Goal: Task Accomplishment & Management: Manage account settings

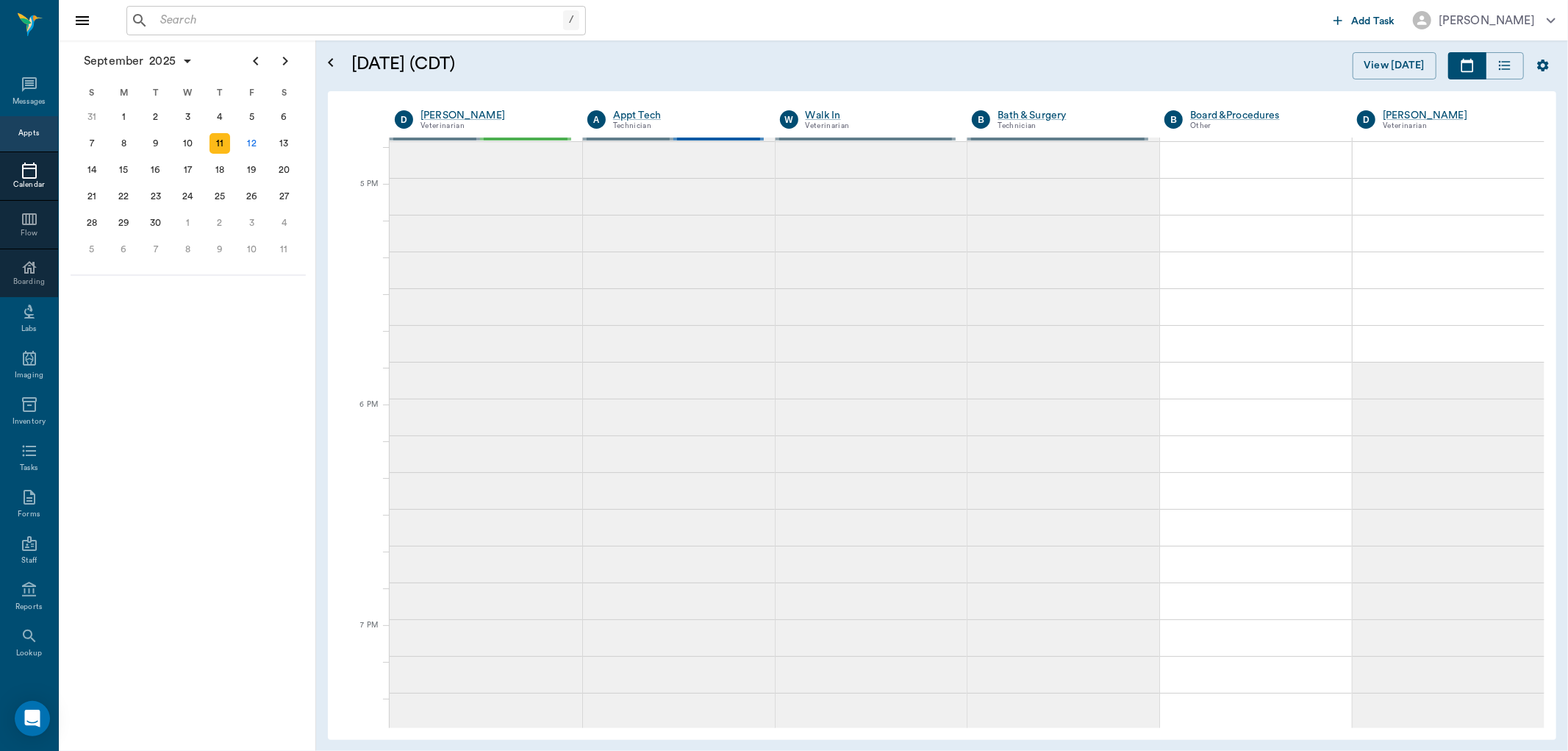
scroll to position [56, 0]
click at [163, 17] on input "text" at bounding box center [358, 20] width 409 height 21
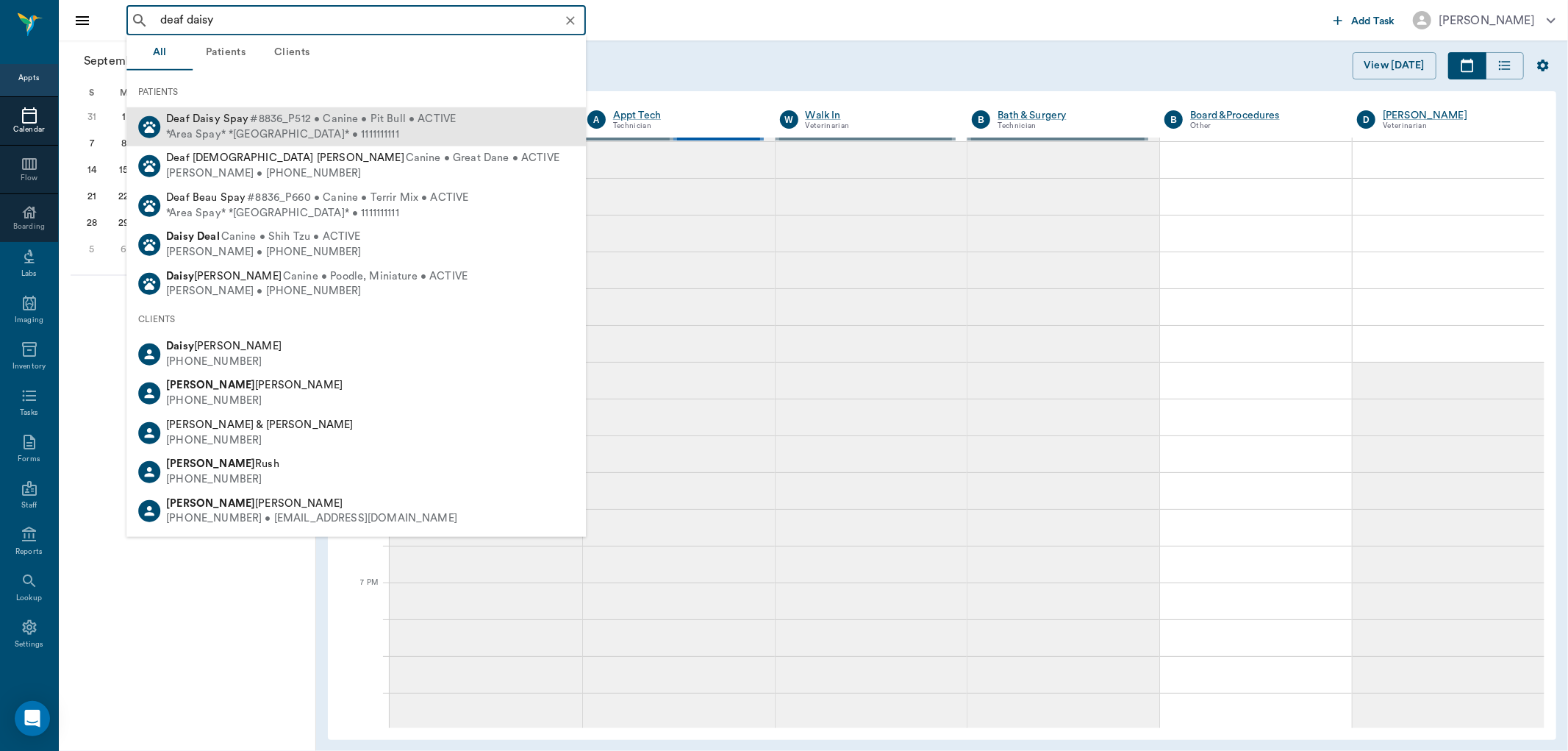
click at [211, 136] on div "*Area Spay* *[GEOGRAPHIC_DATA]* • 1111111111" at bounding box center [310, 134] width 289 height 16
type input "deaf daisy"
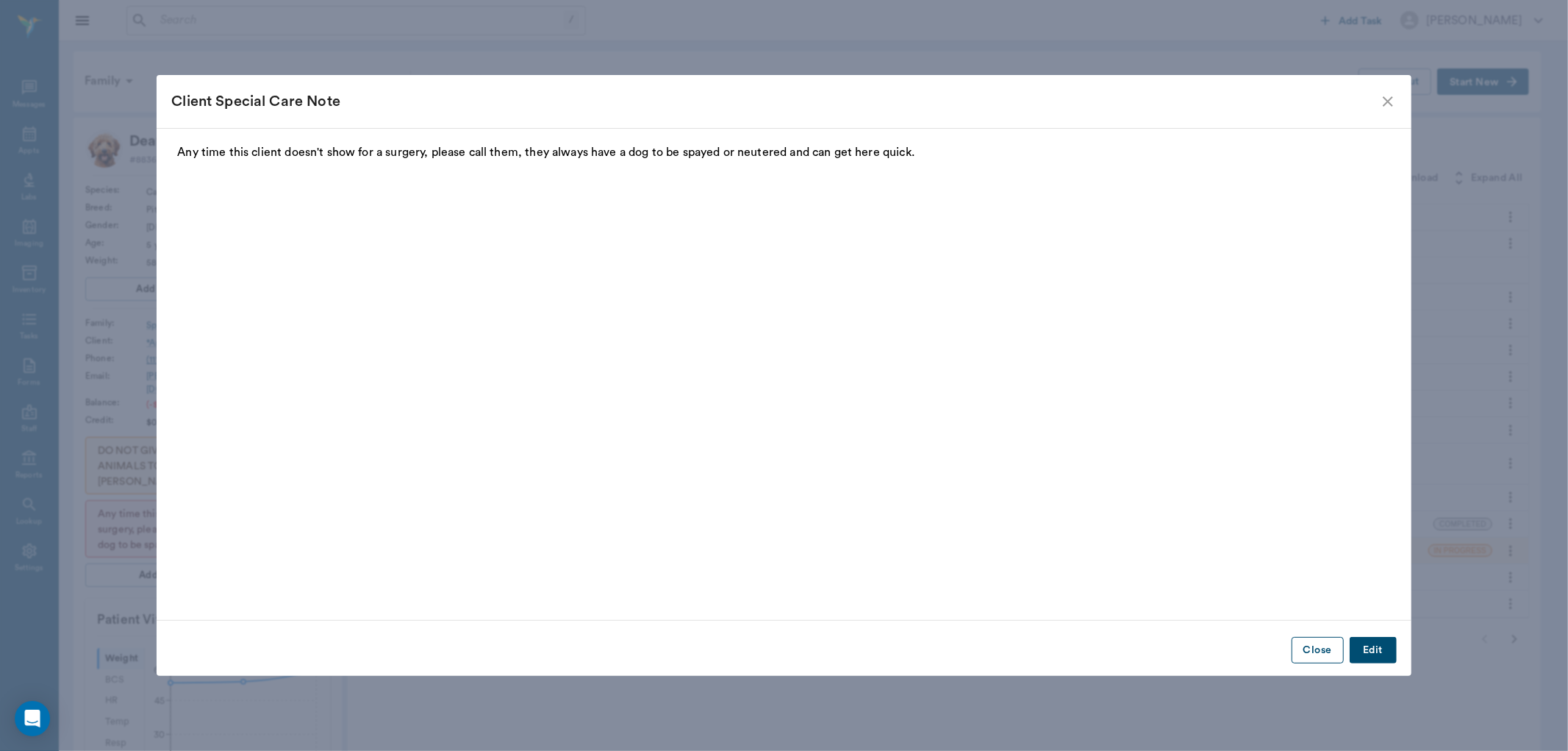
click at [1319, 648] on button "Close" at bounding box center [1317, 650] width 52 height 27
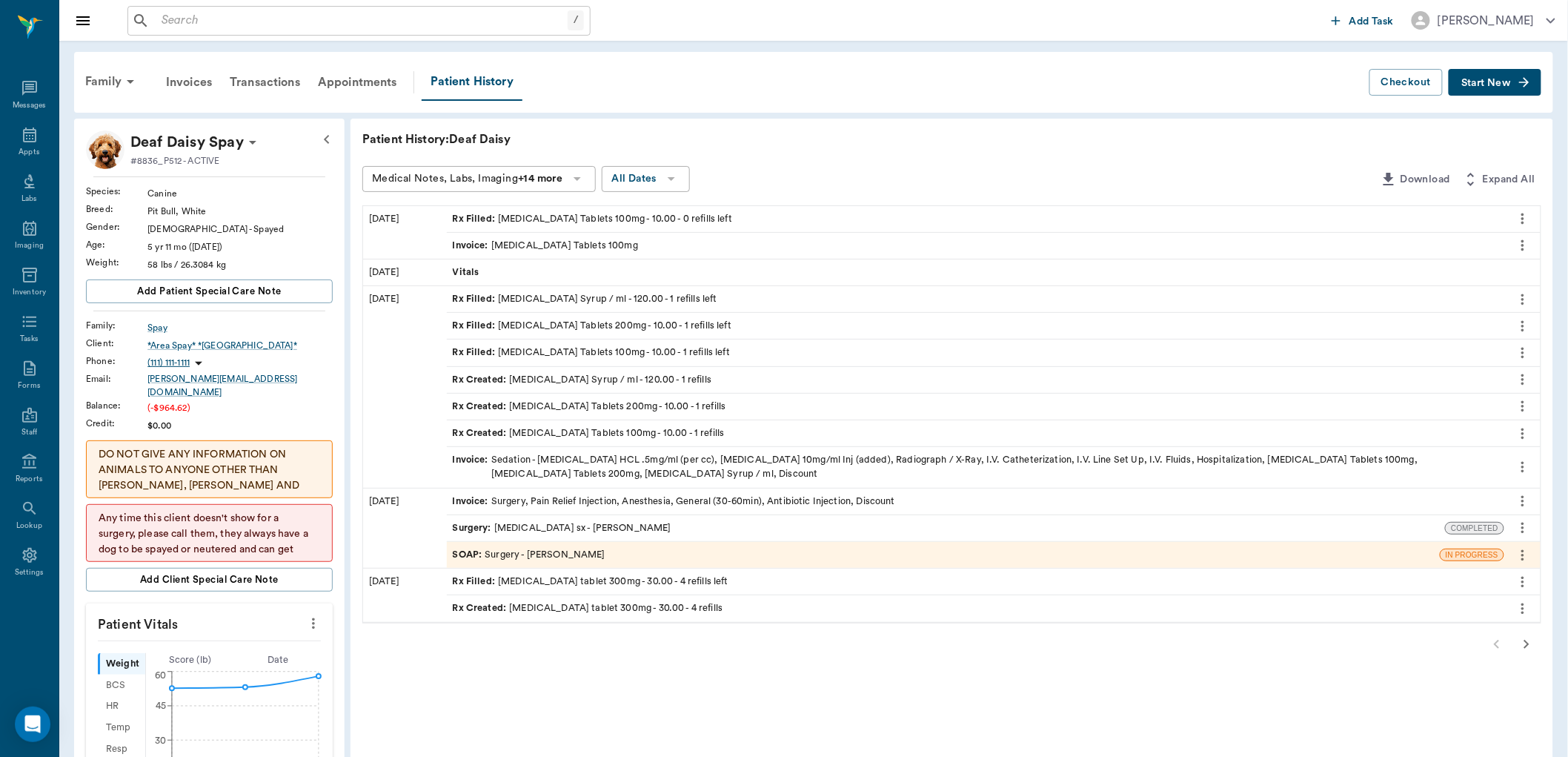
click at [523, 222] on div "Rx Filled : [MEDICAL_DATA] Tablets 100mg - 10.00 - 0 refills left" at bounding box center [592, 219] width 279 height 14
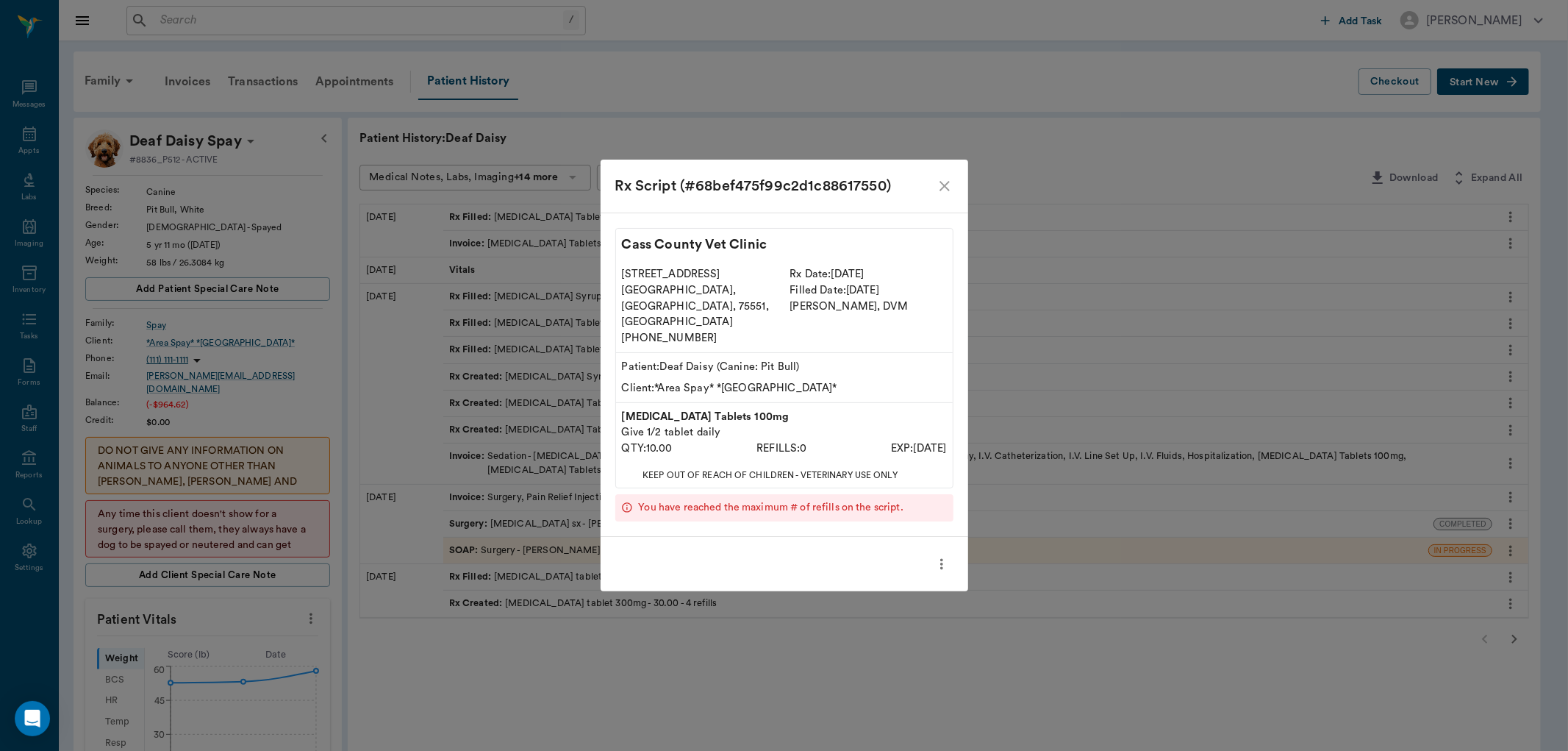
click at [946, 555] on icon "more" at bounding box center [941, 564] width 17 height 17
click at [860, 569] on span "Print Label" at bounding box center [879, 573] width 123 height 16
click at [948, 195] on icon "close" at bounding box center [944, 186] width 17 height 17
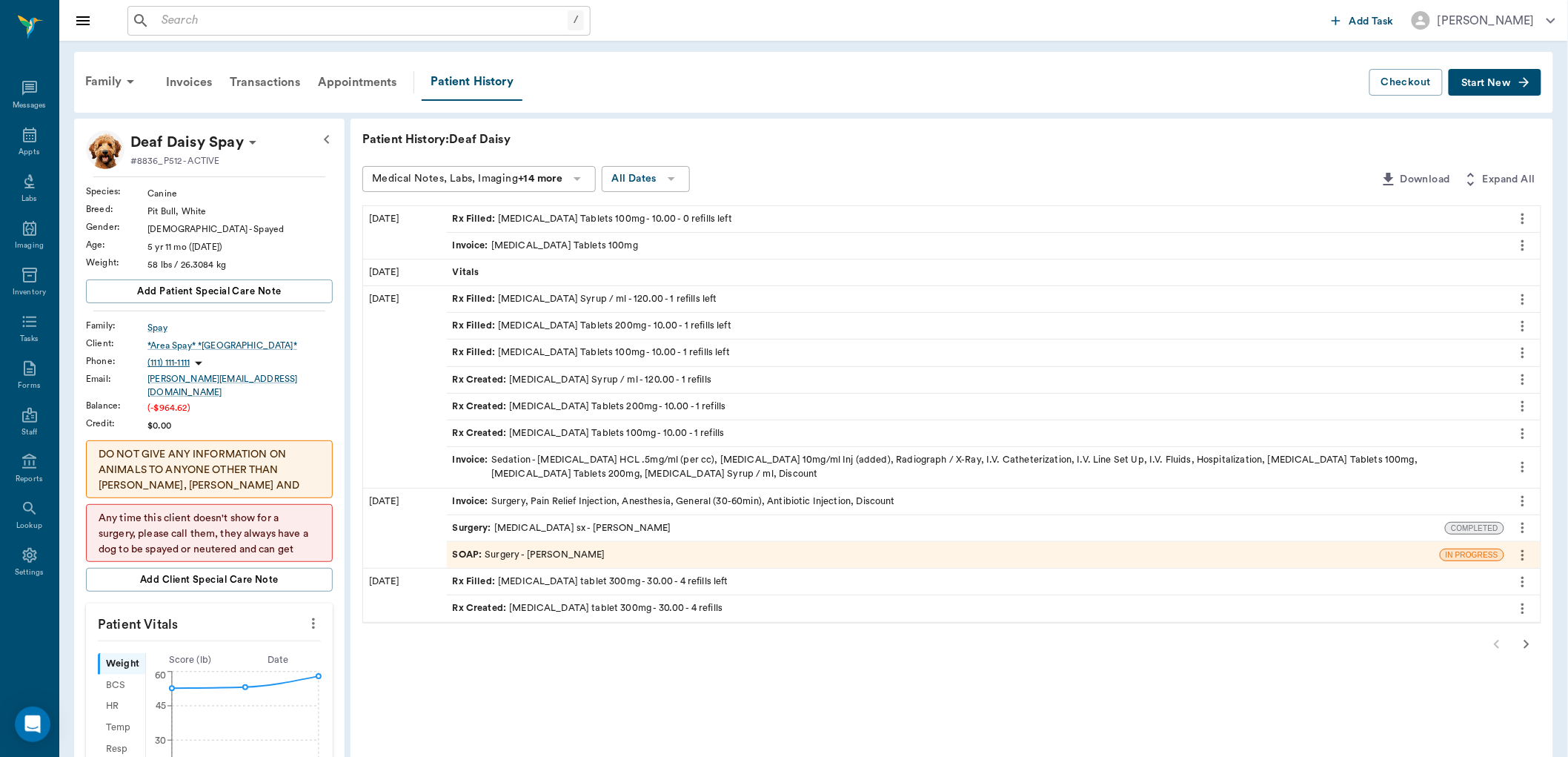
click at [1482, 83] on span "Start New" at bounding box center [1485, 83] width 49 height 0
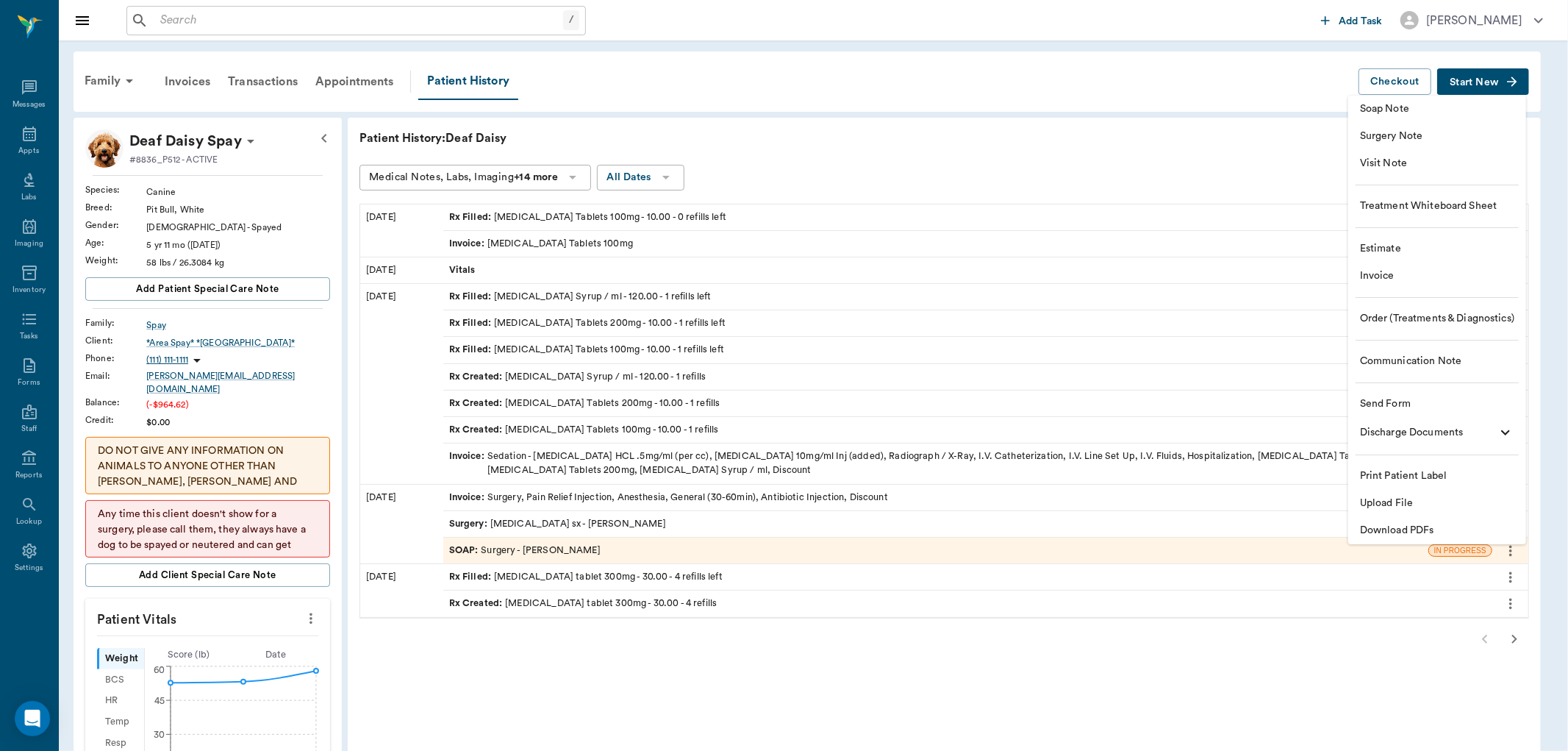
click at [1368, 275] on span "Invoice" at bounding box center [1437, 276] width 154 height 16
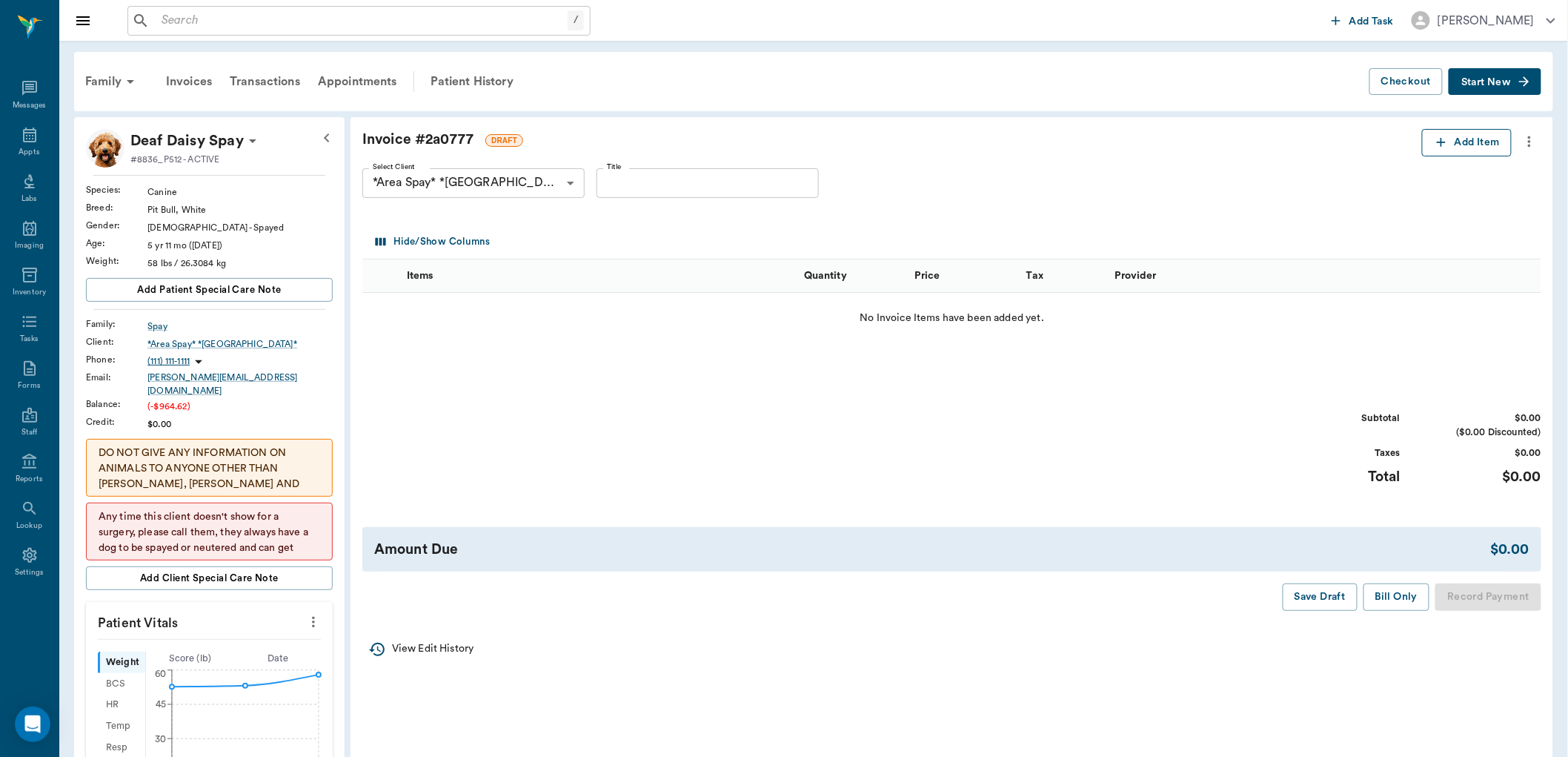
click at [1443, 148] on icon "button" at bounding box center [1441, 142] width 15 height 15
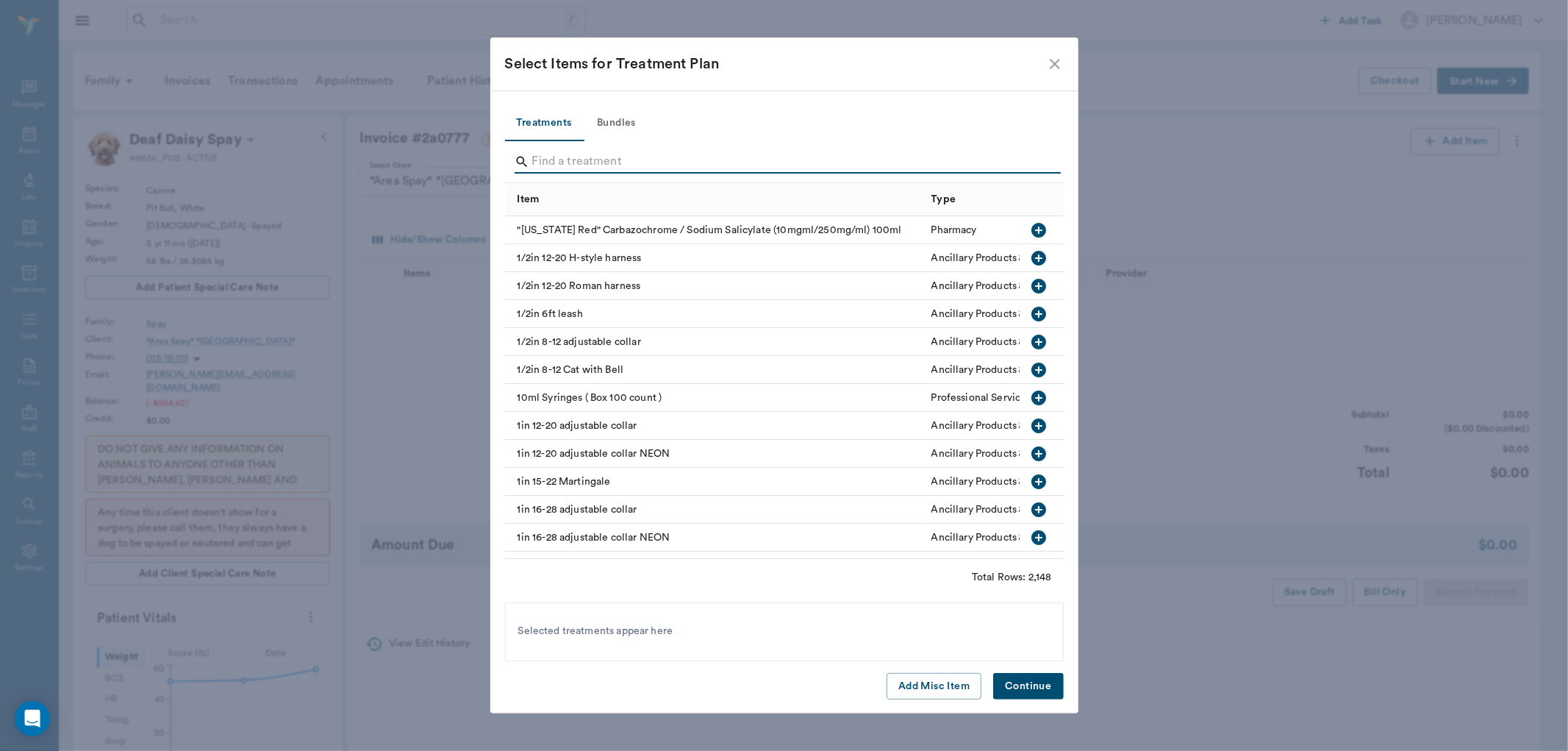
click at [543, 172] on input "Search" at bounding box center [785, 162] width 506 height 23
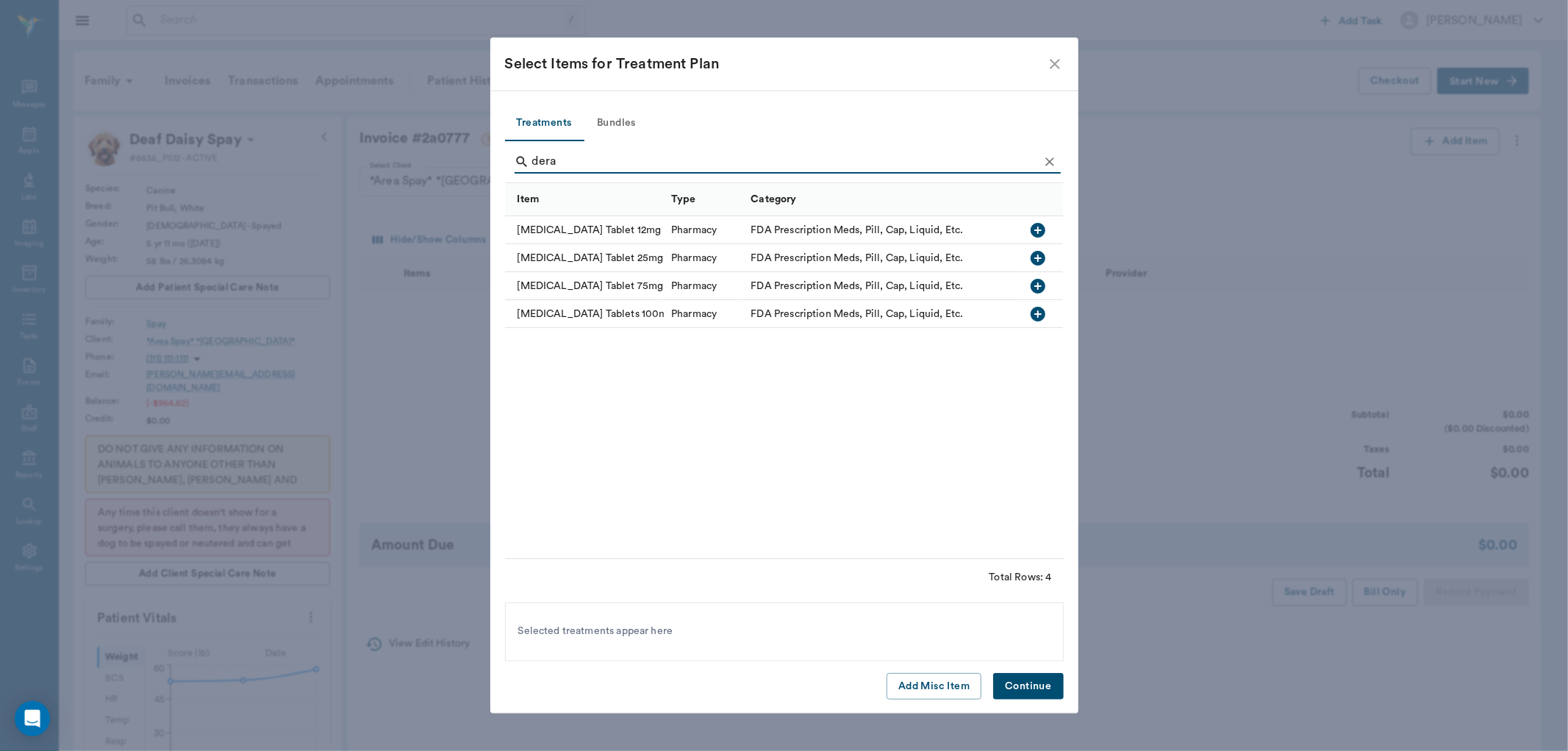
type input "dera"
click at [1038, 314] on icon "button" at bounding box center [1038, 313] width 17 height 17
click at [1026, 689] on button "Continue" at bounding box center [1028, 686] width 70 height 27
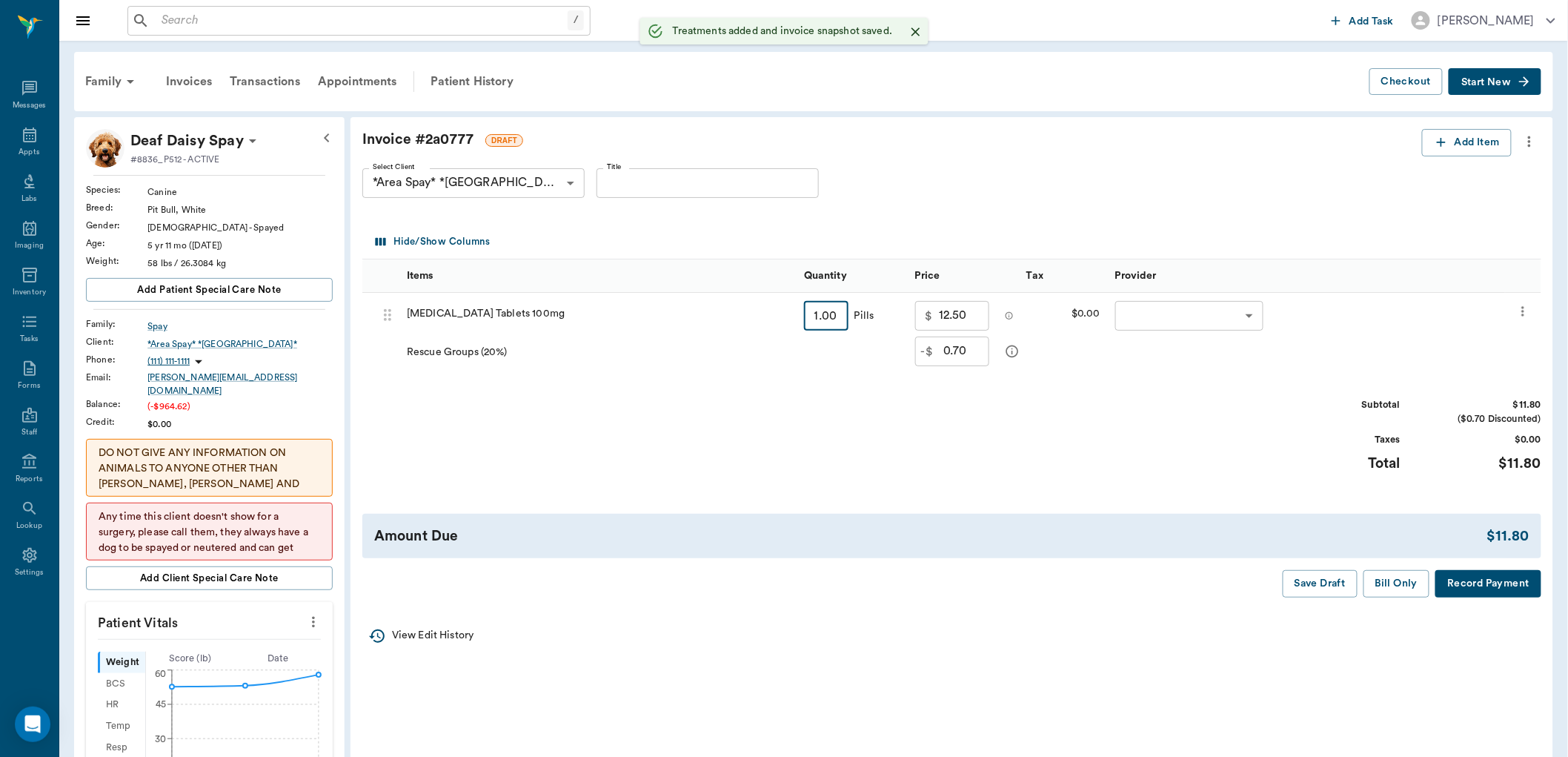
click at [837, 306] on input "1.00" at bounding box center [825, 315] width 44 height 29
type input "10"
type input "7.00"
type input "44.00"
type input "10"
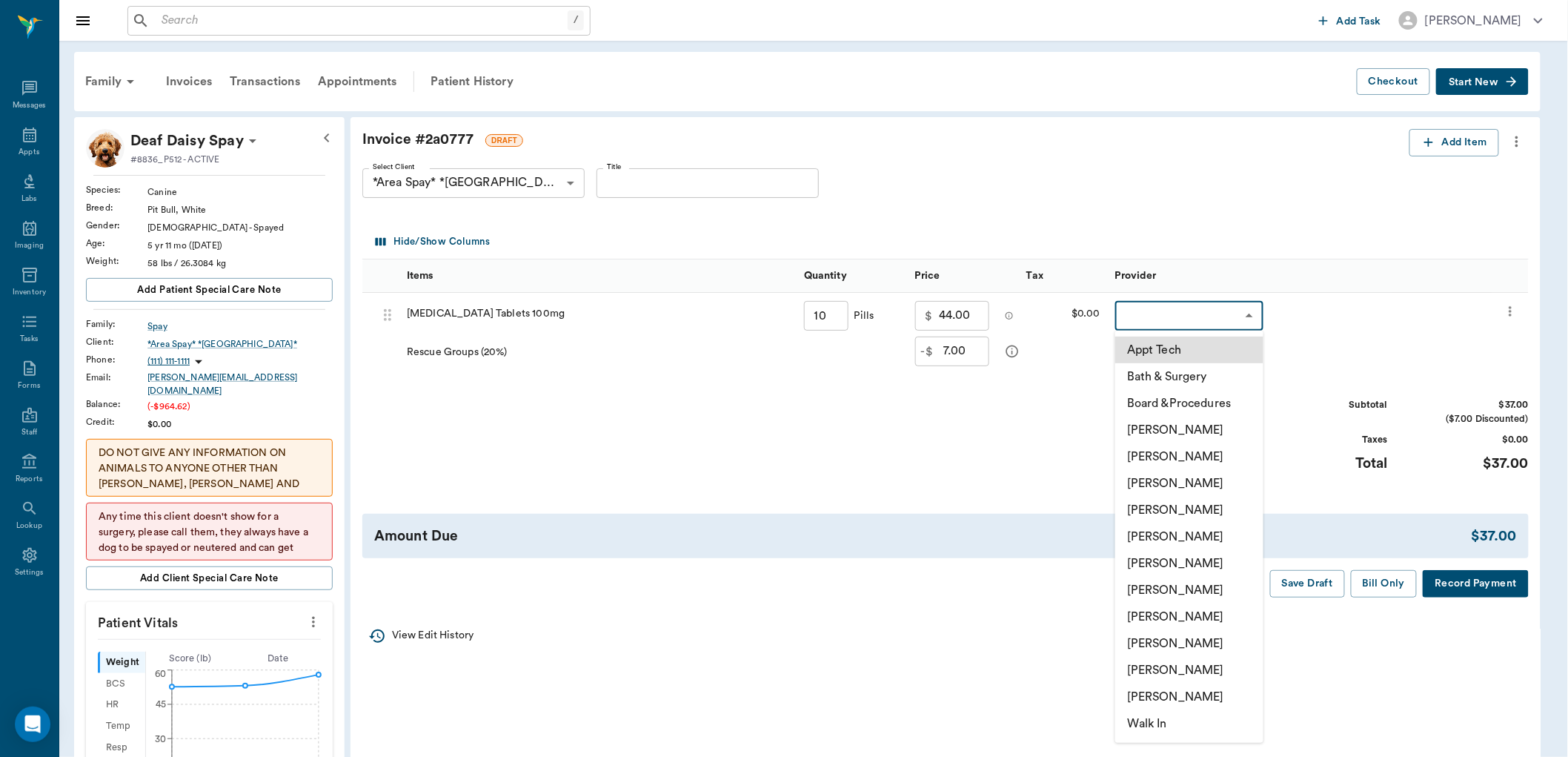
click at [1137, 318] on body "/ ​ Add Task [PERSON_NAME] Nectar Messages Appts Labs Imaging Inventory Tasks F…" at bounding box center [784, 648] width 1568 height 1295
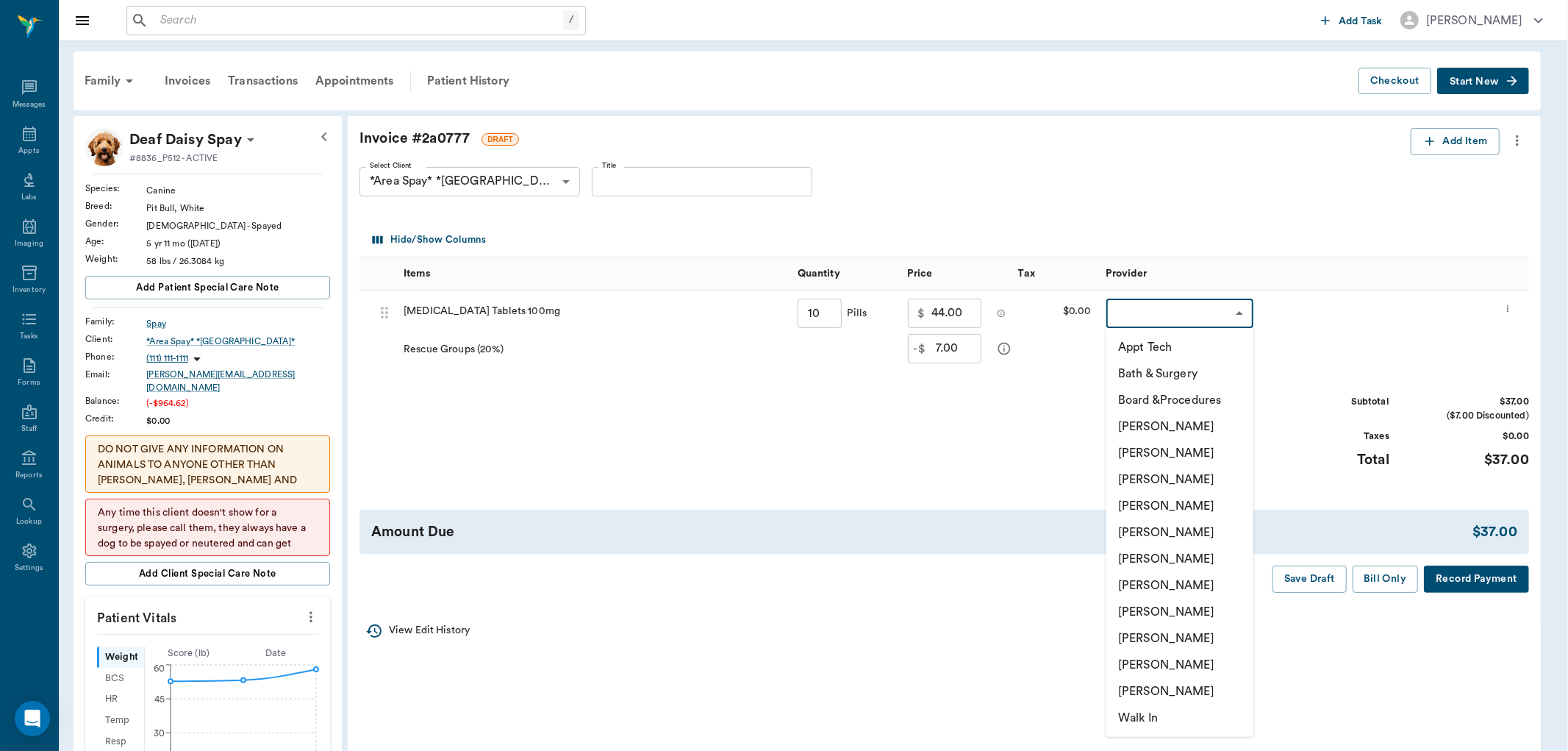
drag, startPoint x: 1157, startPoint y: 640, endPoint x: 1163, endPoint y: 635, distance: 7.8
click at [1158, 640] on li "[PERSON_NAME]" at bounding box center [1179, 638] width 147 height 27
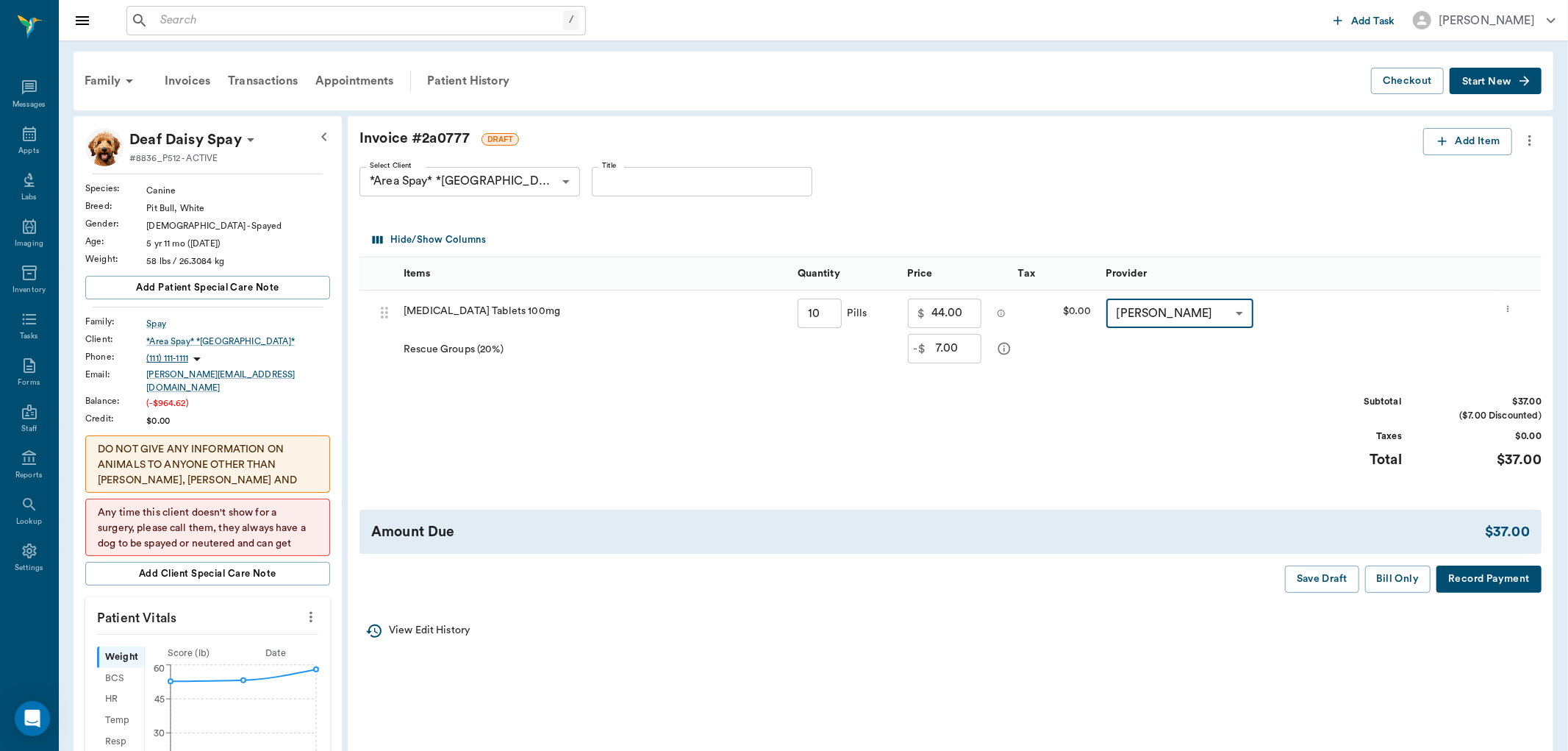
type input "none-63ec2ede52e12b0ba117d0d7"
click at [1394, 577] on button "Bill Only" at bounding box center [1386, 579] width 66 height 27
type input "10.00"
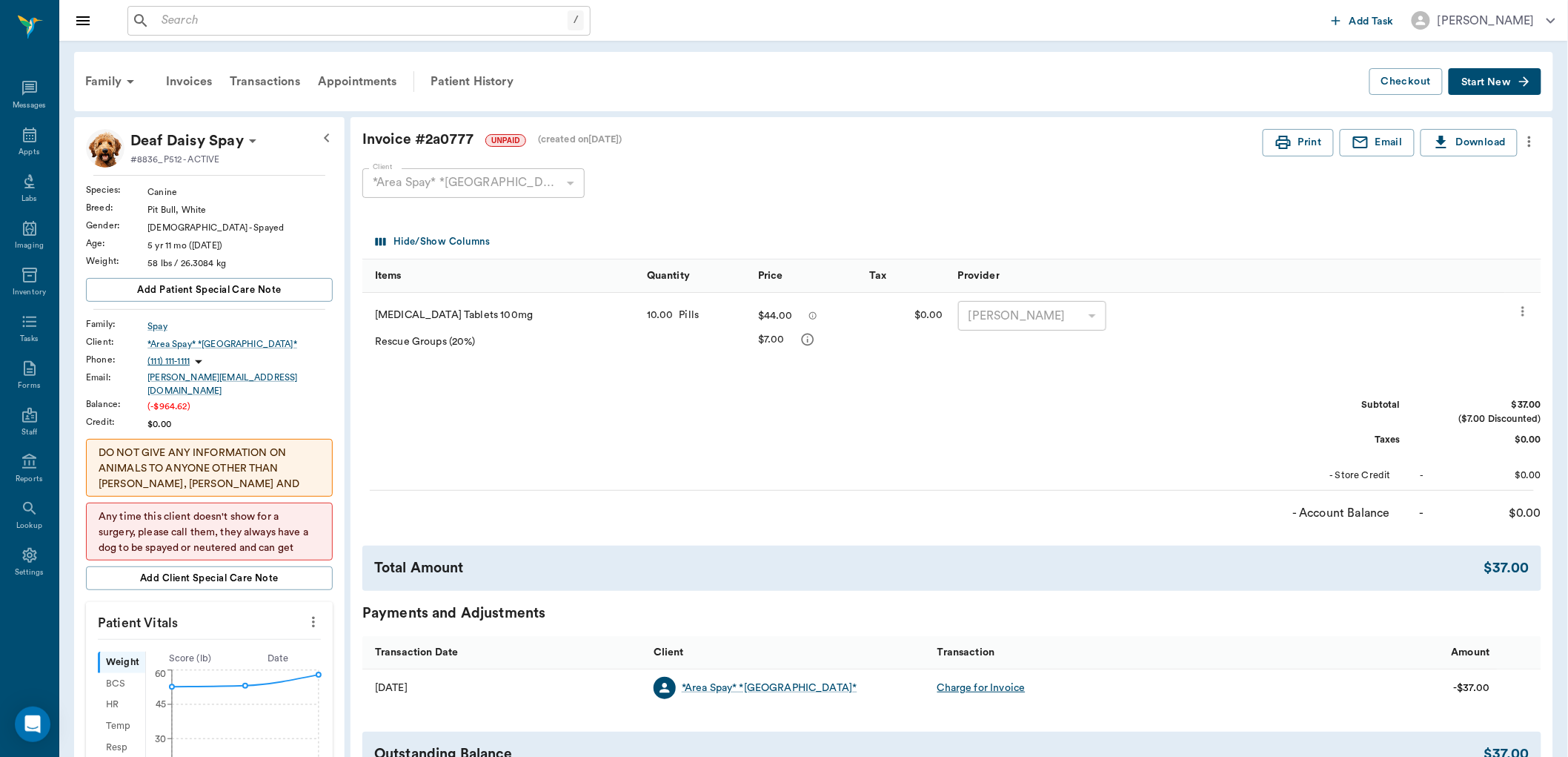
click at [278, 20] on input "text" at bounding box center [361, 20] width 412 height 21
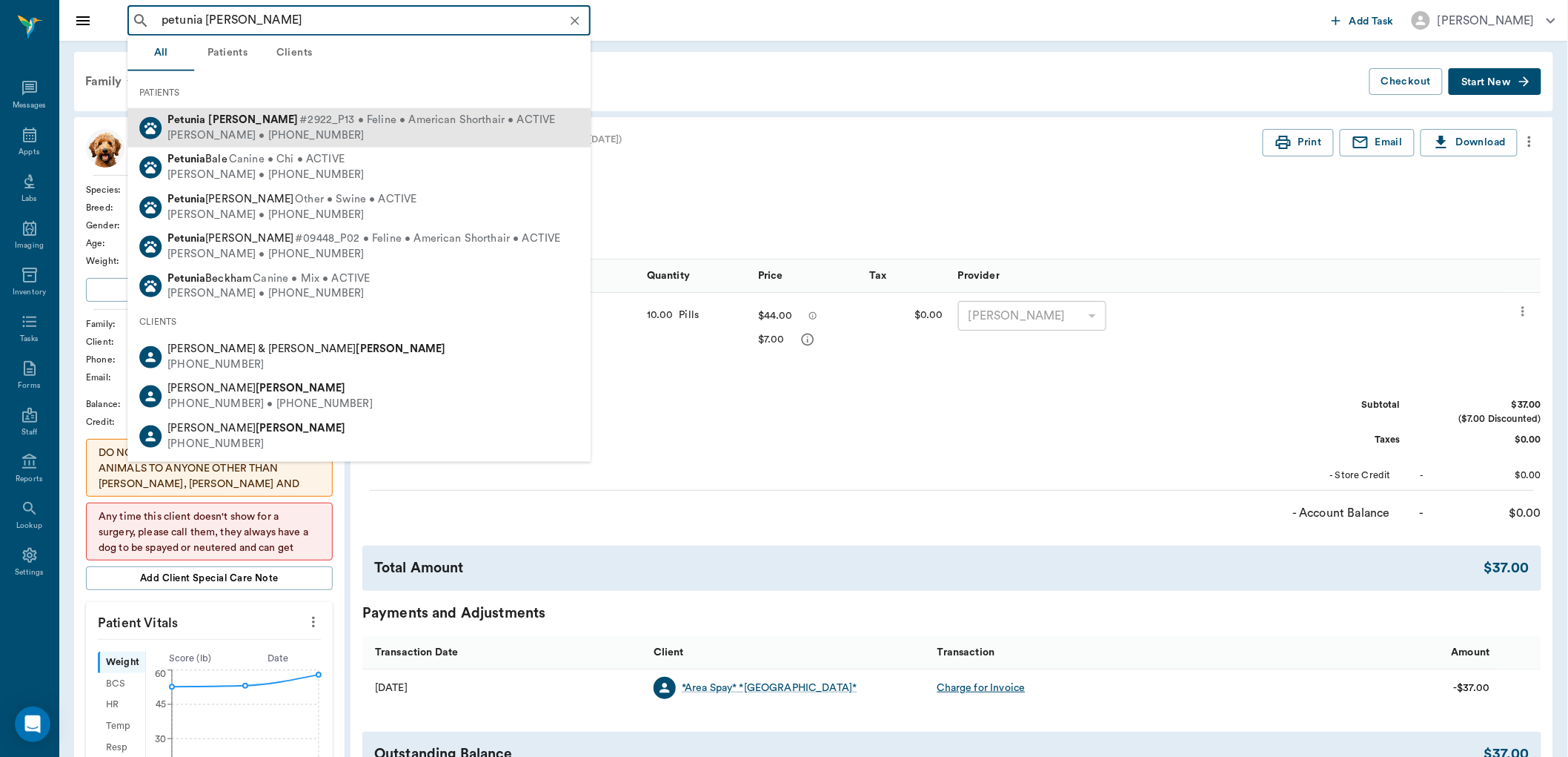
click at [254, 128] on div "[PERSON_NAME] • [PHONE_NUMBER]" at bounding box center [361, 135] width 388 height 16
type input "petunia [PERSON_NAME]"
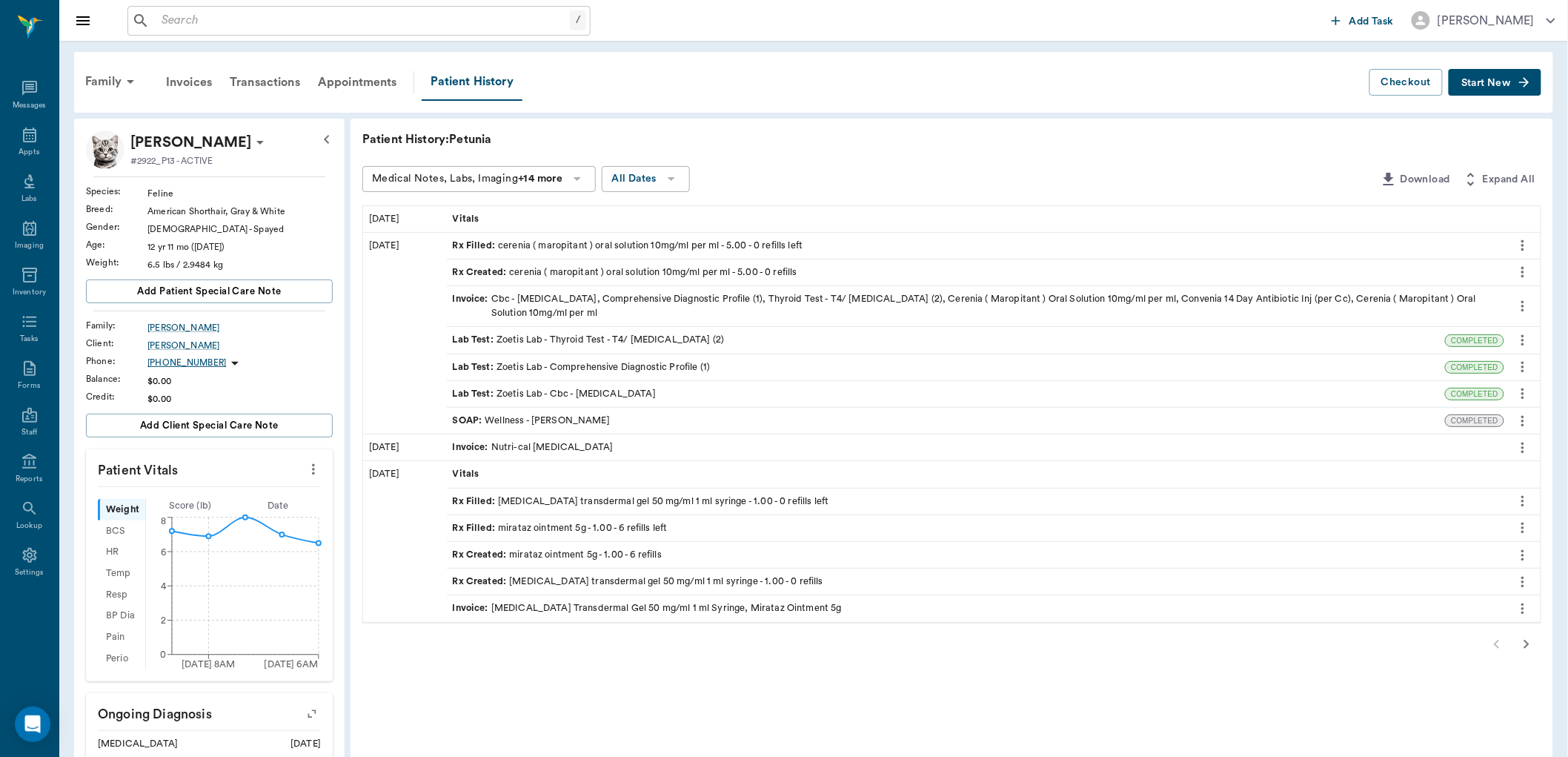
click at [556, 500] on div "Rx Filled : [MEDICAL_DATA] transdermal gel 50 mg/ml 1 ml syringe - 1.00 - 0 ref…" at bounding box center [641, 501] width 377 height 14
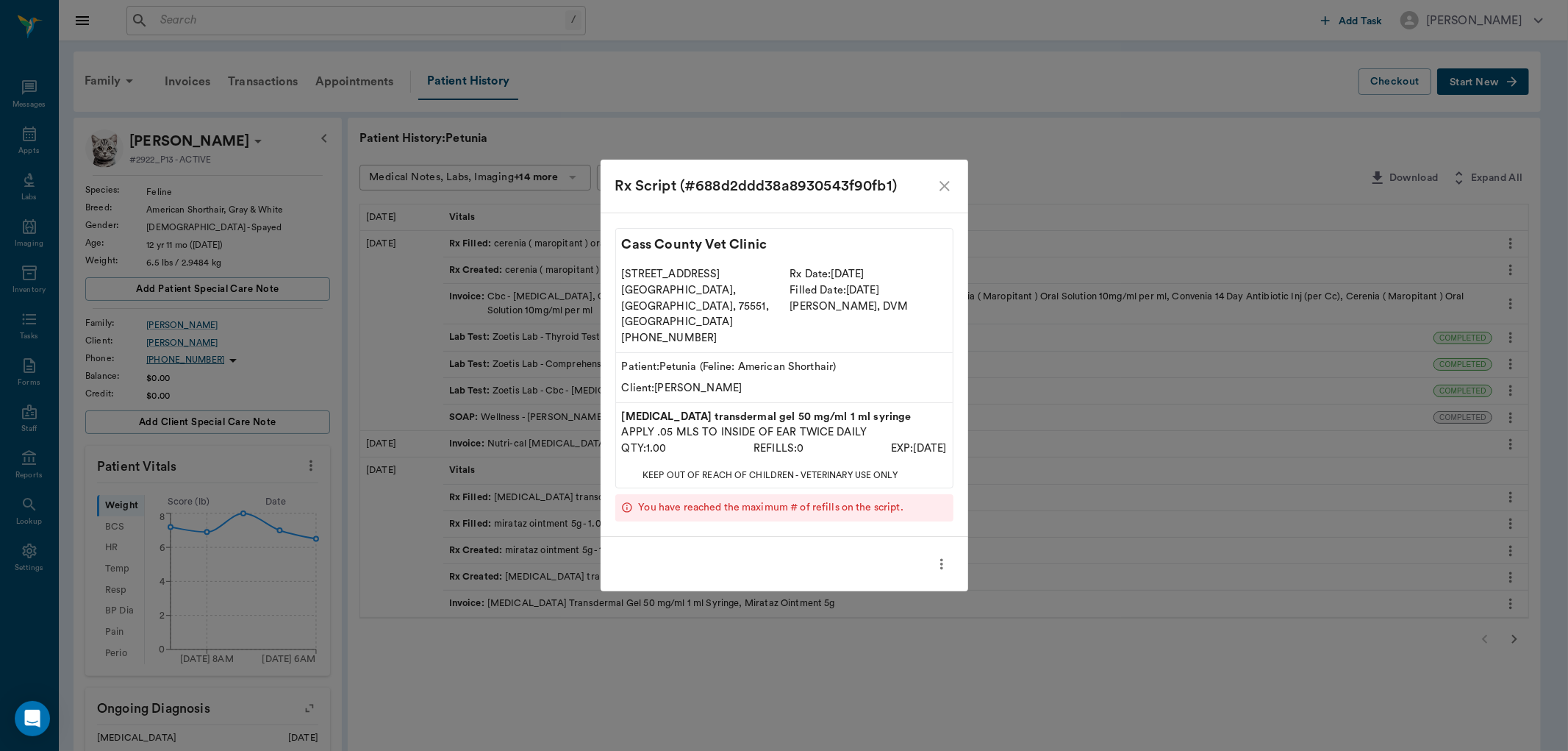
click at [945, 555] on icon "more" at bounding box center [941, 564] width 17 height 17
click at [849, 569] on span "Print Label" at bounding box center [879, 573] width 123 height 16
click at [943, 195] on icon "close" at bounding box center [944, 186] width 17 height 17
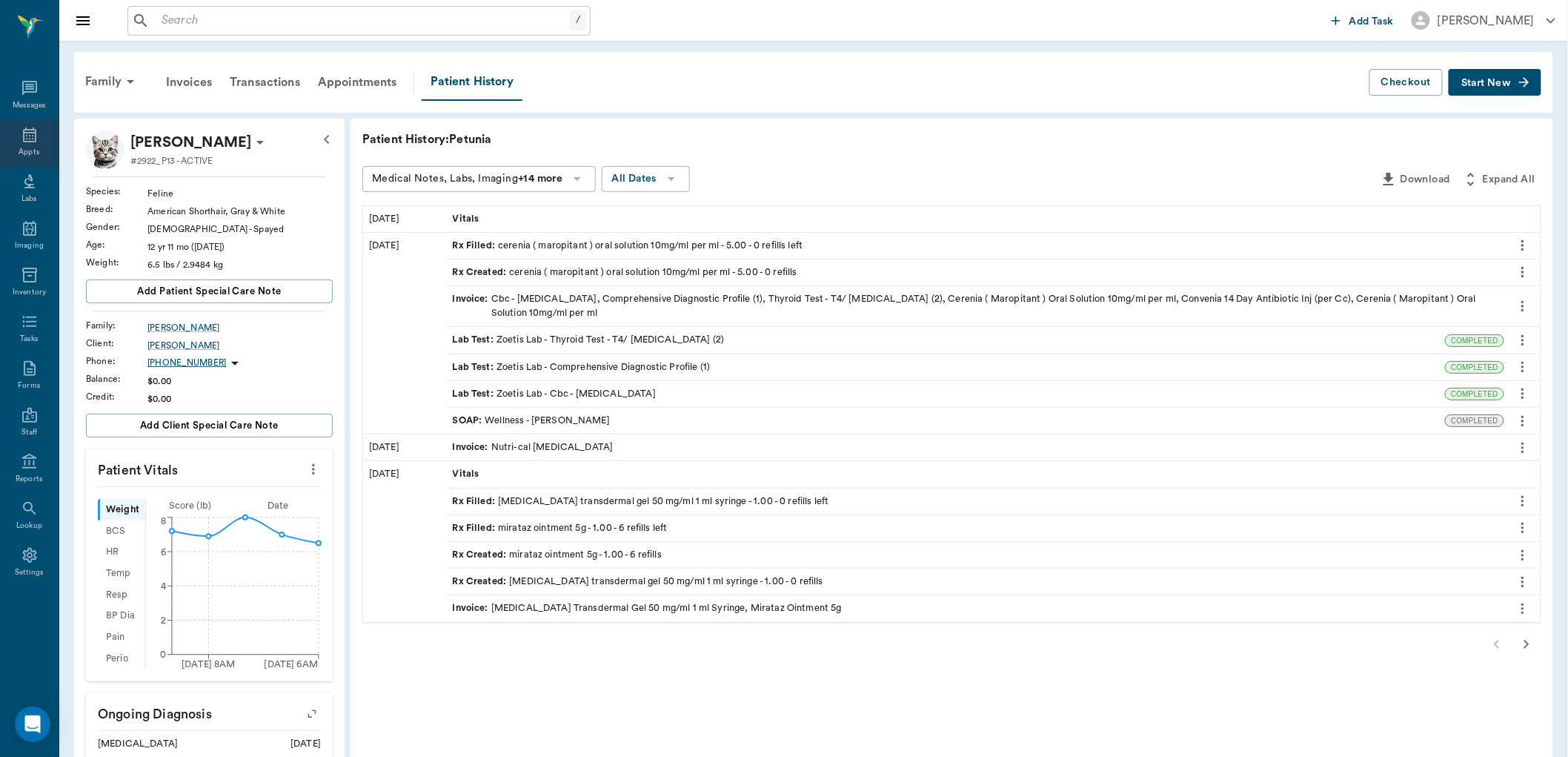
click at [38, 145] on div "Appts" at bounding box center [29, 144] width 58 height 47
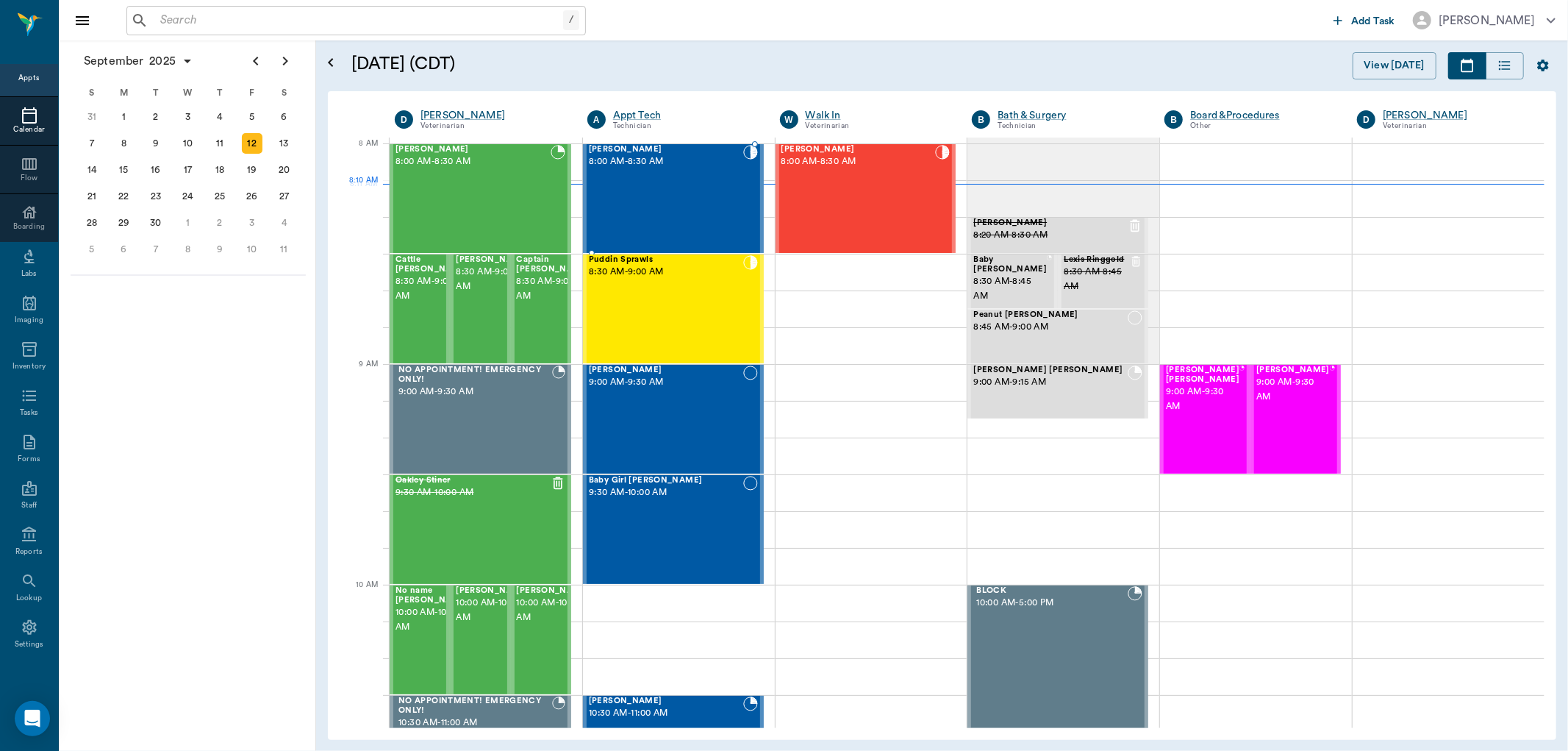
click at [670, 186] on div "Blue [PERSON_NAME] 8:00 AM - 8:30 AM" at bounding box center [665, 198] width 154 height 107
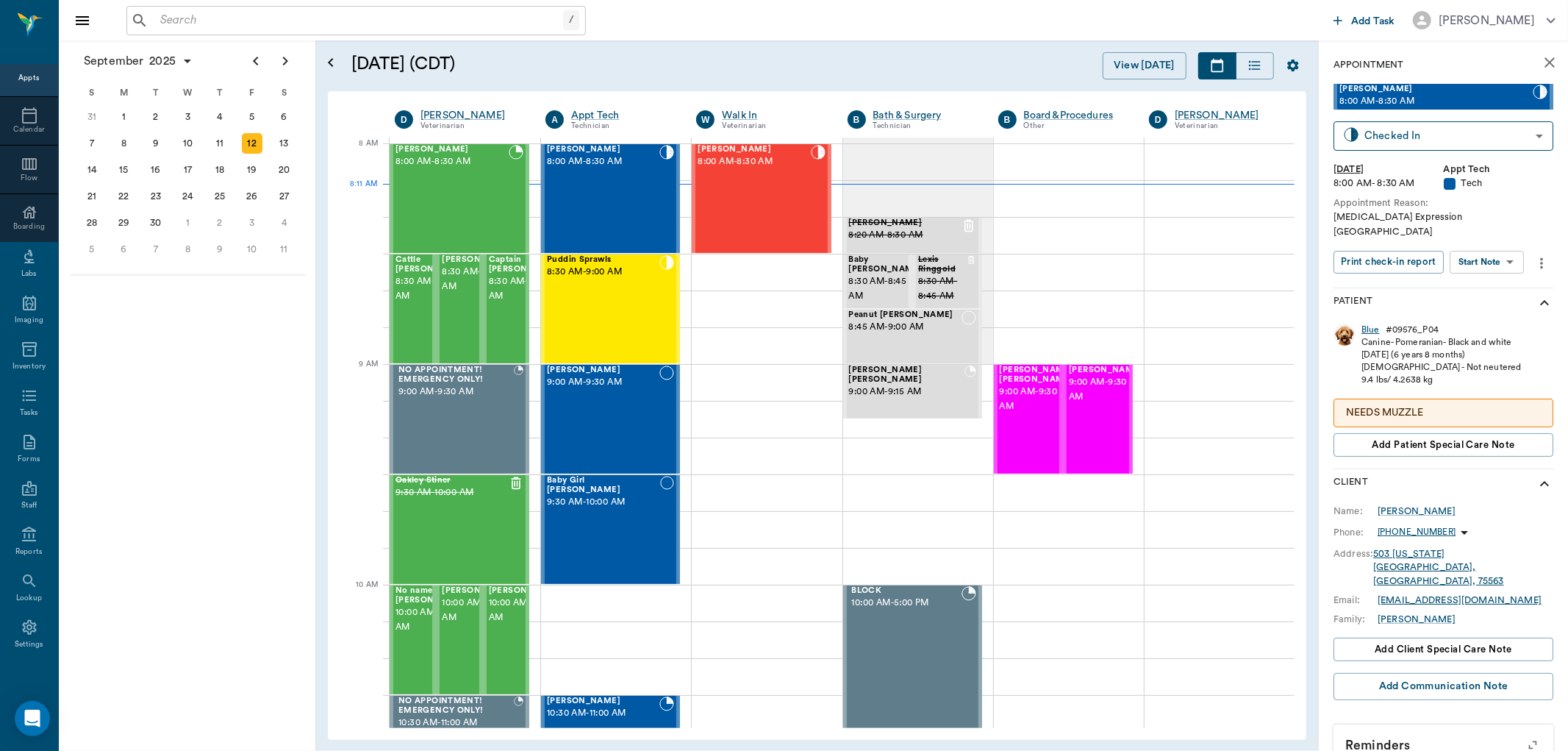
click at [1370, 323] on div "Blue" at bounding box center [1371, 329] width 18 height 12
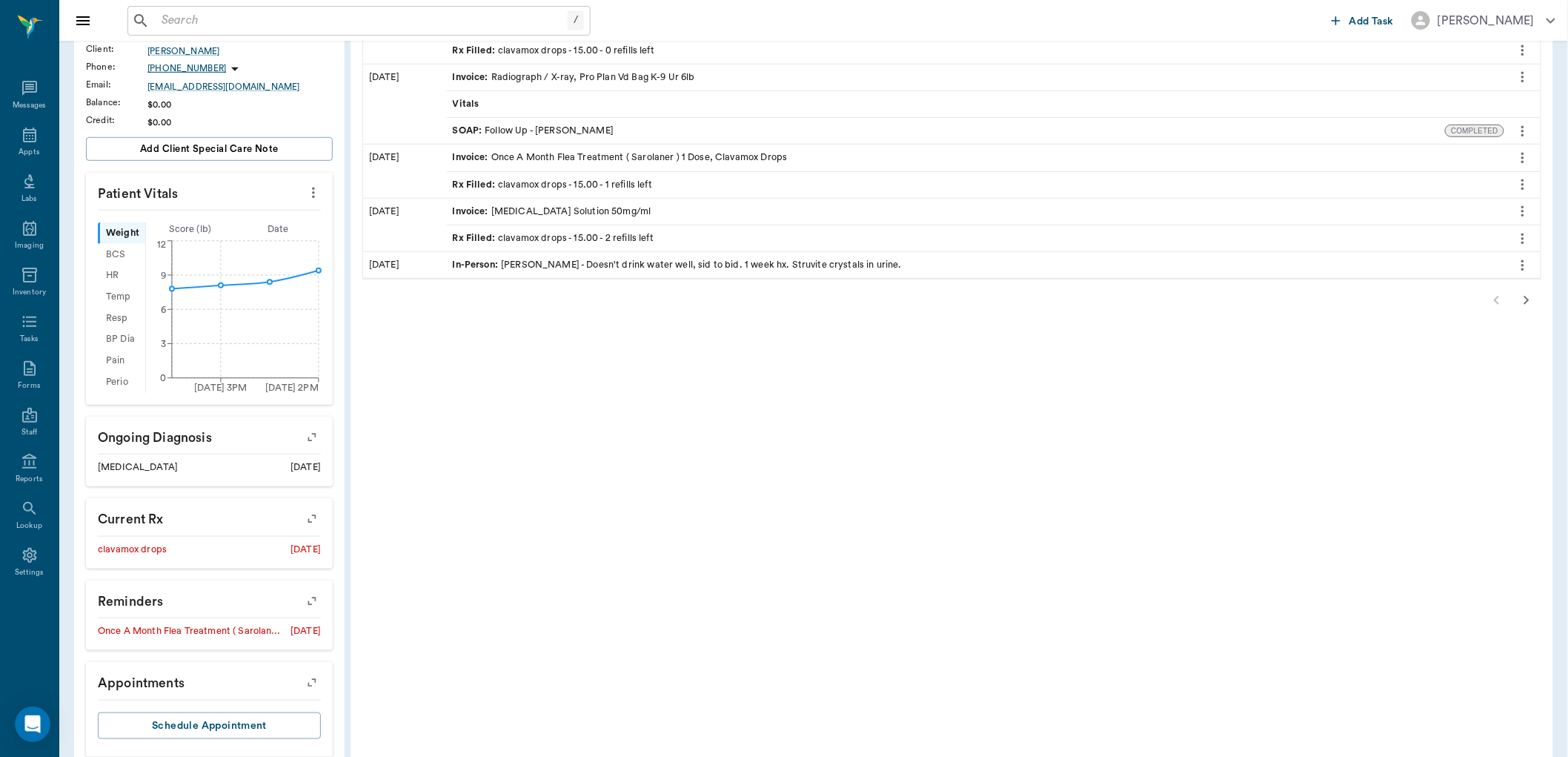
scroll to position [358, 0]
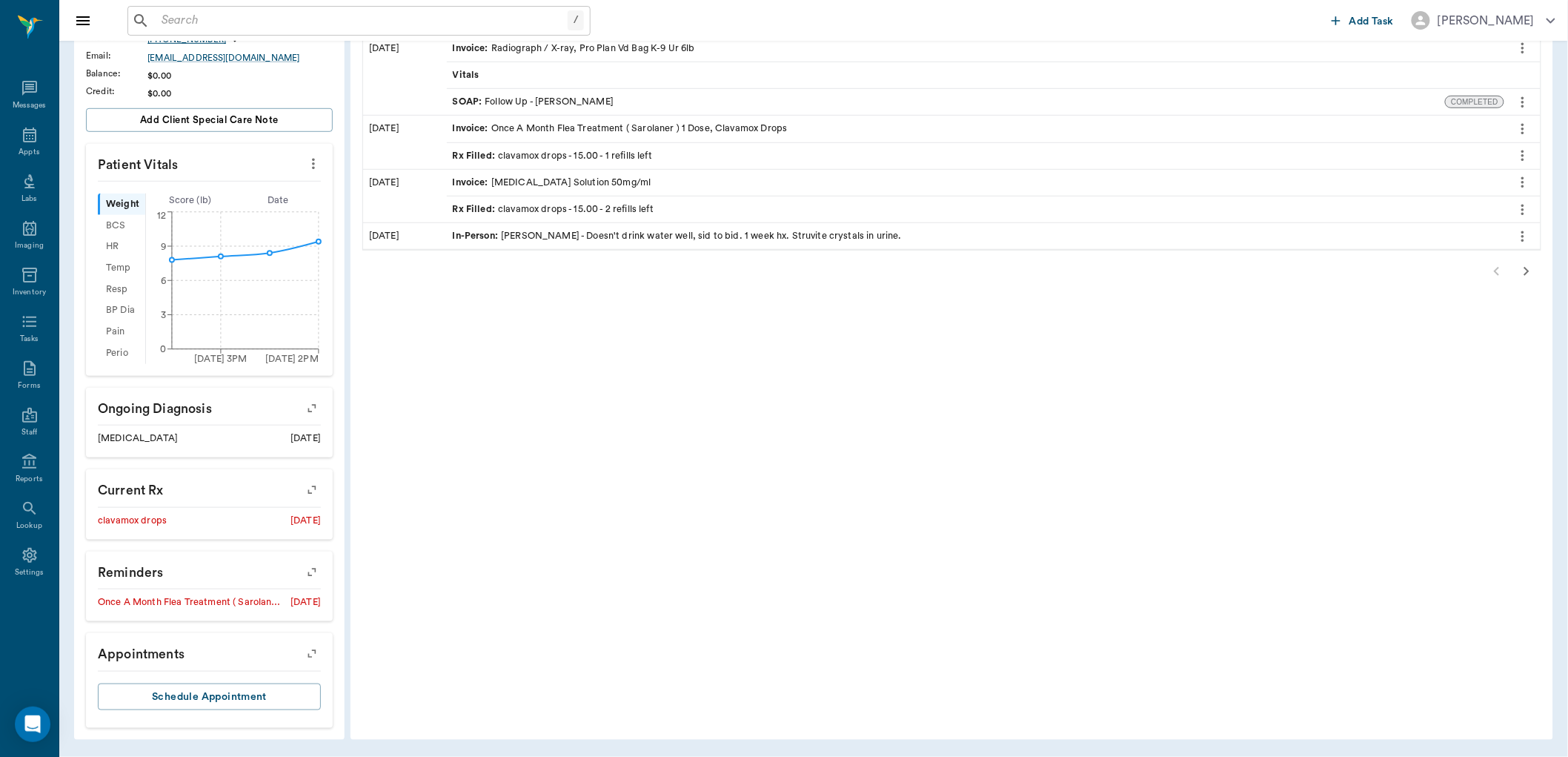
click at [1525, 264] on icon "button" at bounding box center [1525, 271] width 18 height 18
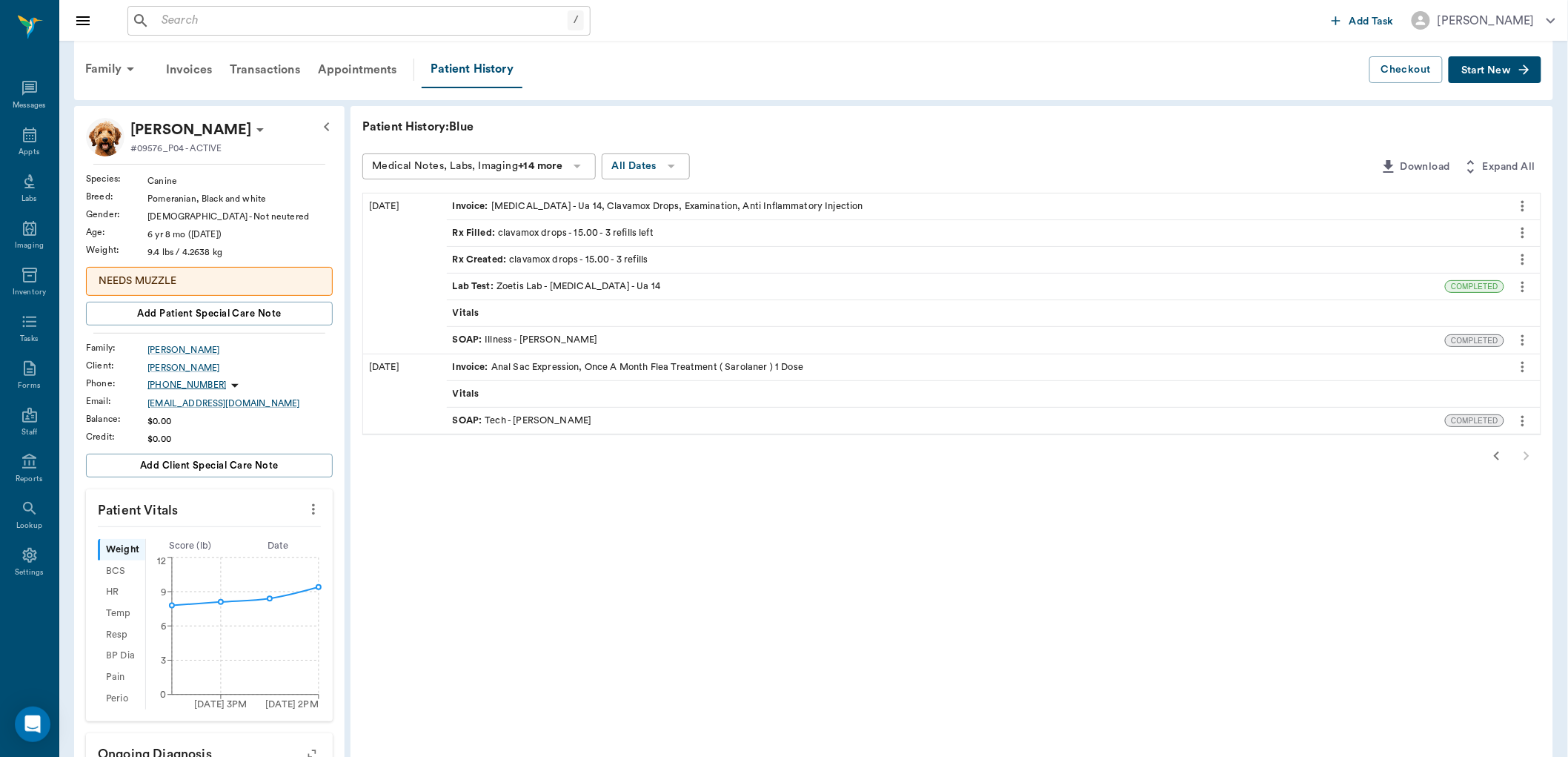
scroll to position [0, 0]
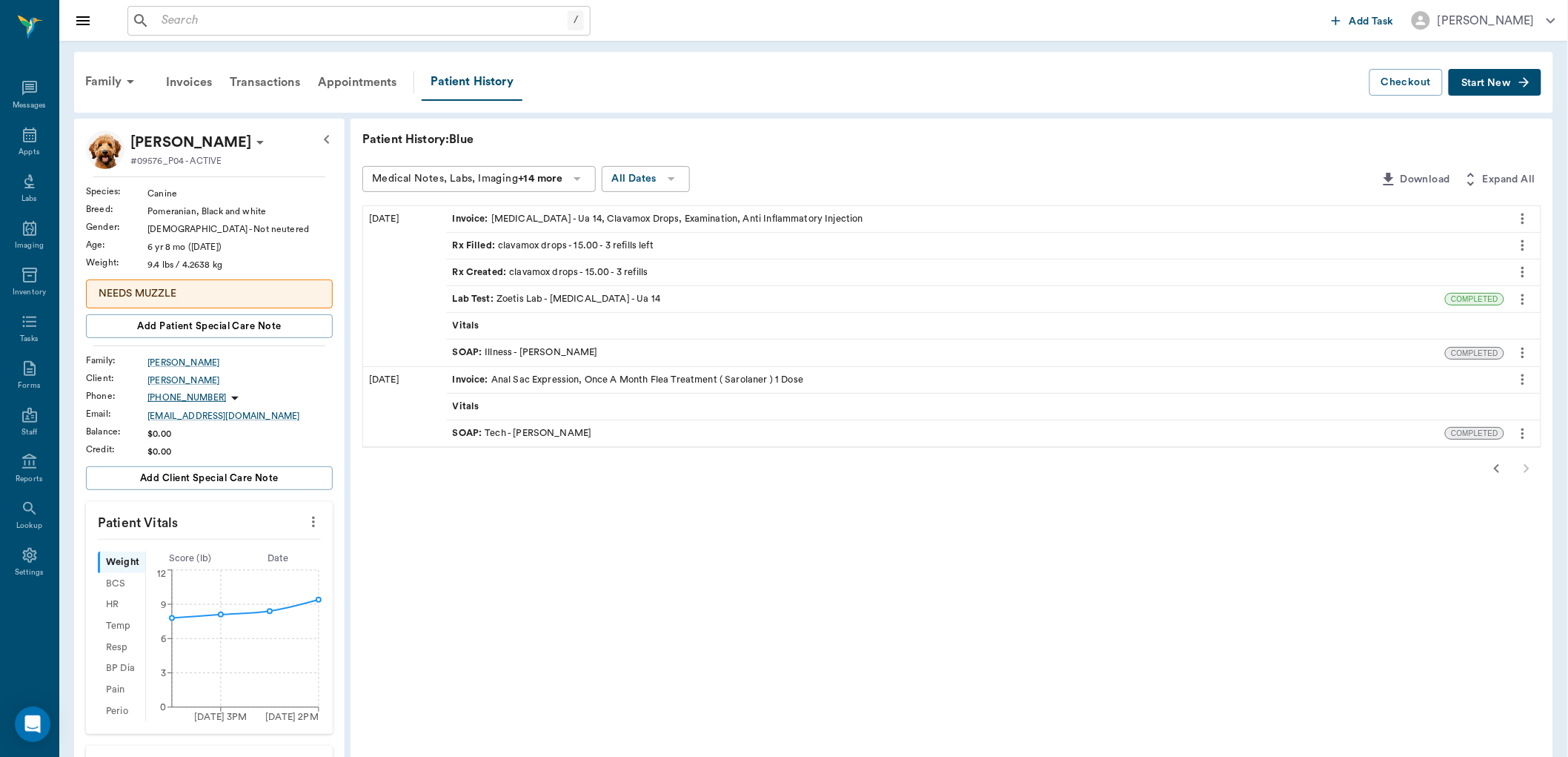
click at [1494, 467] on icon "button" at bounding box center [1496, 468] width 18 height 18
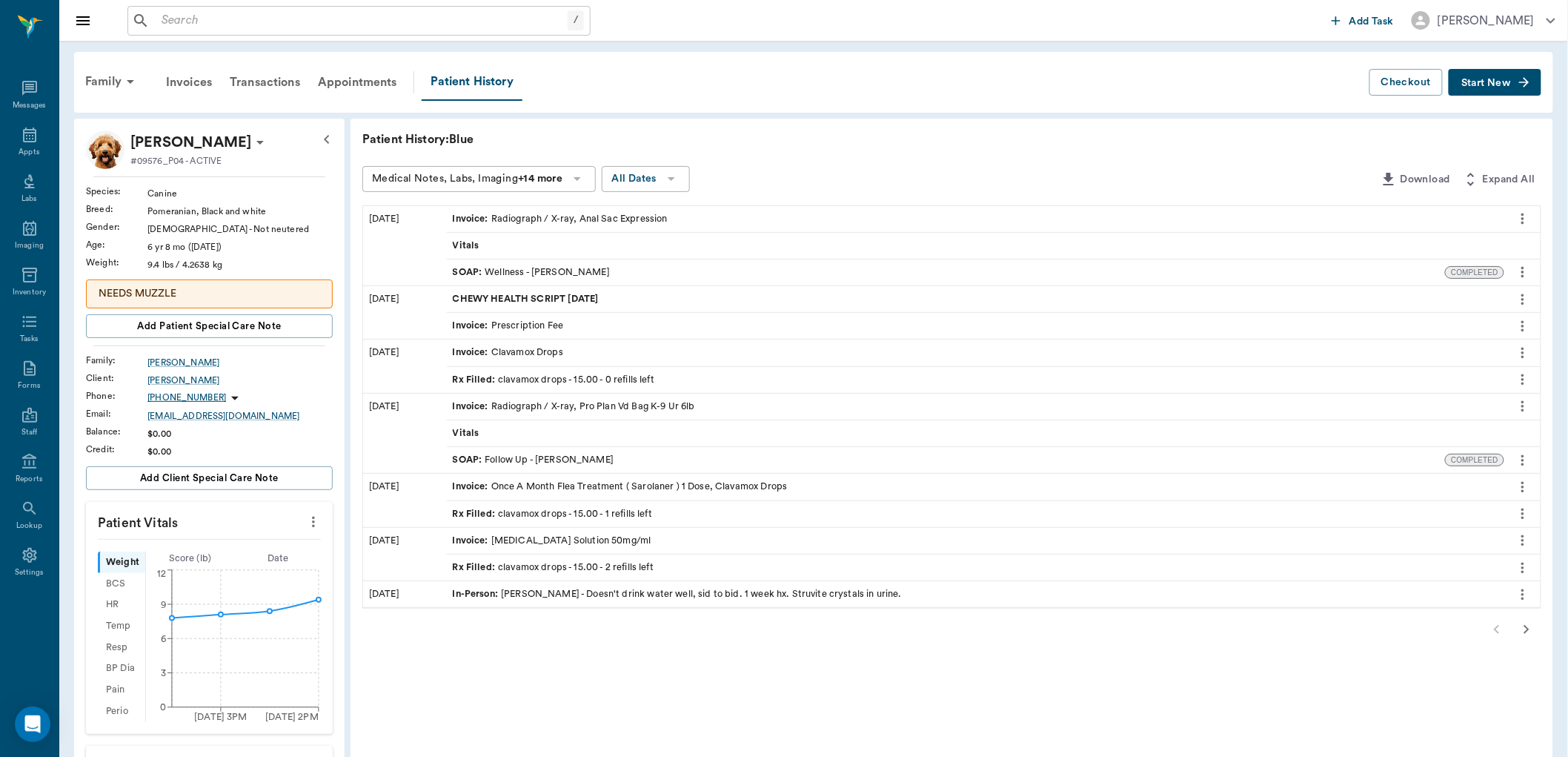
click at [1497, 626] on div at bounding box center [951, 628] width 1179 height 29
click at [28, 131] on icon at bounding box center [29, 135] width 18 height 18
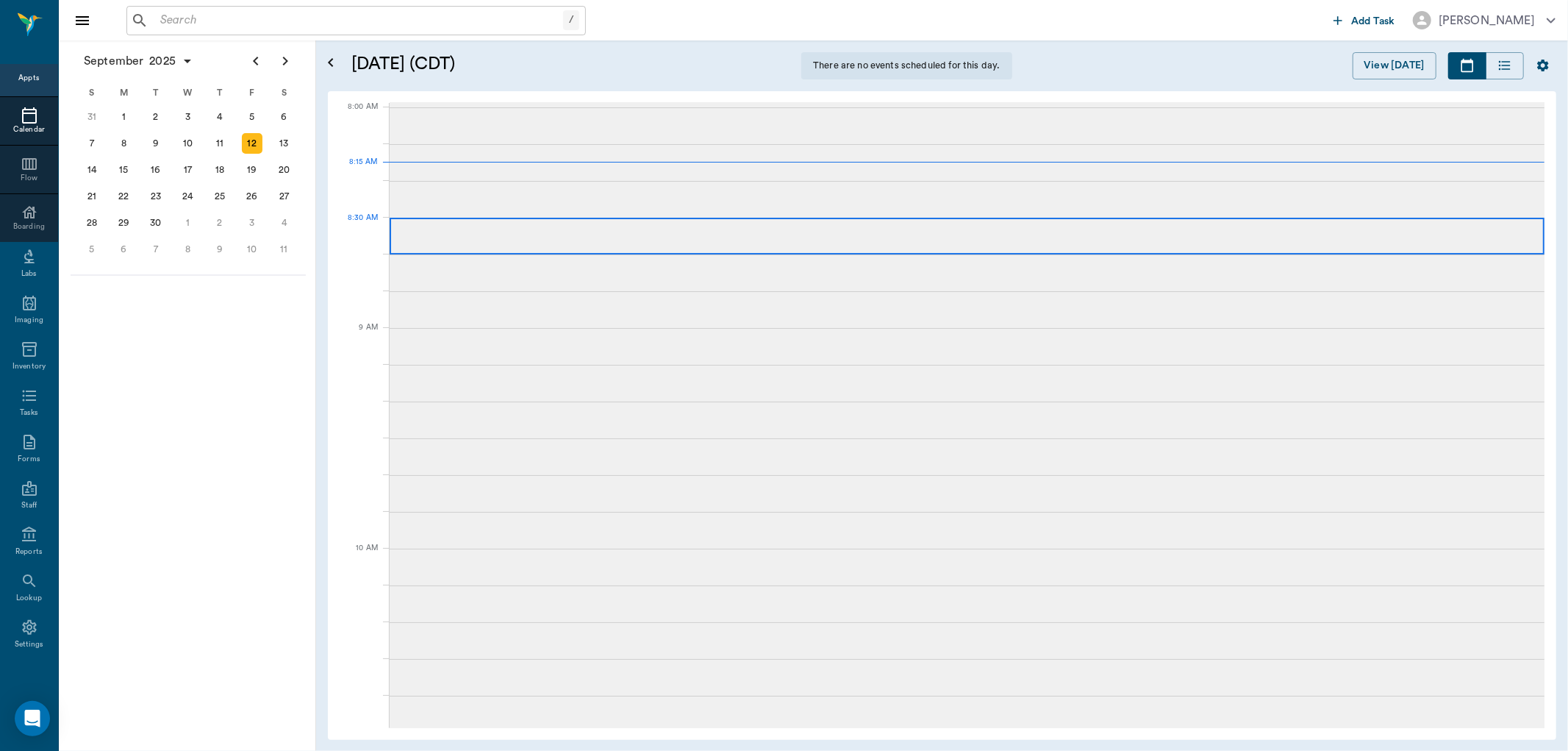
scroll to position [1, 0]
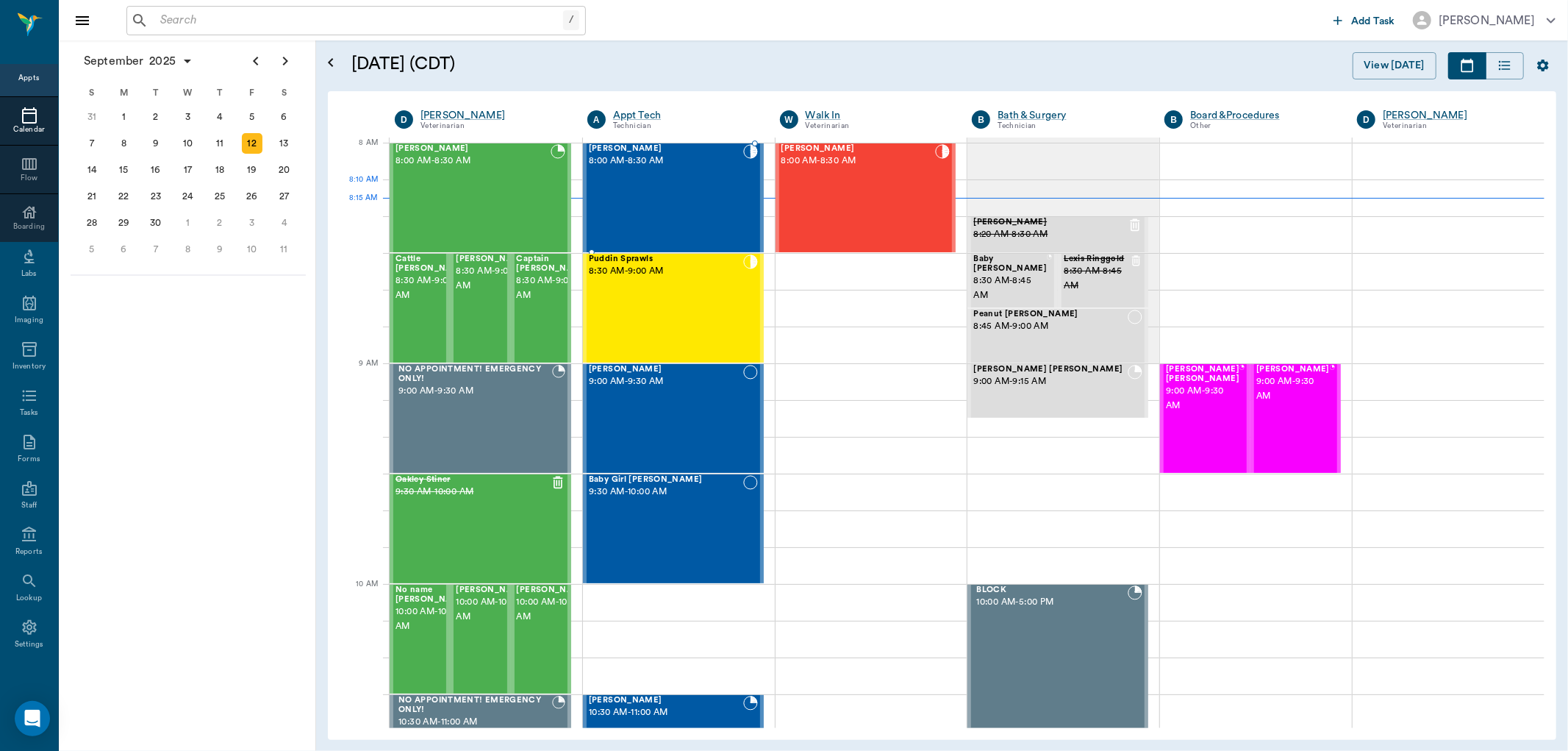
click at [724, 180] on div "Blue [PERSON_NAME] 8:00 AM - 8:30 AM" at bounding box center [665, 197] width 154 height 107
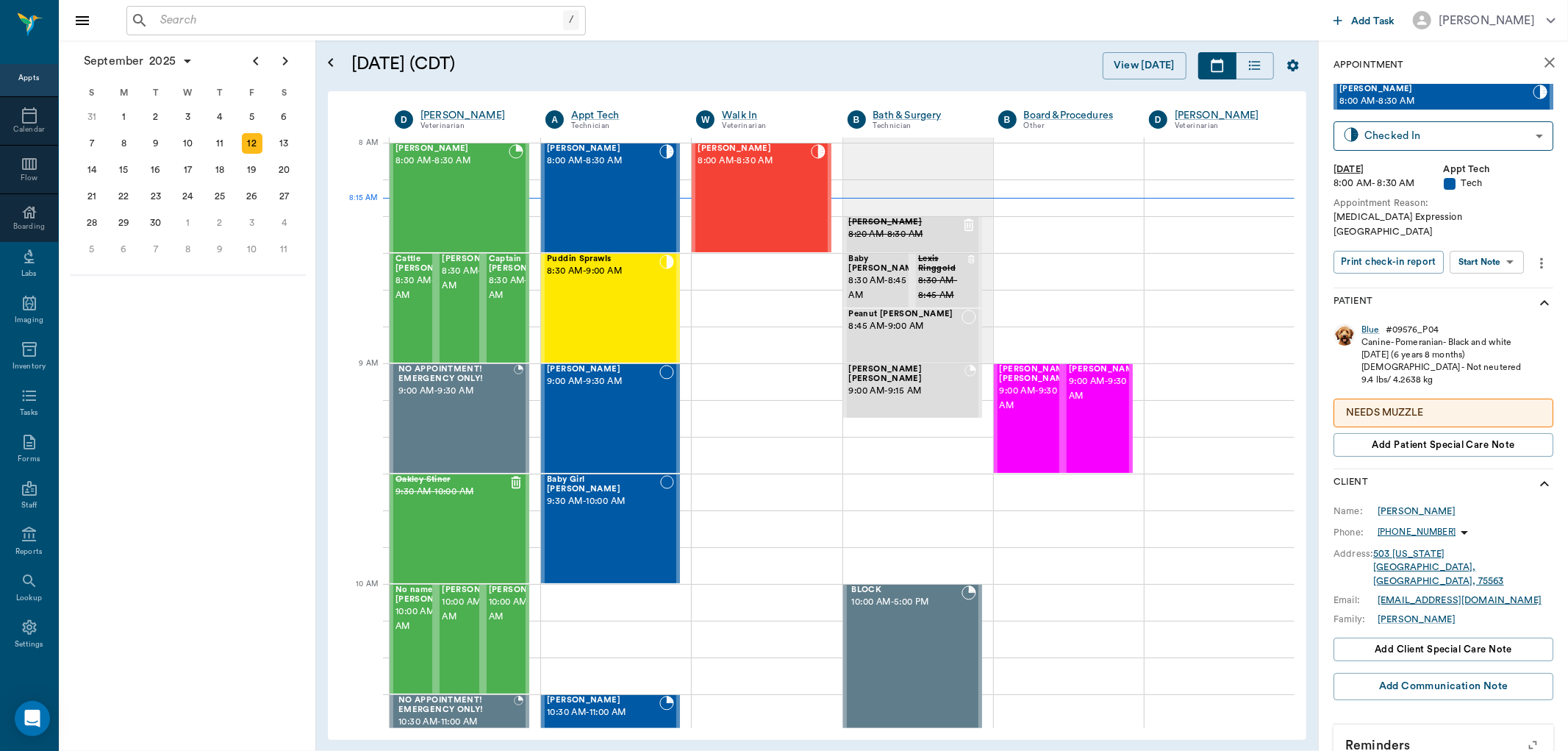
click at [1508, 239] on body "/ ​ Add Task [PERSON_NAME] Nectar Messages Appts Calendar Flow Boarding Labs Im…" at bounding box center [784, 376] width 1568 height 751
click at [1503, 269] on li "Start SOAP" at bounding box center [1488, 276] width 102 height 24
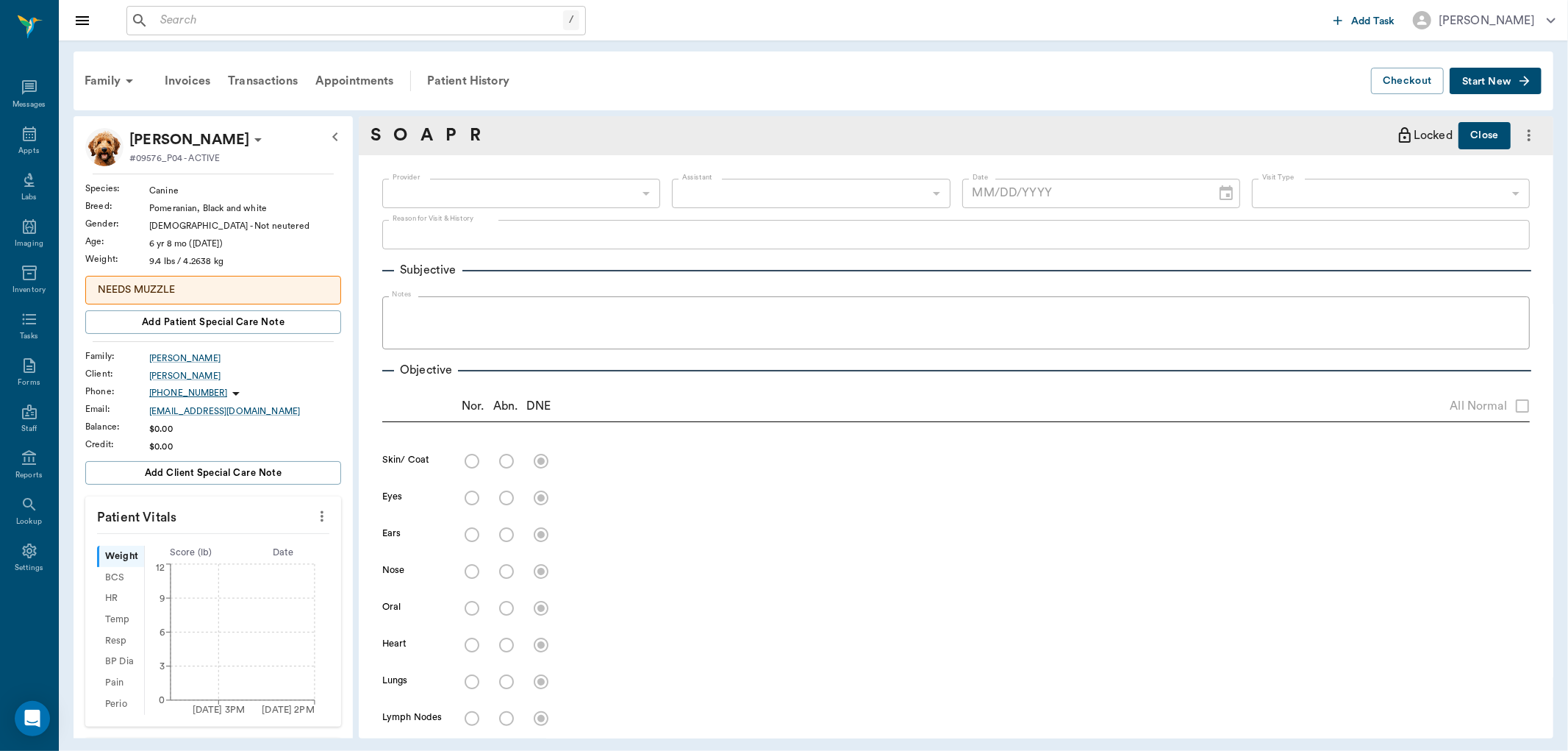
click at [598, 194] on body "/ ​ Add Task [PERSON_NAME] Nectar Messages Appts Labs Imaging Inventory Tasks F…" at bounding box center [784, 376] width 1568 height 751
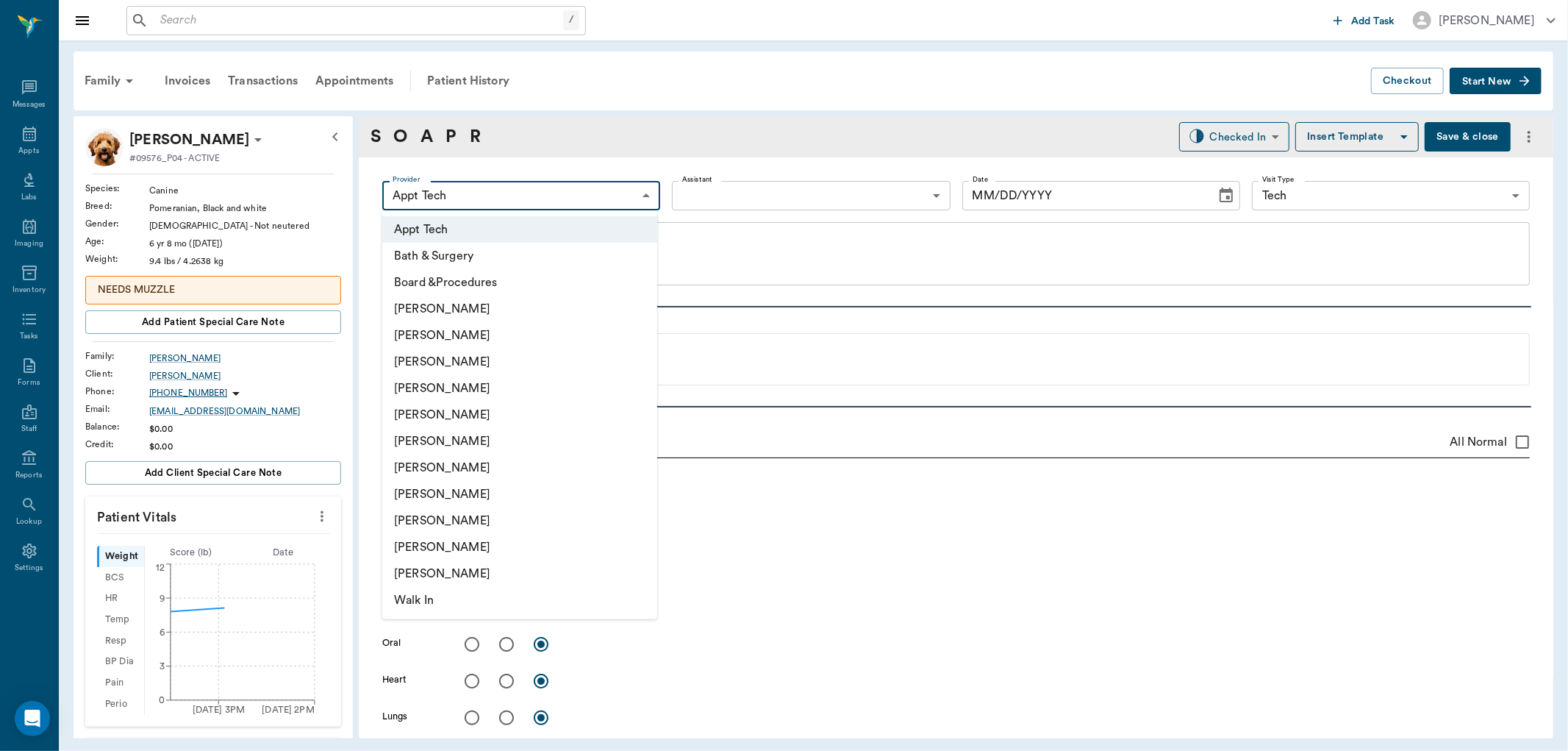
type input "63ec2f075fda476ae8351a4c"
type input "65d2be4f46e3a538d89b8c1a"
type textarea "[MEDICAL_DATA] Expression [GEOGRAPHIC_DATA]"
type input "[DATE]"
click at [475, 491] on li "[PERSON_NAME]" at bounding box center [520, 494] width 275 height 27
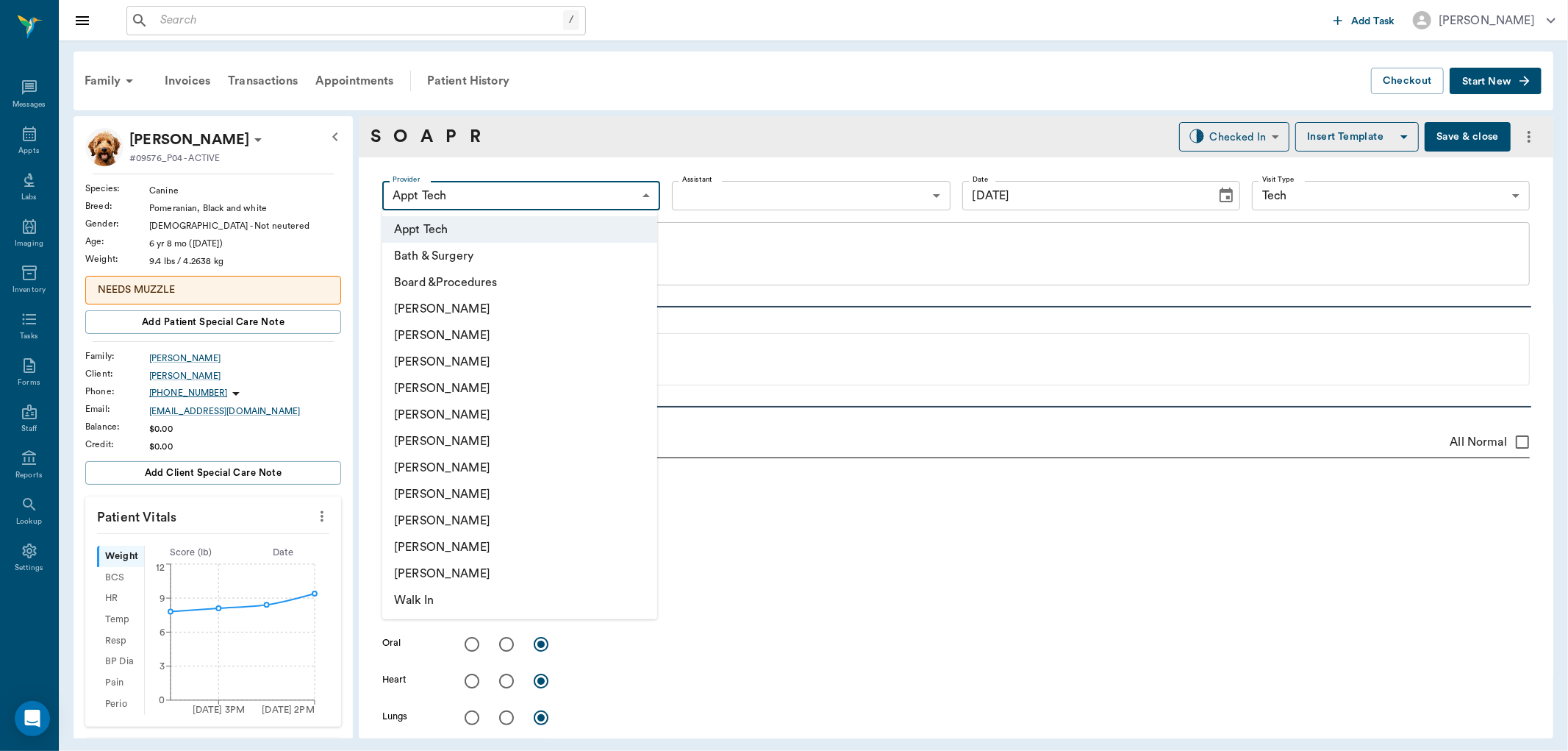
type input "63ec2e7e52e12b0ba117b124"
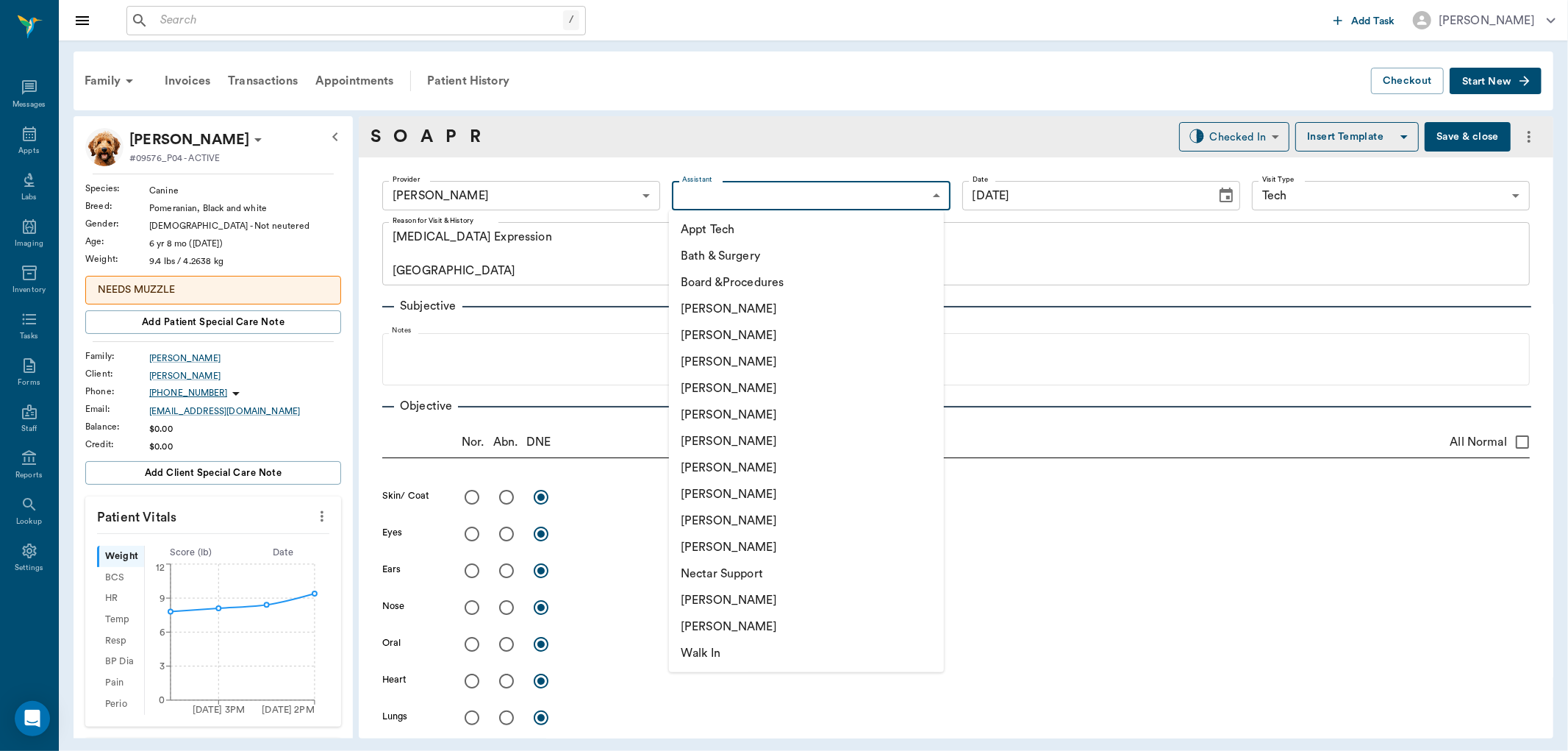
click at [796, 204] on body "/ ​ Add Task [PERSON_NAME] Nectar Messages Appts Labs Imaging Inventory Tasks F…" at bounding box center [784, 376] width 1568 height 751
click at [790, 353] on li "[PERSON_NAME]" at bounding box center [806, 361] width 275 height 27
type input "642ef10e332a41444de2bad1"
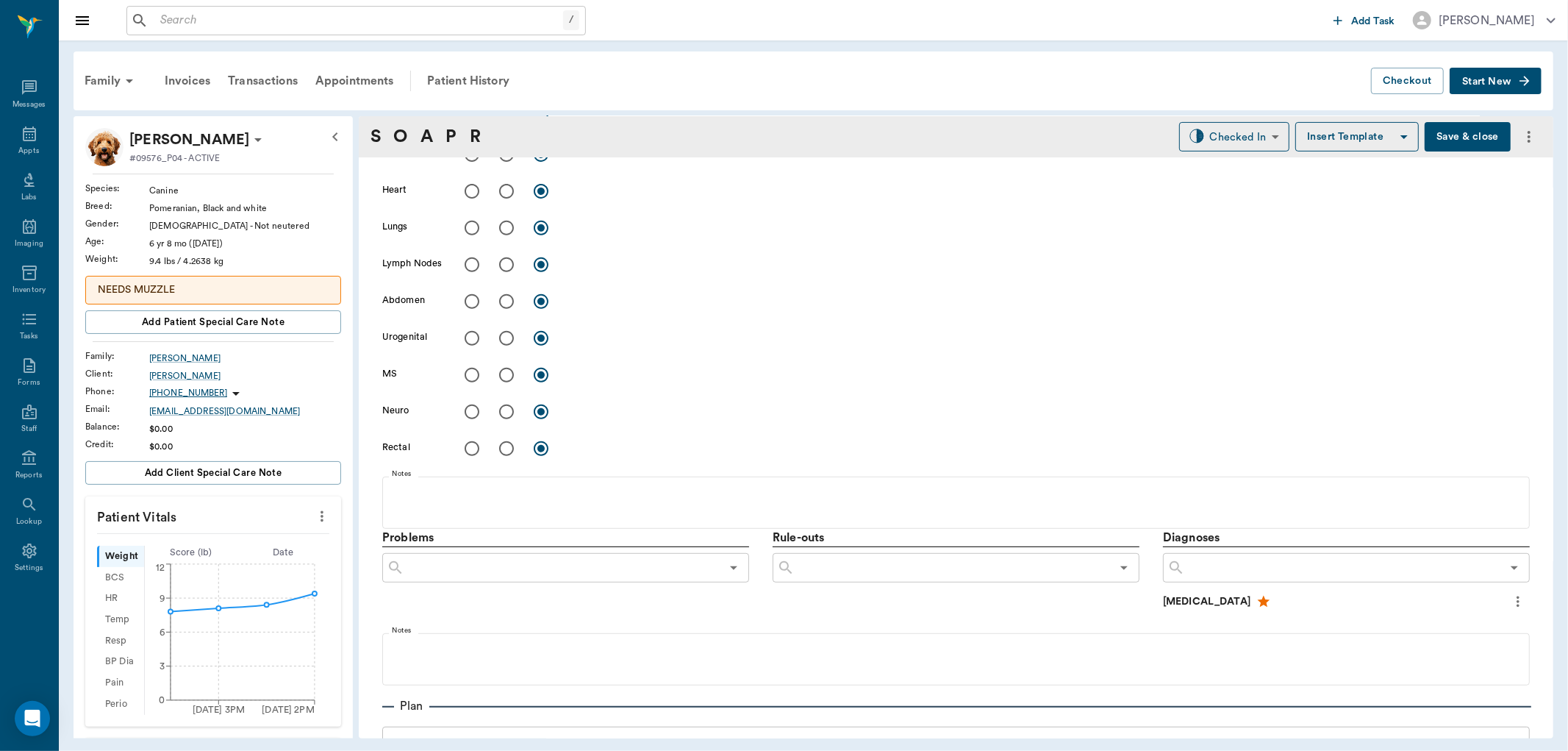
scroll to position [836, 0]
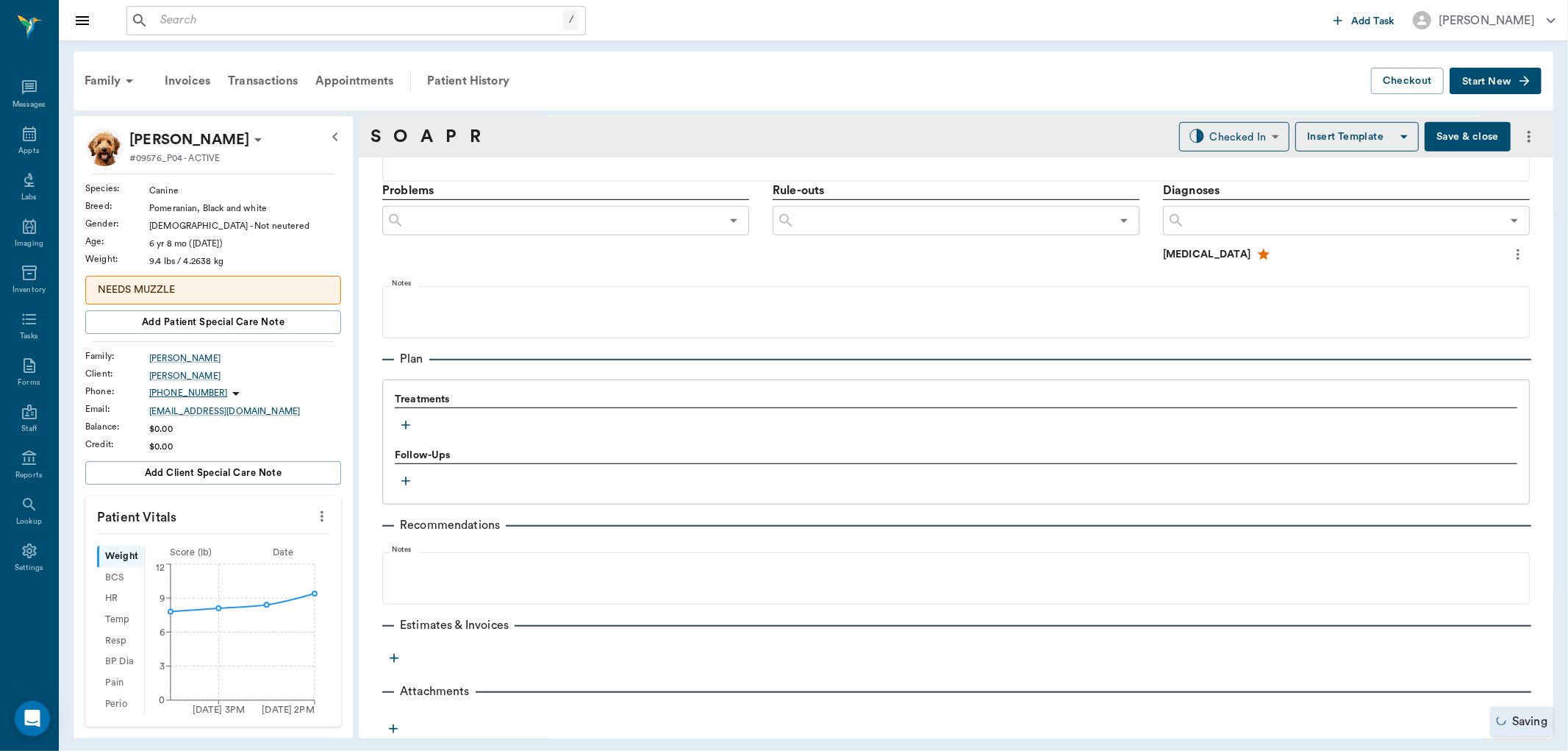
click at [414, 427] on button "button" at bounding box center [405, 424] width 22 height 22
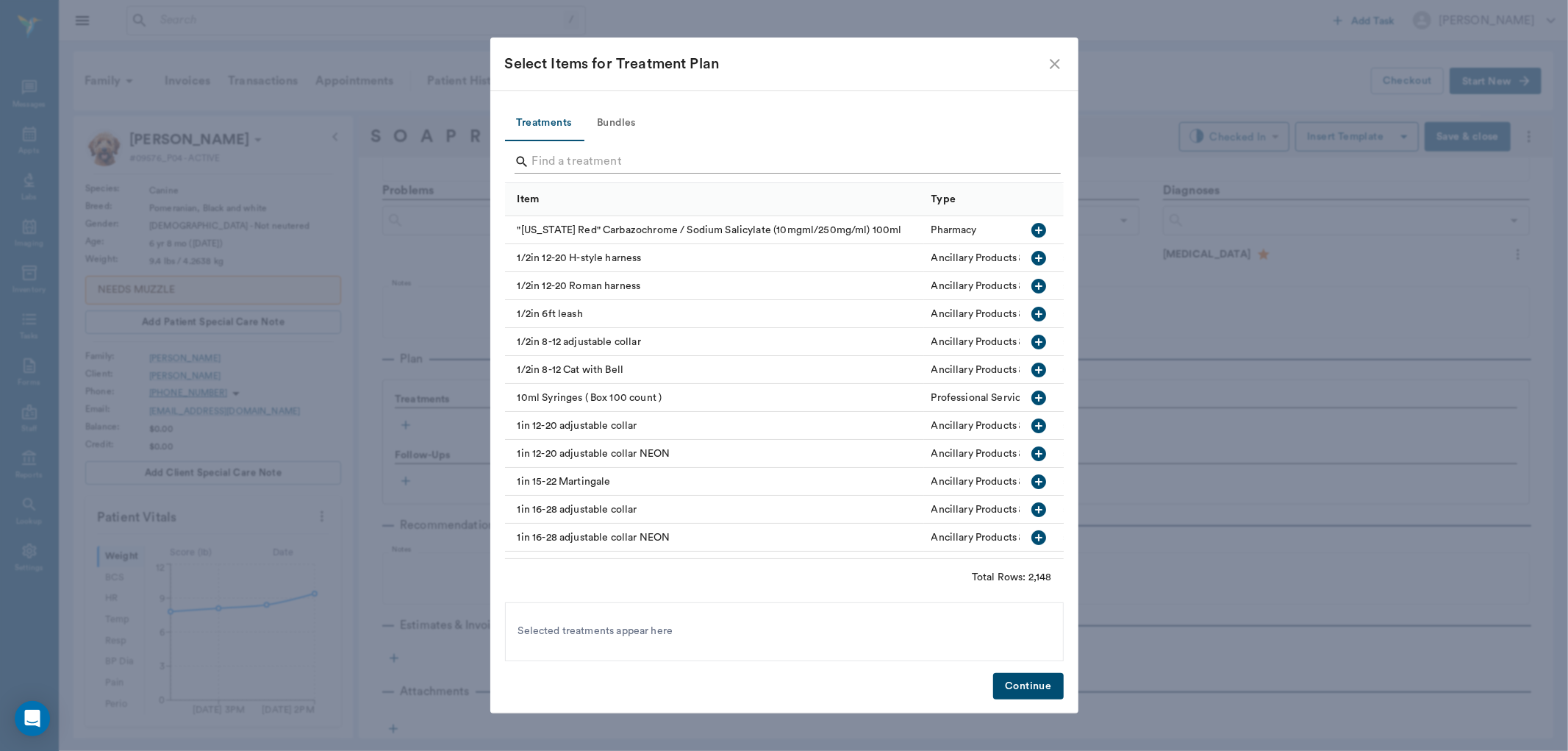
click at [700, 152] on input "Search" at bounding box center [785, 162] width 506 height 23
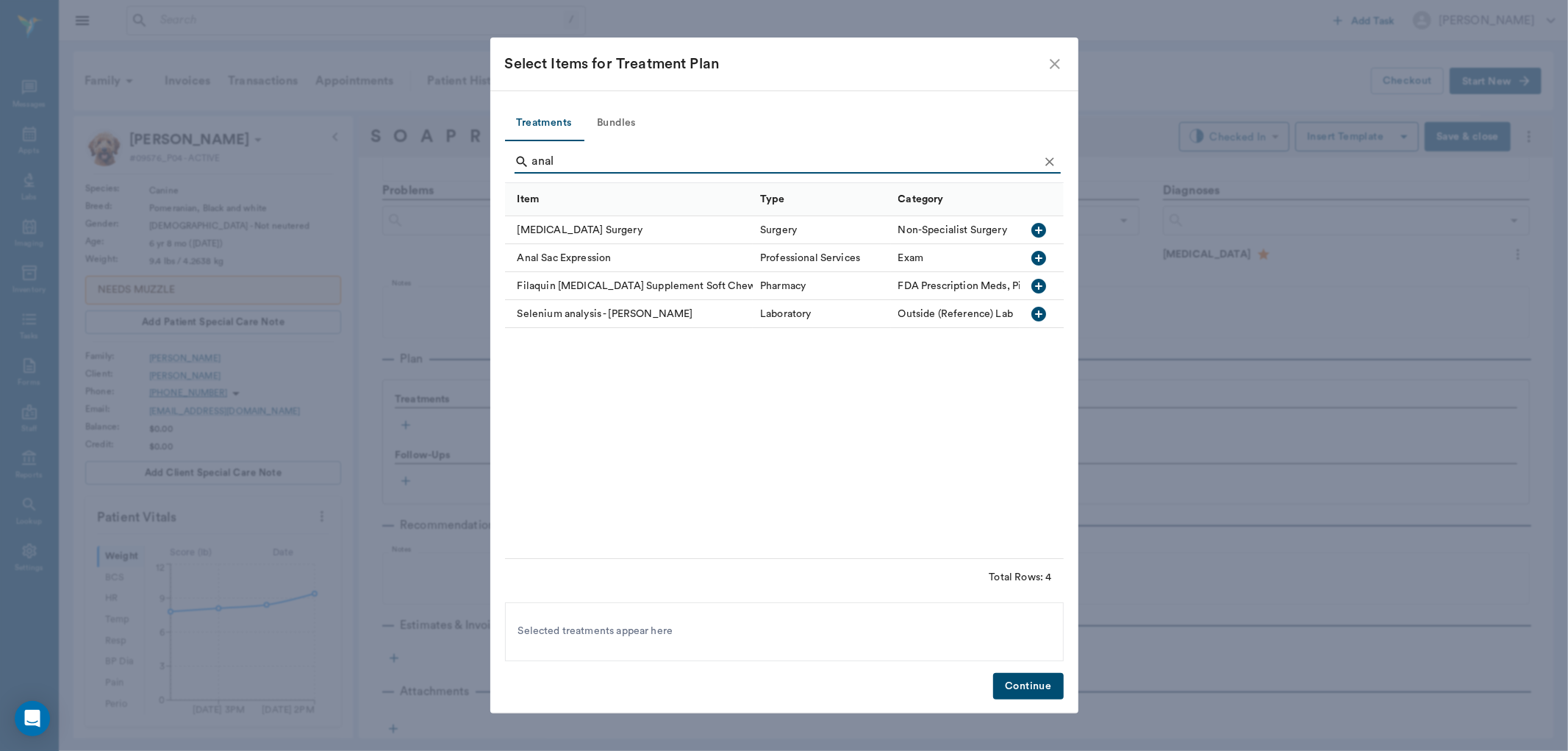
click at [1048, 264] on button "button" at bounding box center [1038, 258] width 25 height 25
click at [860, 160] on input "anal" at bounding box center [785, 162] width 506 height 23
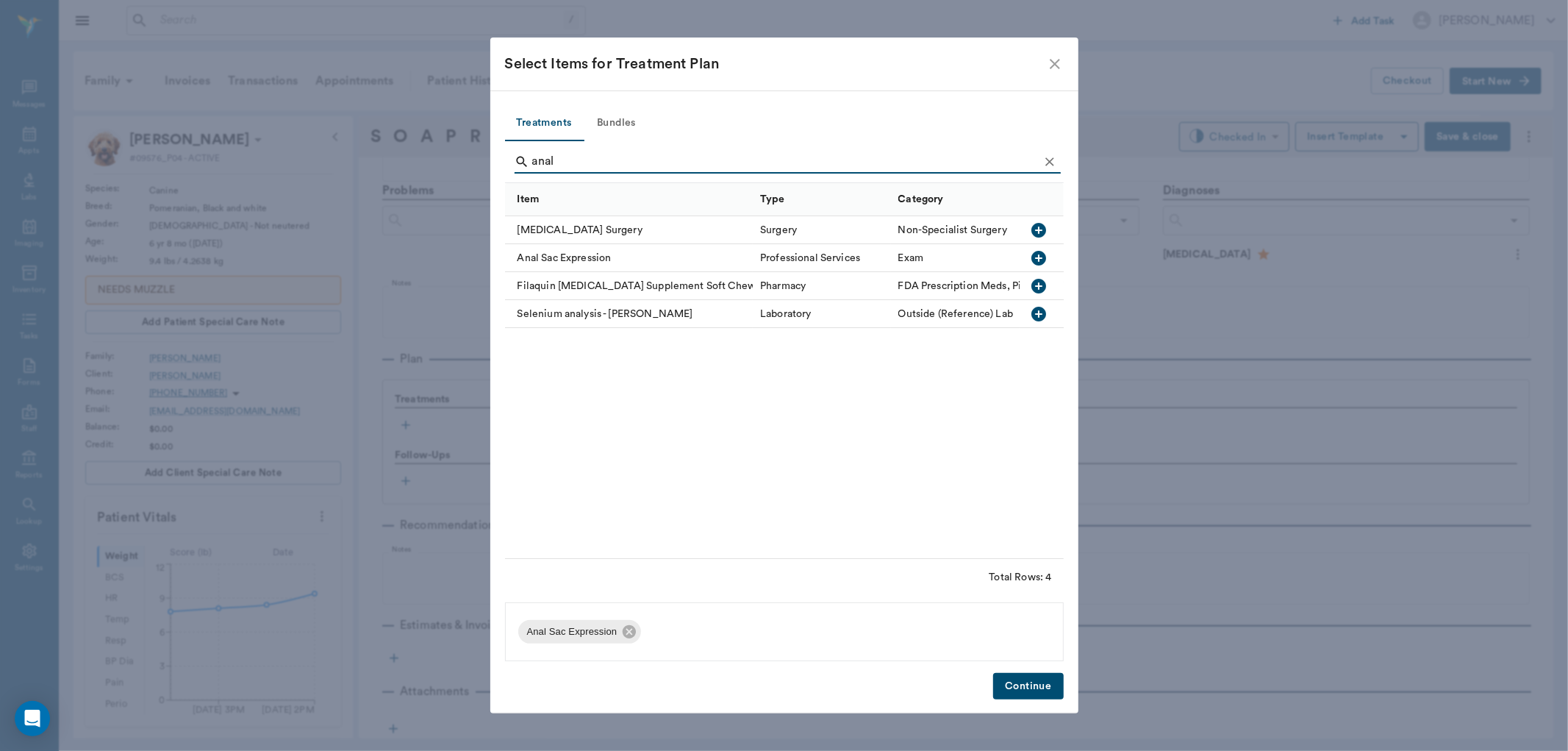
click at [860, 160] on input "anal" at bounding box center [785, 162] width 506 height 23
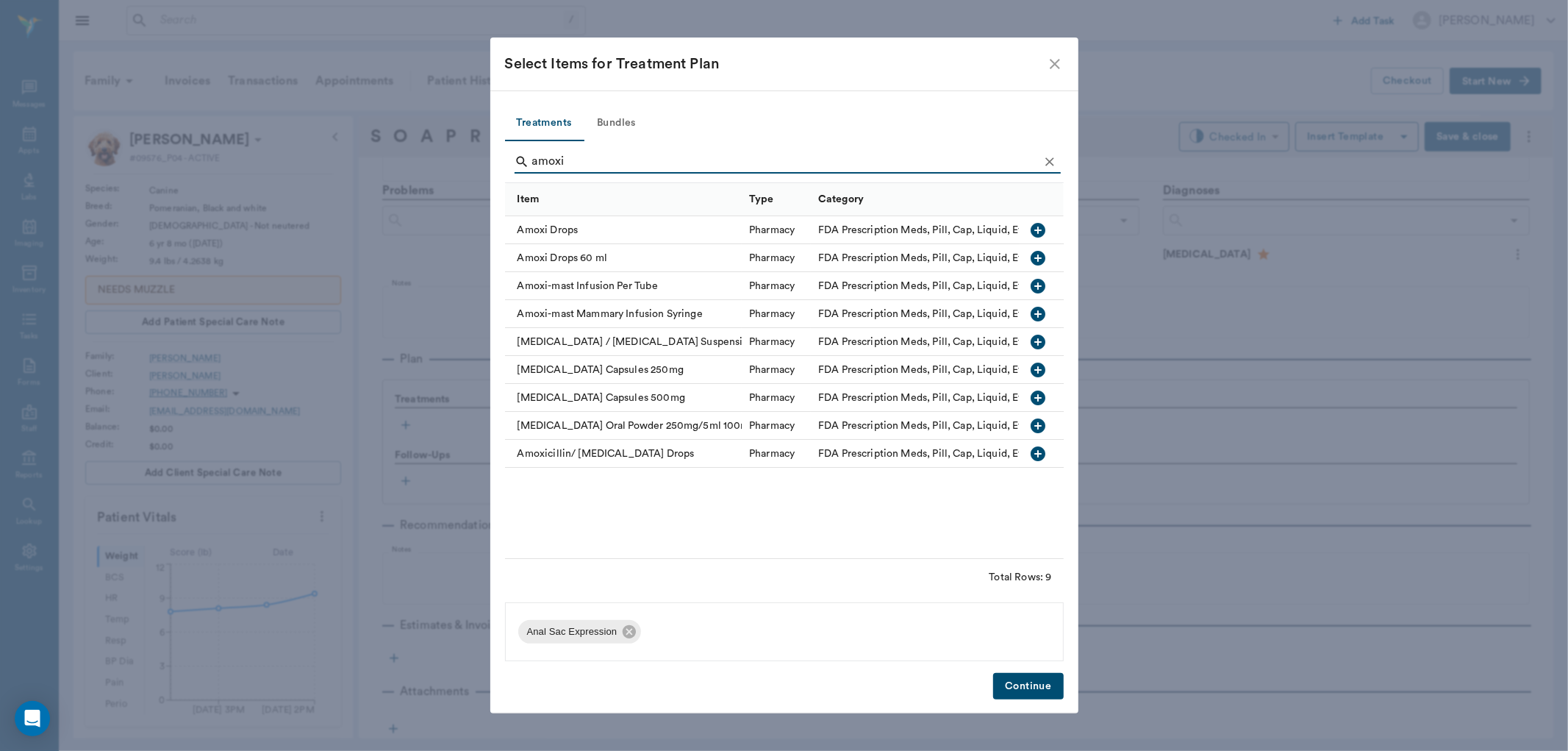
type input "amoxi"
click at [1032, 231] on icon "button" at bounding box center [1038, 230] width 15 height 15
click at [1025, 677] on button "Continue" at bounding box center [1028, 686] width 70 height 27
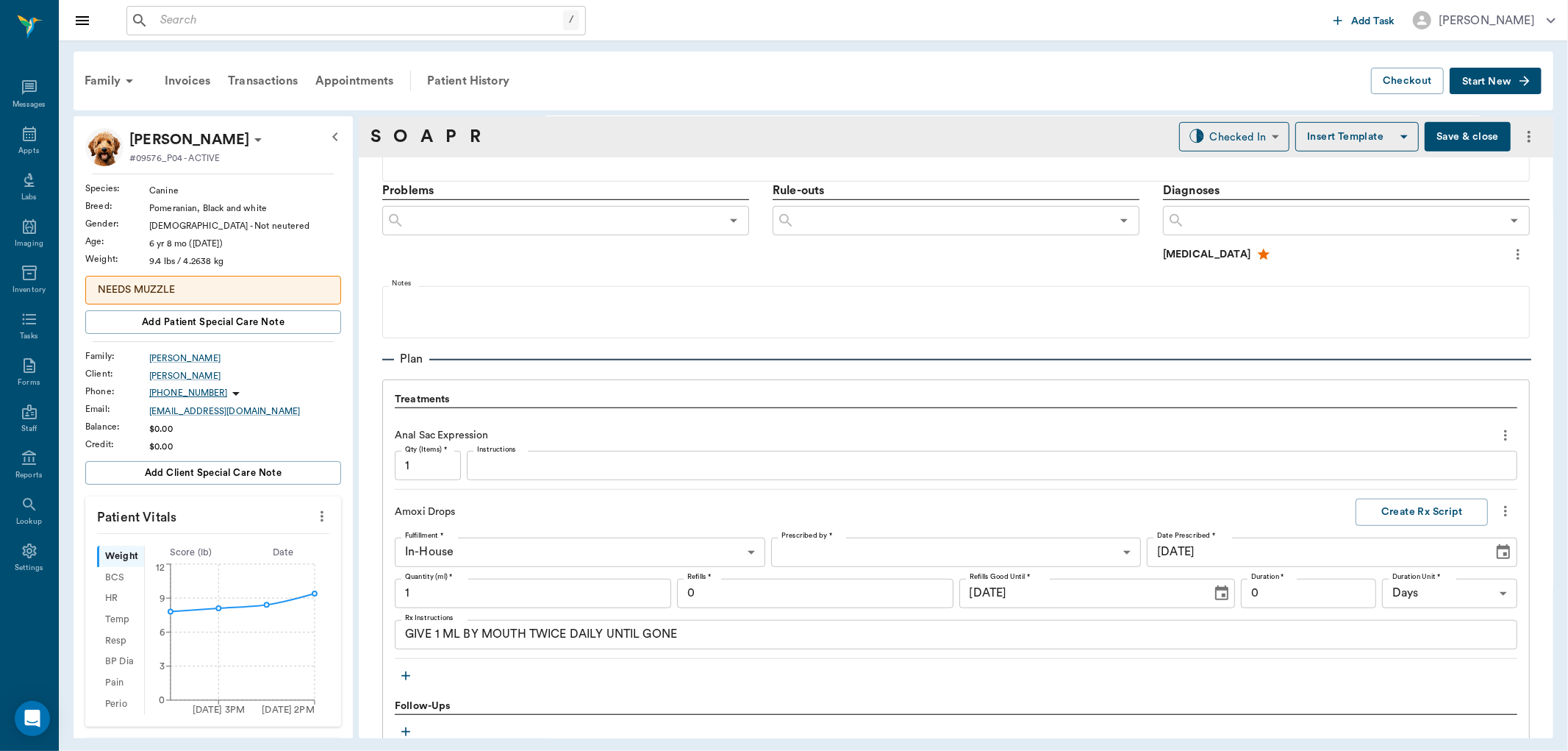
click at [497, 582] on input "1" at bounding box center [532, 593] width 276 height 29
type input "17"
click at [438, 632] on textarea "GIVE 1 ML BY MOUTH TWICE DAILY UNTIL GONE" at bounding box center [956, 634] width 1101 height 17
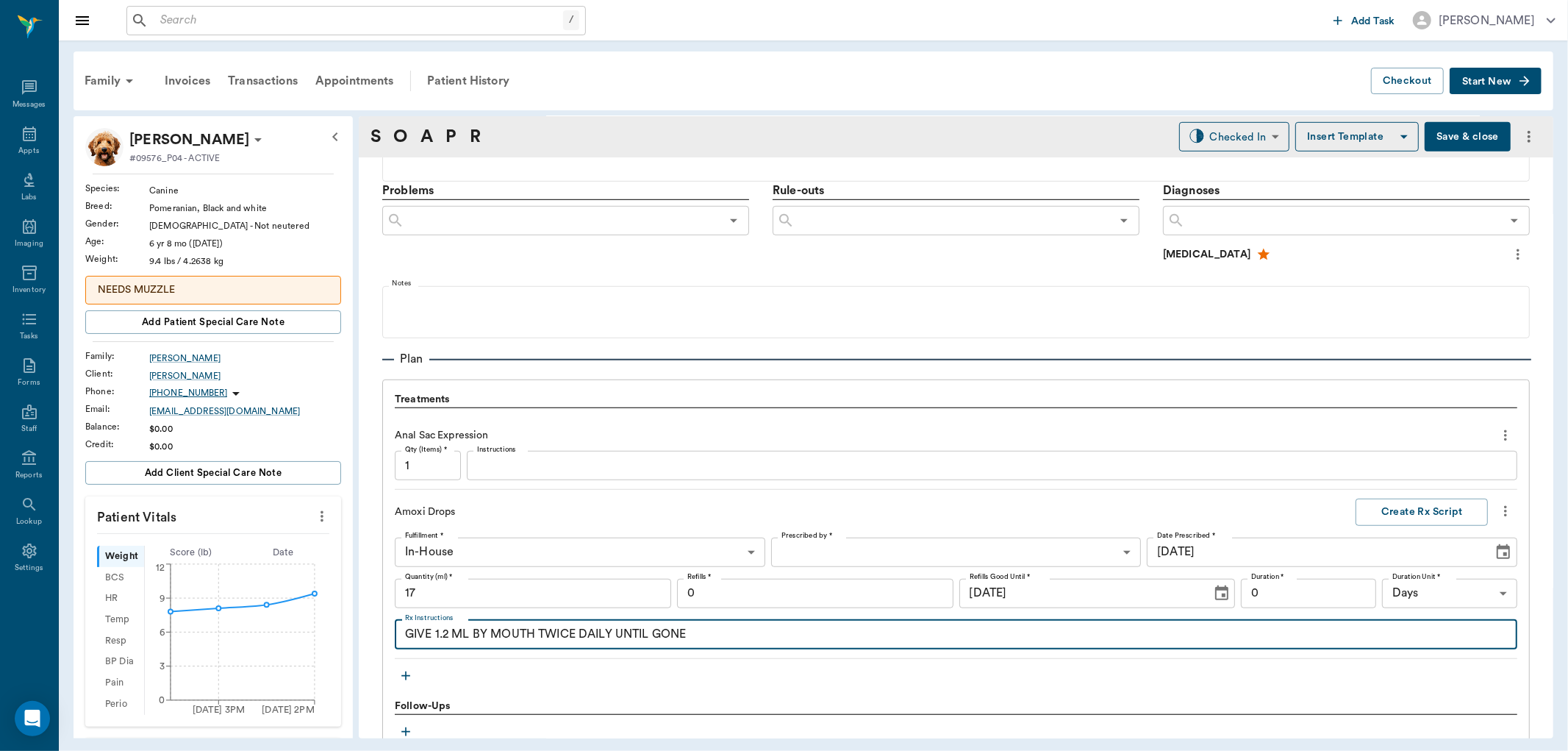
type textarea "GIVE 1.2 ML BY MOUTH TWICE DAILY UNTIL GONE"
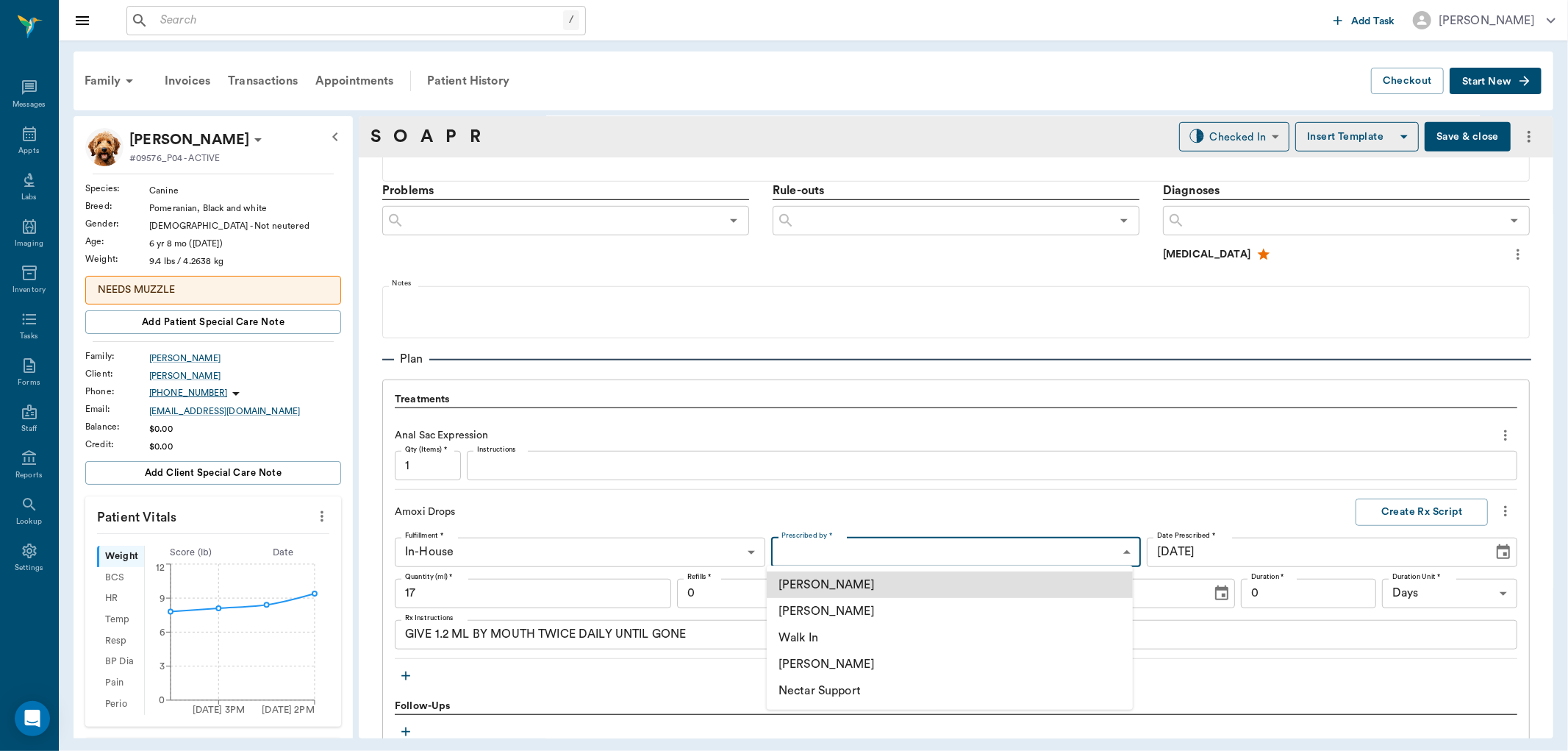
click at [974, 539] on body "/ ​ Add Task [PERSON_NAME] Nectar Messages Appts Labs Imaging Inventory Tasks F…" at bounding box center [784, 376] width 1568 height 751
click at [931, 613] on li "[PERSON_NAME]" at bounding box center [950, 611] width 366 height 27
type input "63ec2f075fda476ae8351a4d"
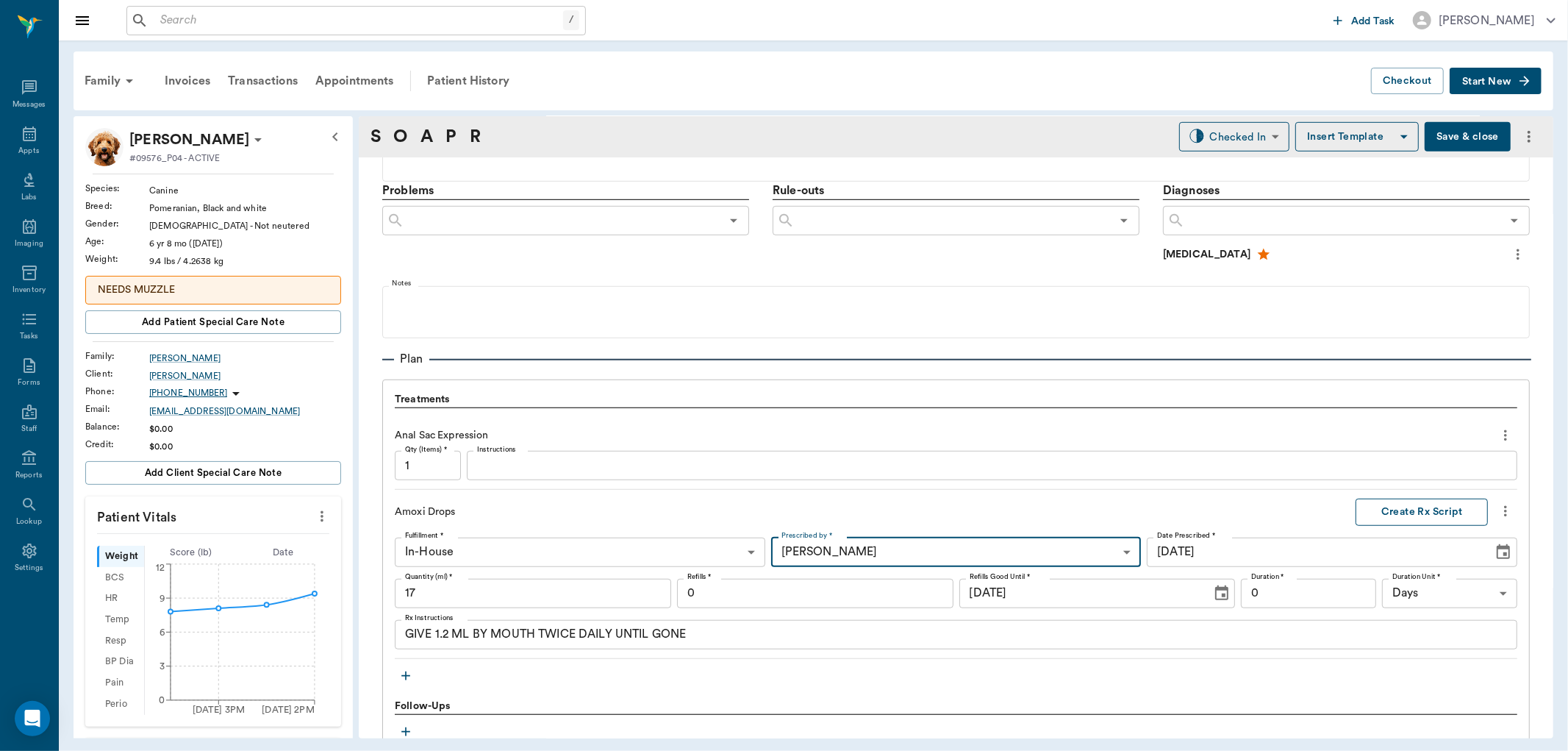
click at [1386, 511] on button "Create Rx Script" at bounding box center [1421, 511] width 133 height 27
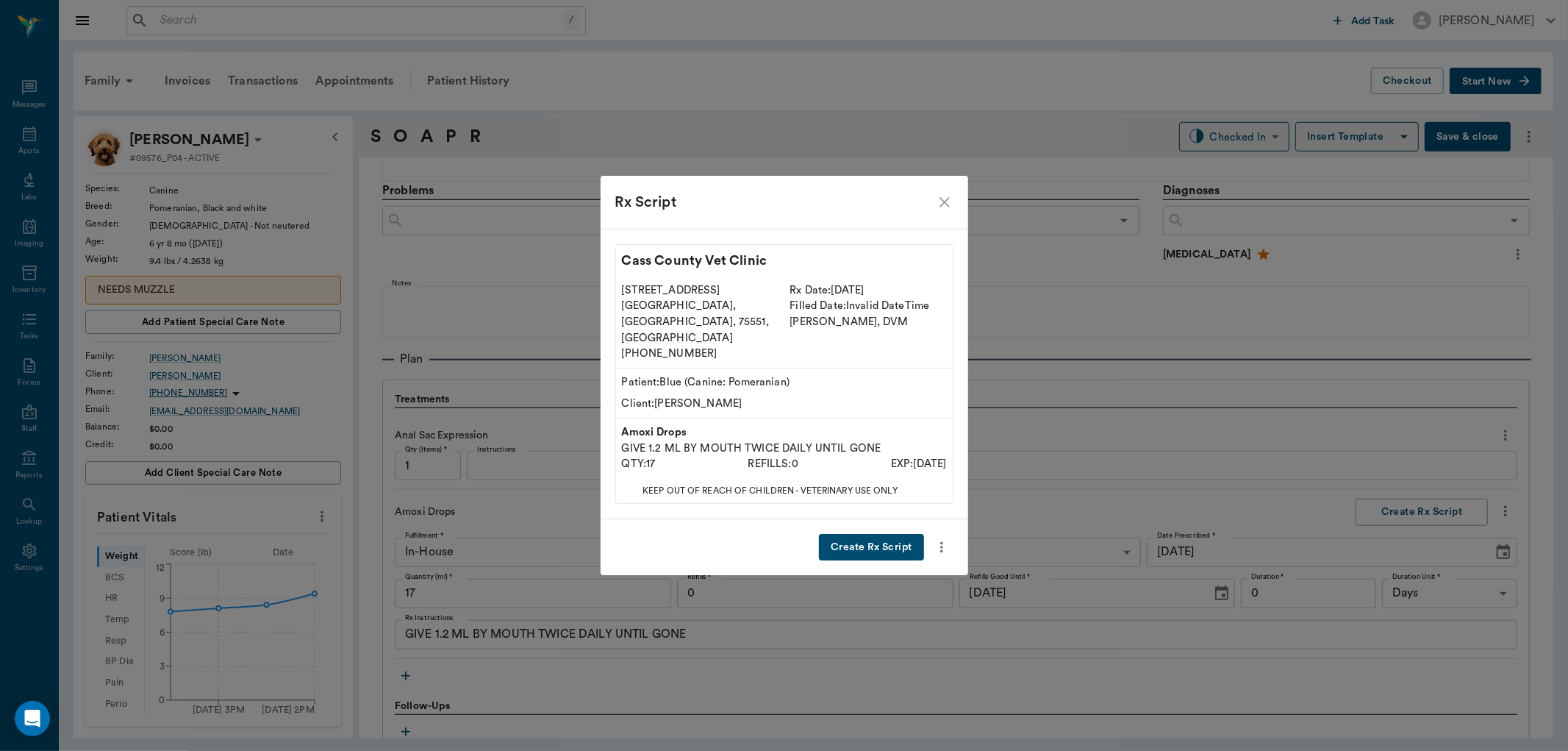
click at [874, 542] on button "Create Rx Script" at bounding box center [871, 547] width 104 height 27
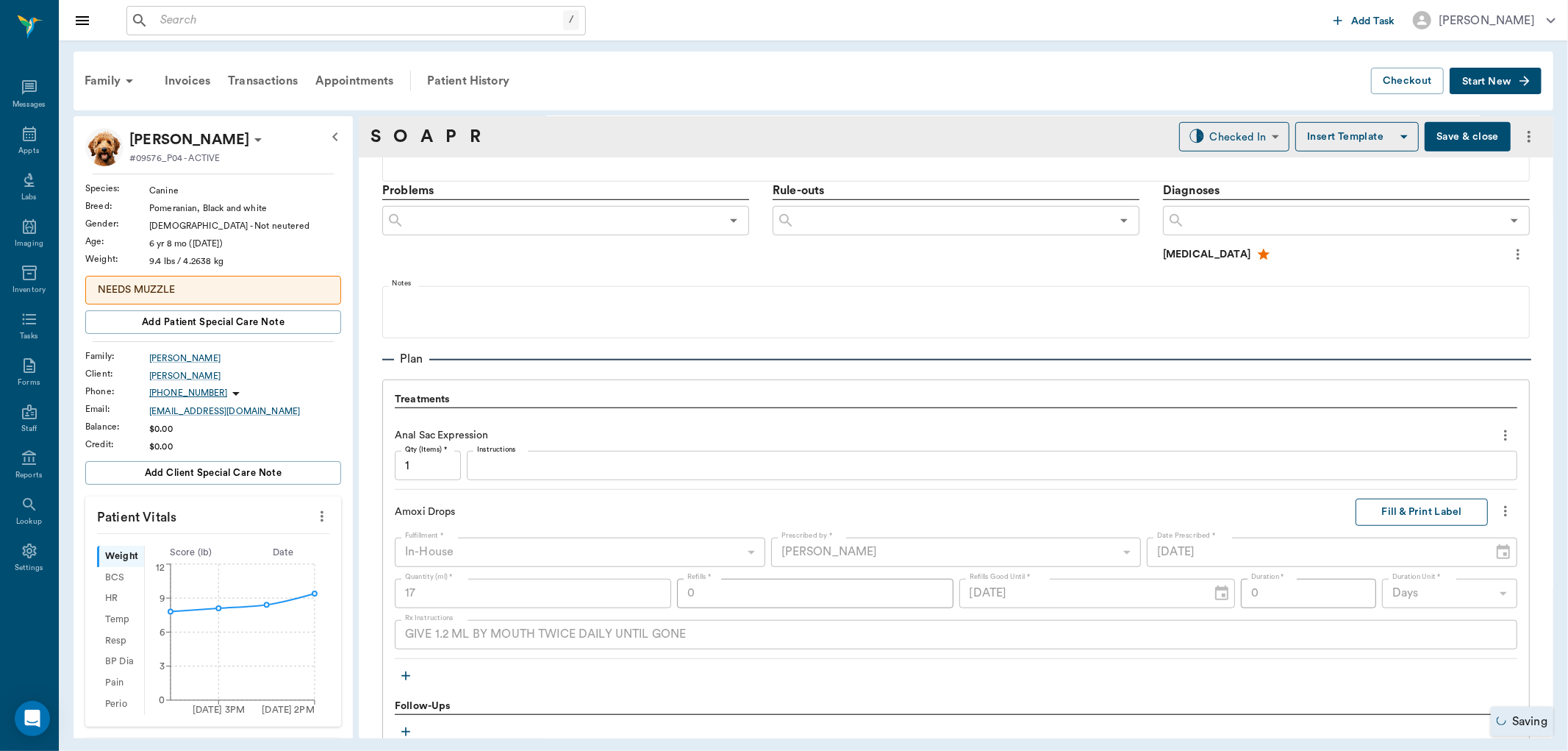
click at [1415, 518] on button "Fill & Print Label" at bounding box center [1421, 511] width 133 height 27
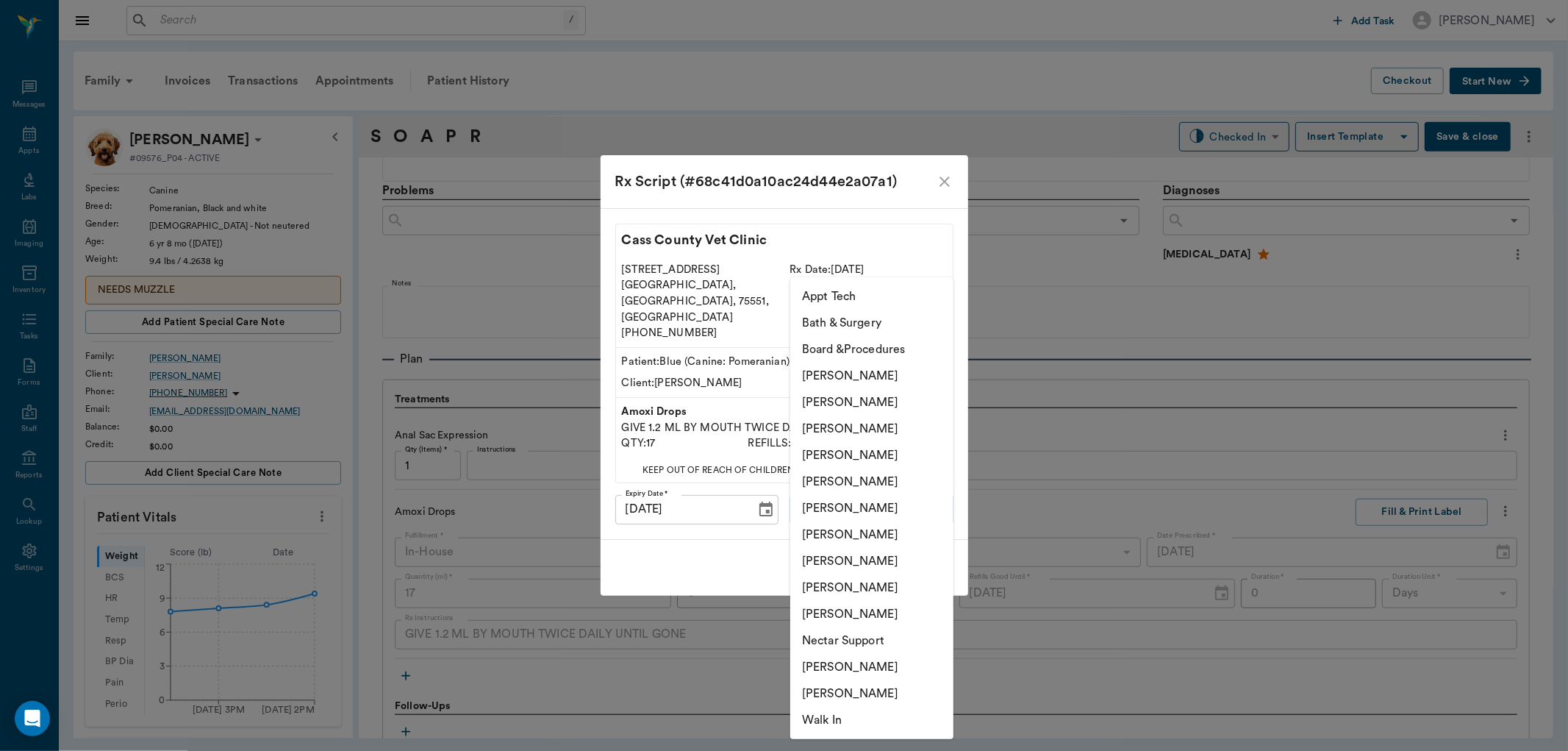
click at [901, 479] on body "/ ​ Add Task [PERSON_NAME] Nectar Messages Appts Labs Imaging Inventory Tasks F…" at bounding box center [784, 376] width 1568 height 751
click at [917, 423] on li "[PERSON_NAME]" at bounding box center [871, 429] width 163 height 27
type input "642ef10e332a41444de2bad1"
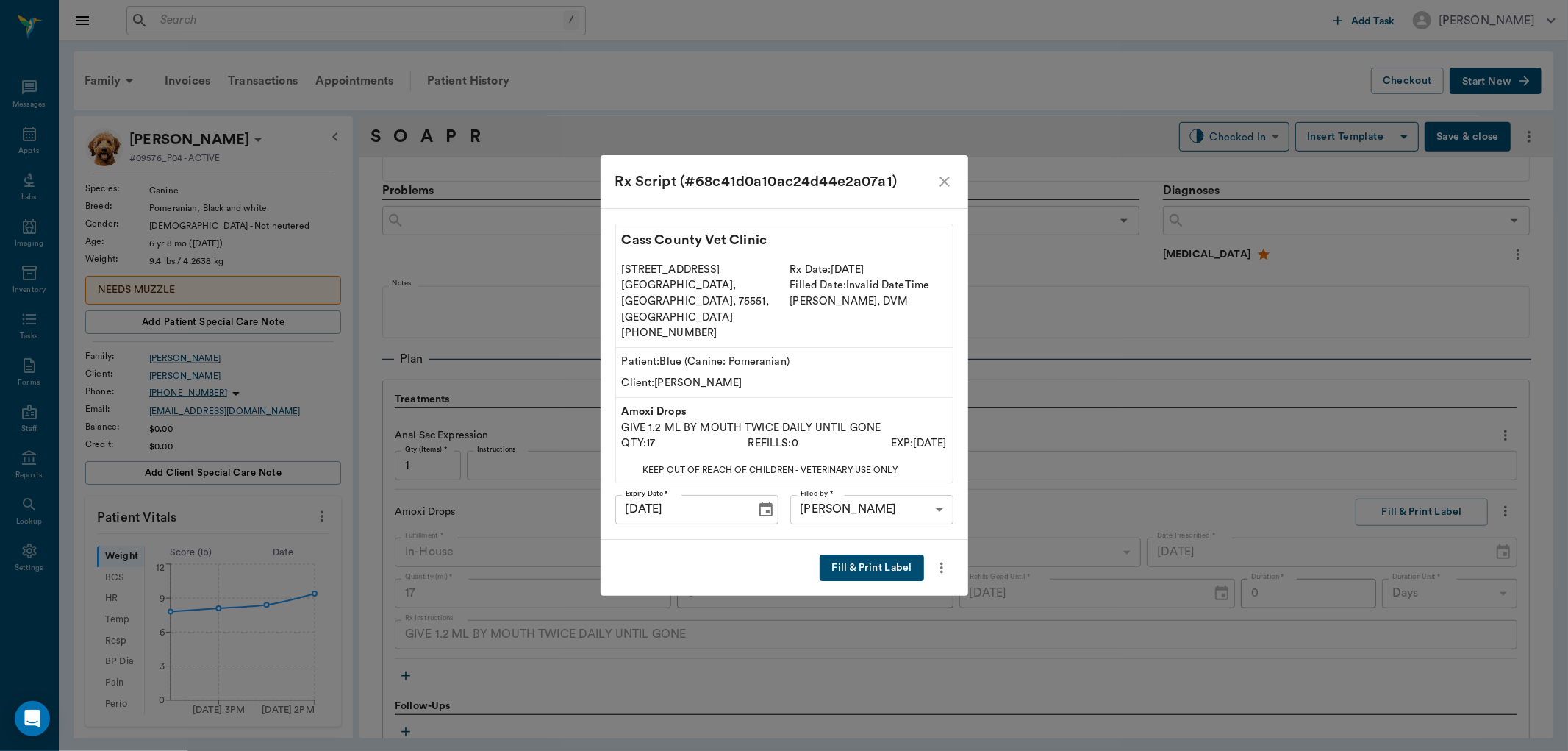
click at [871, 555] on button "Fill & Print Label" at bounding box center [871, 568] width 104 height 27
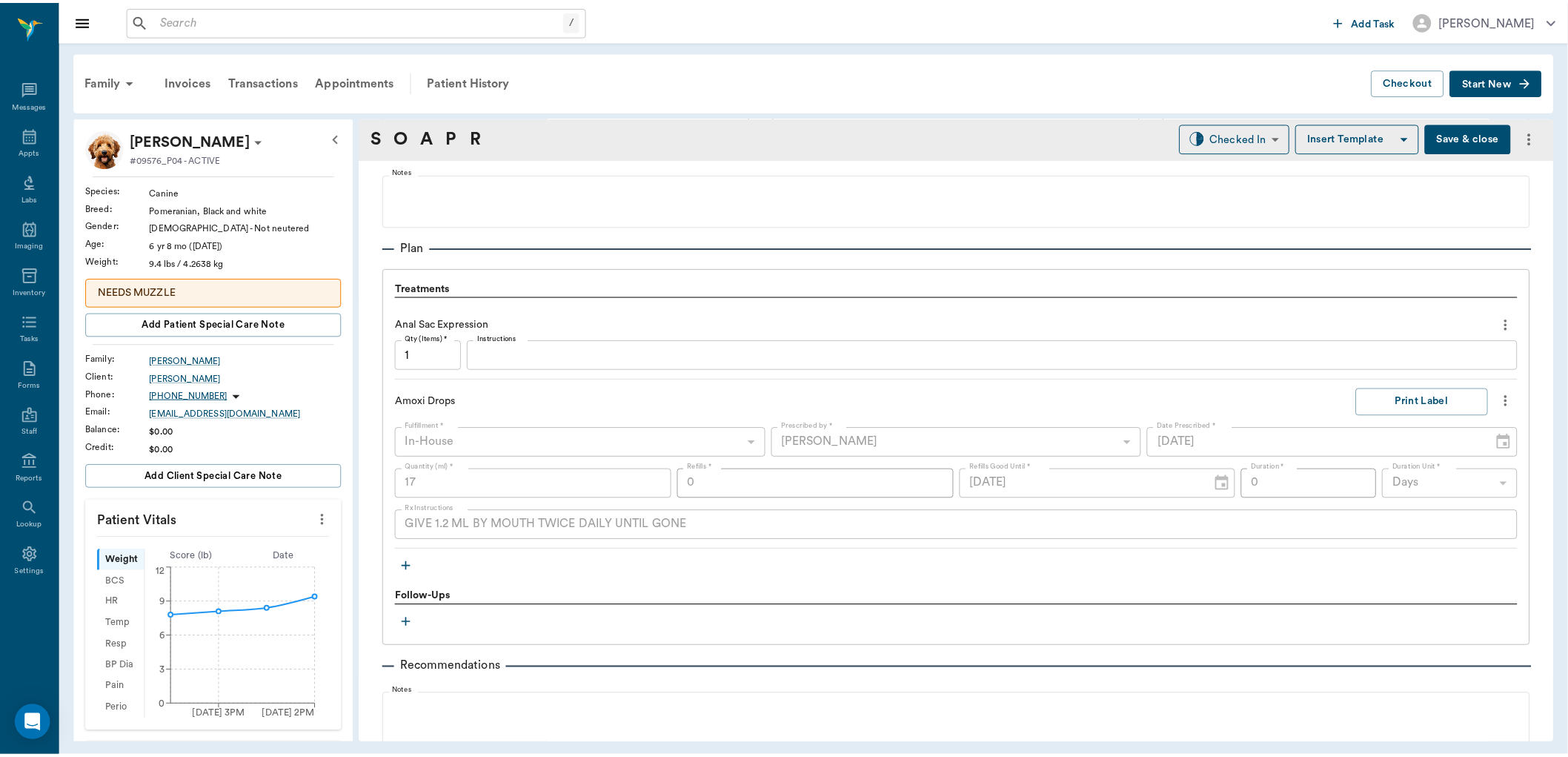
scroll to position [1115, 0]
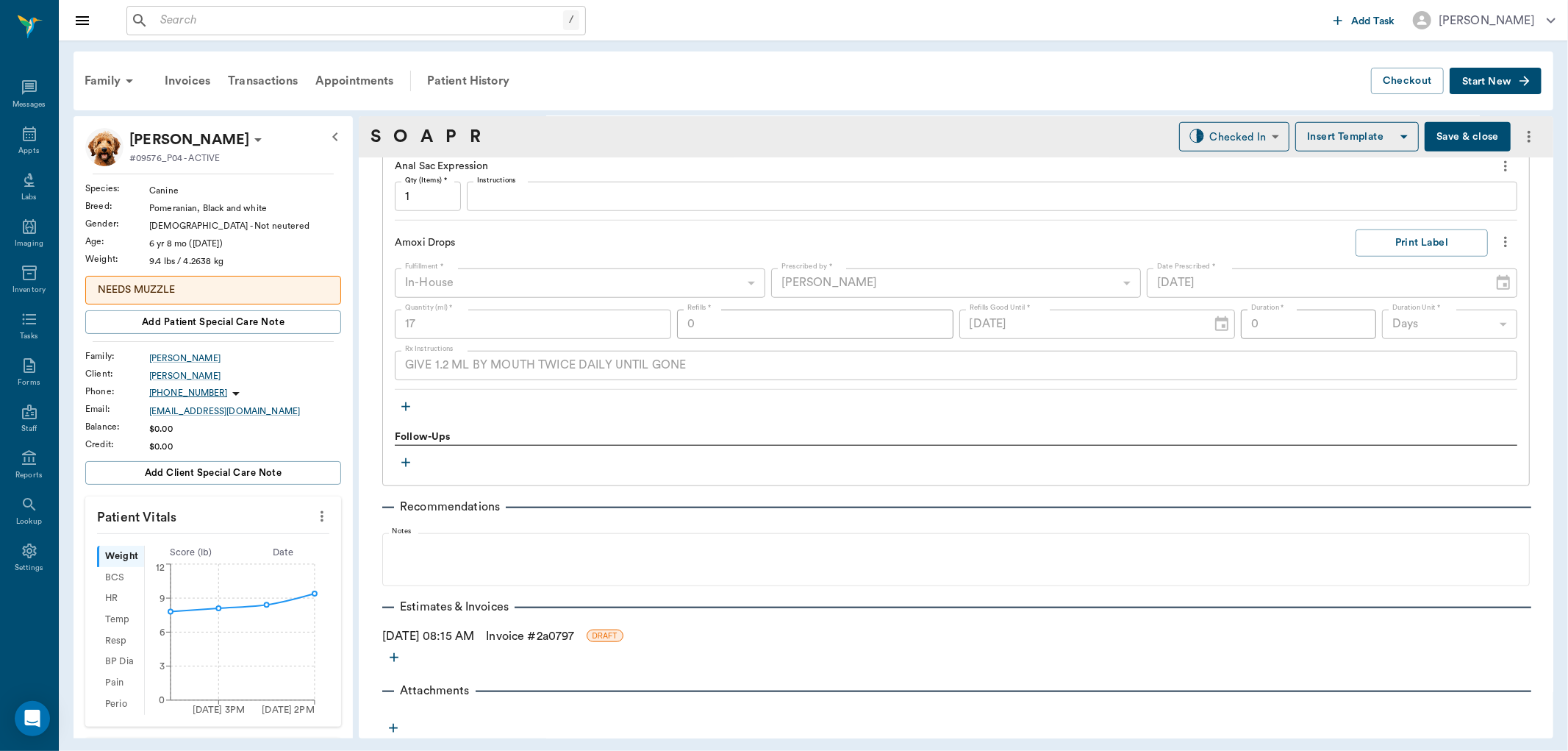
click at [574, 633] on link "Invoice # 2a0797" at bounding box center [530, 636] width 88 height 17
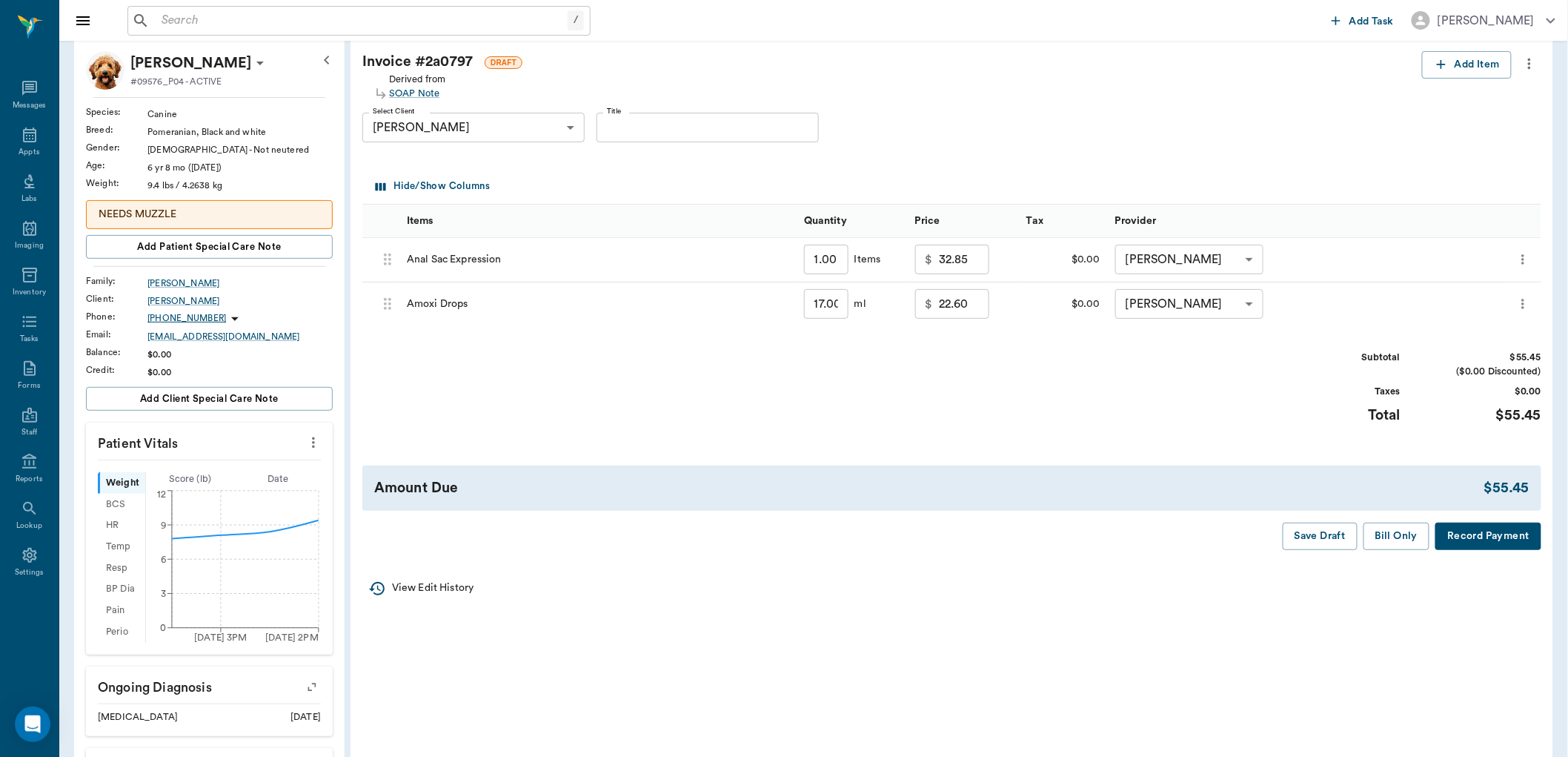
scroll to position [82, 0]
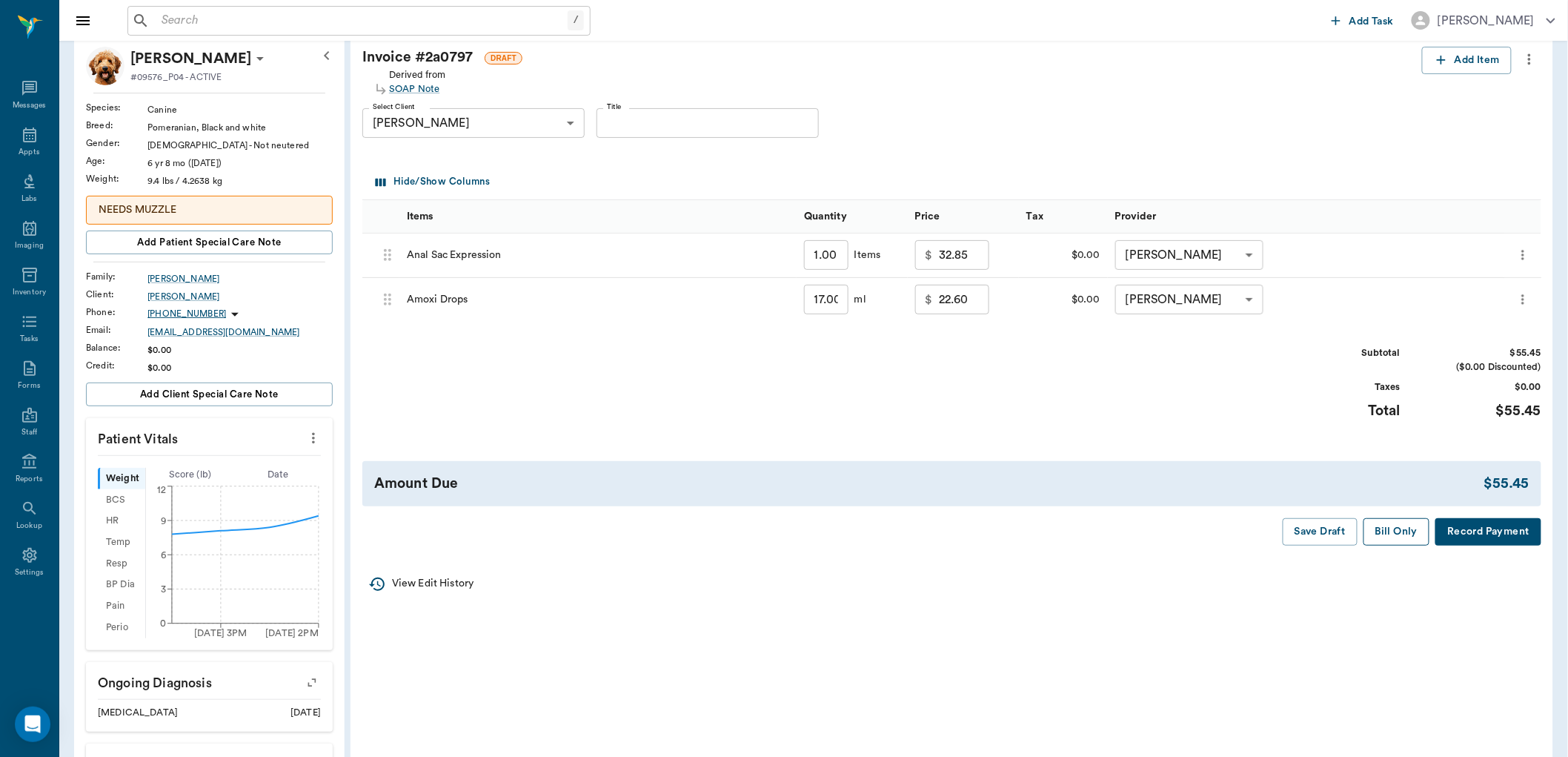
click at [1398, 535] on button "Bill Only" at bounding box center [1397, 531] width 67 height 28
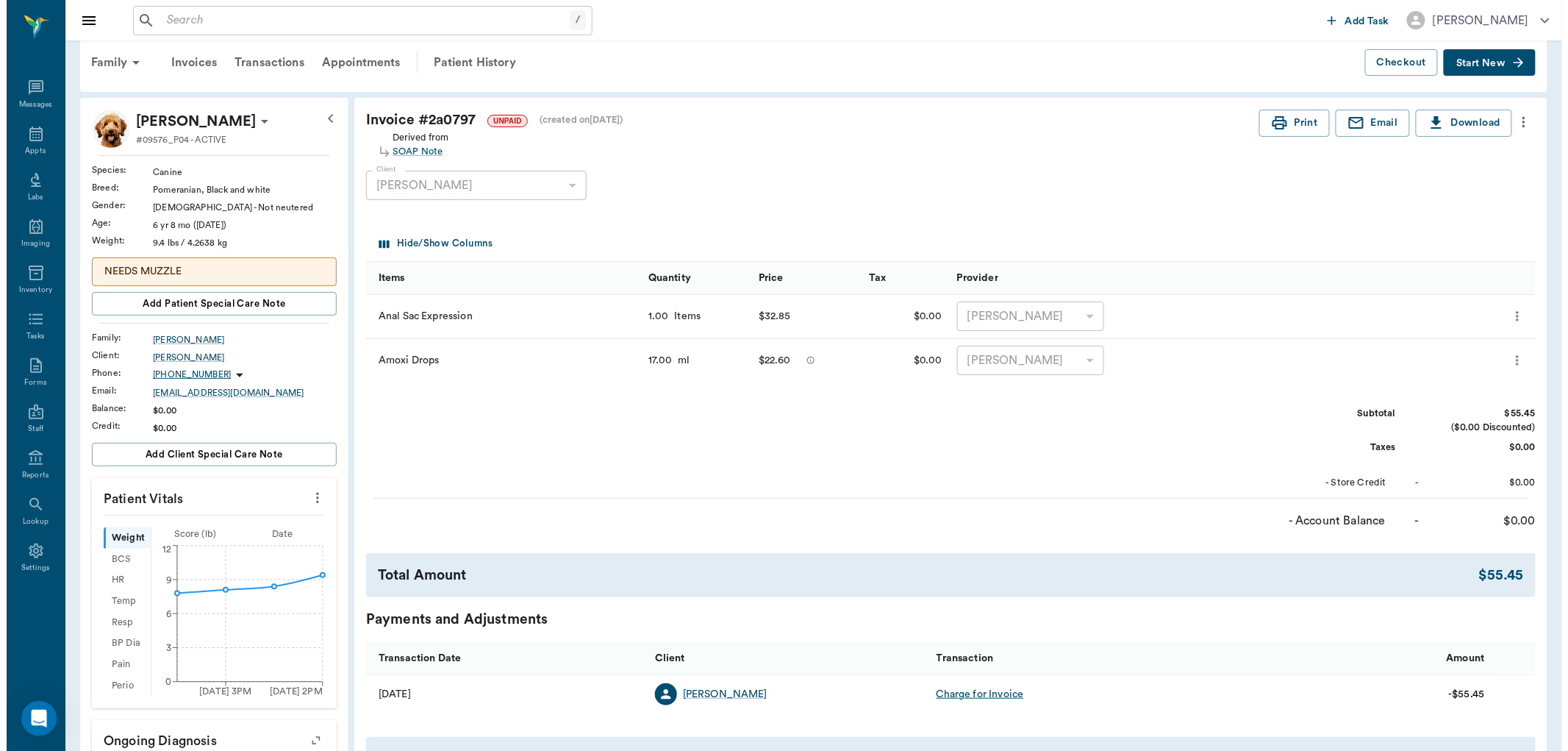
scroll to position [0, 0]
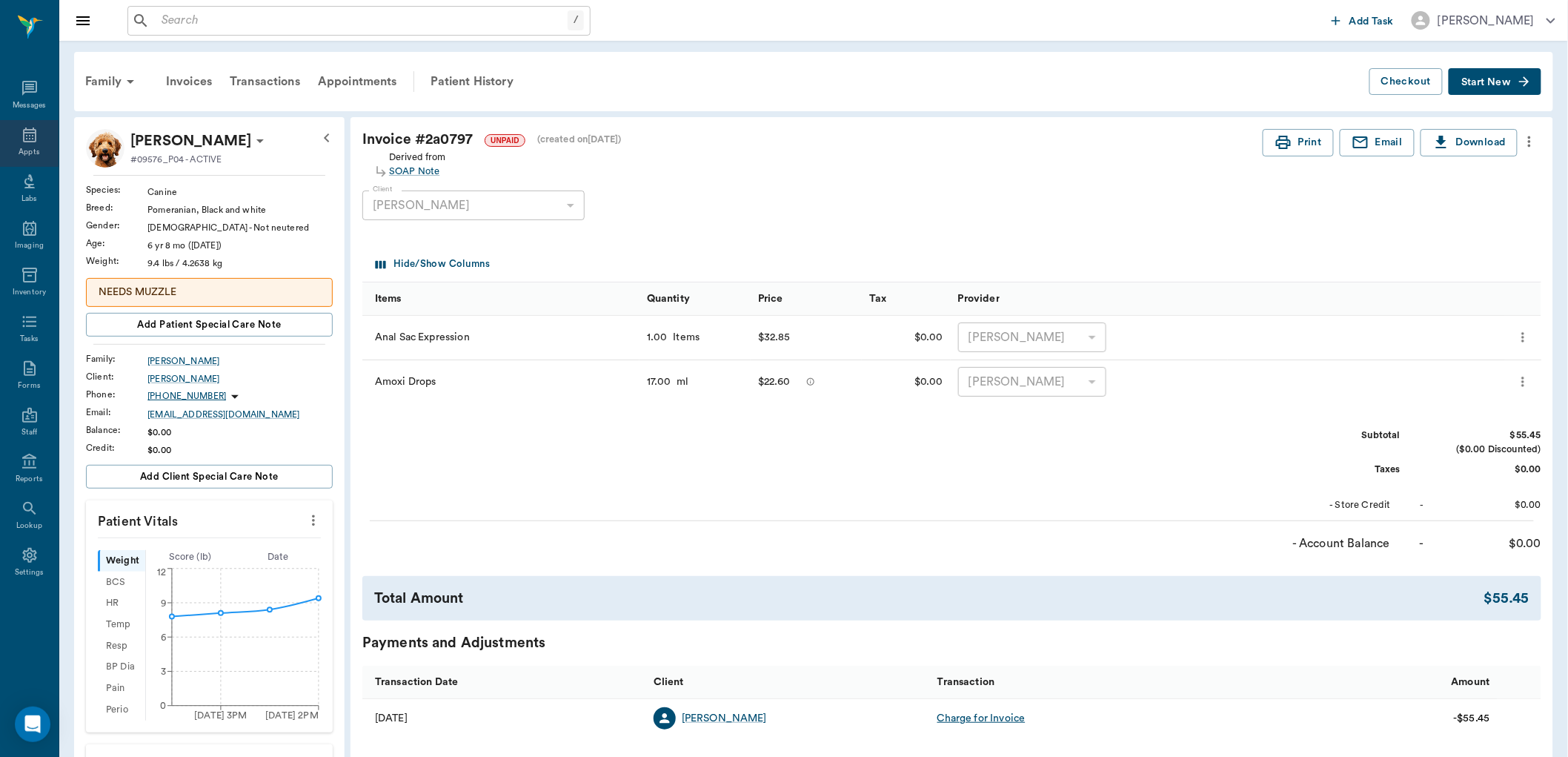
click at [25, 145] on div "Appts" at bounding box center [29, 144] width 58 height 47
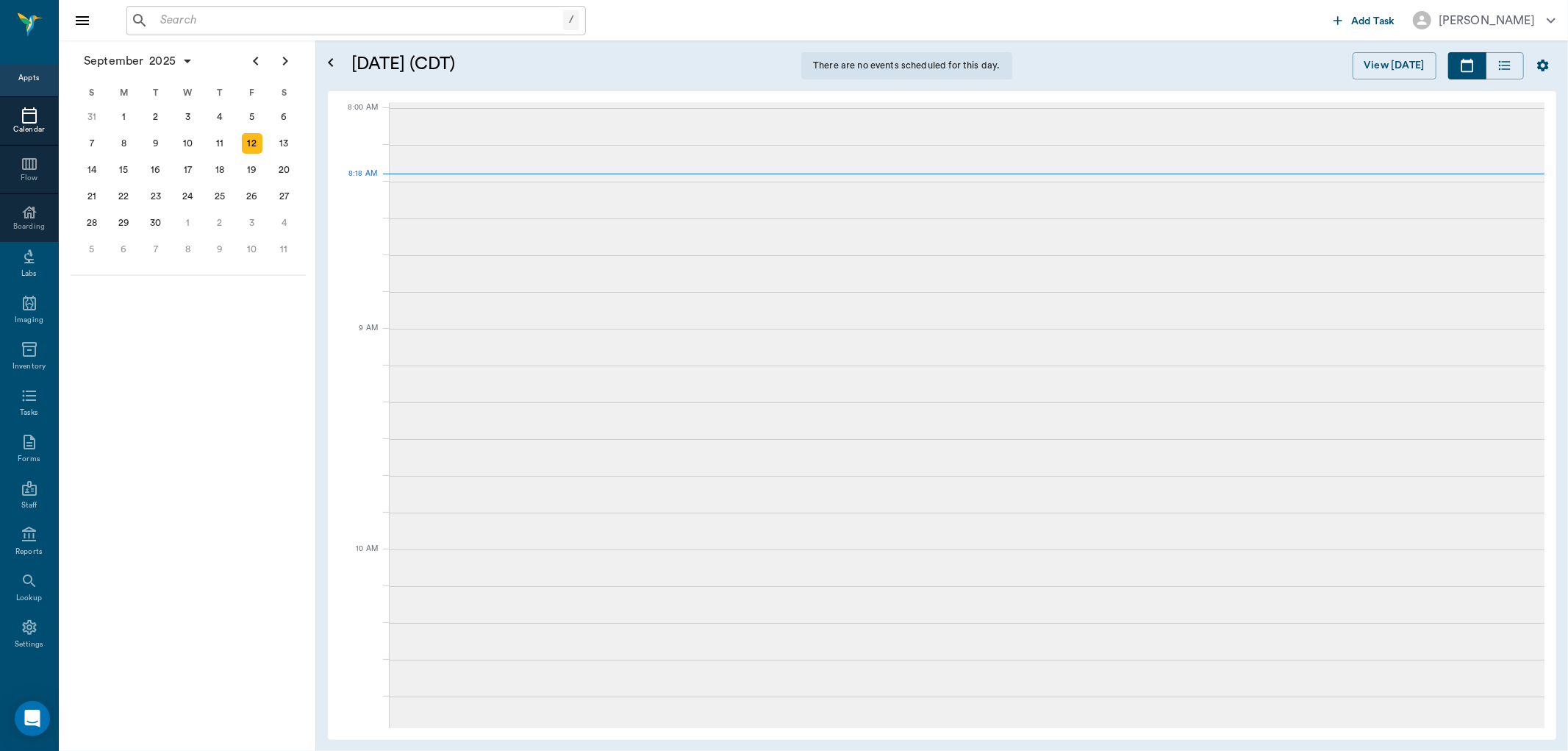
scroll to position [3, 0]
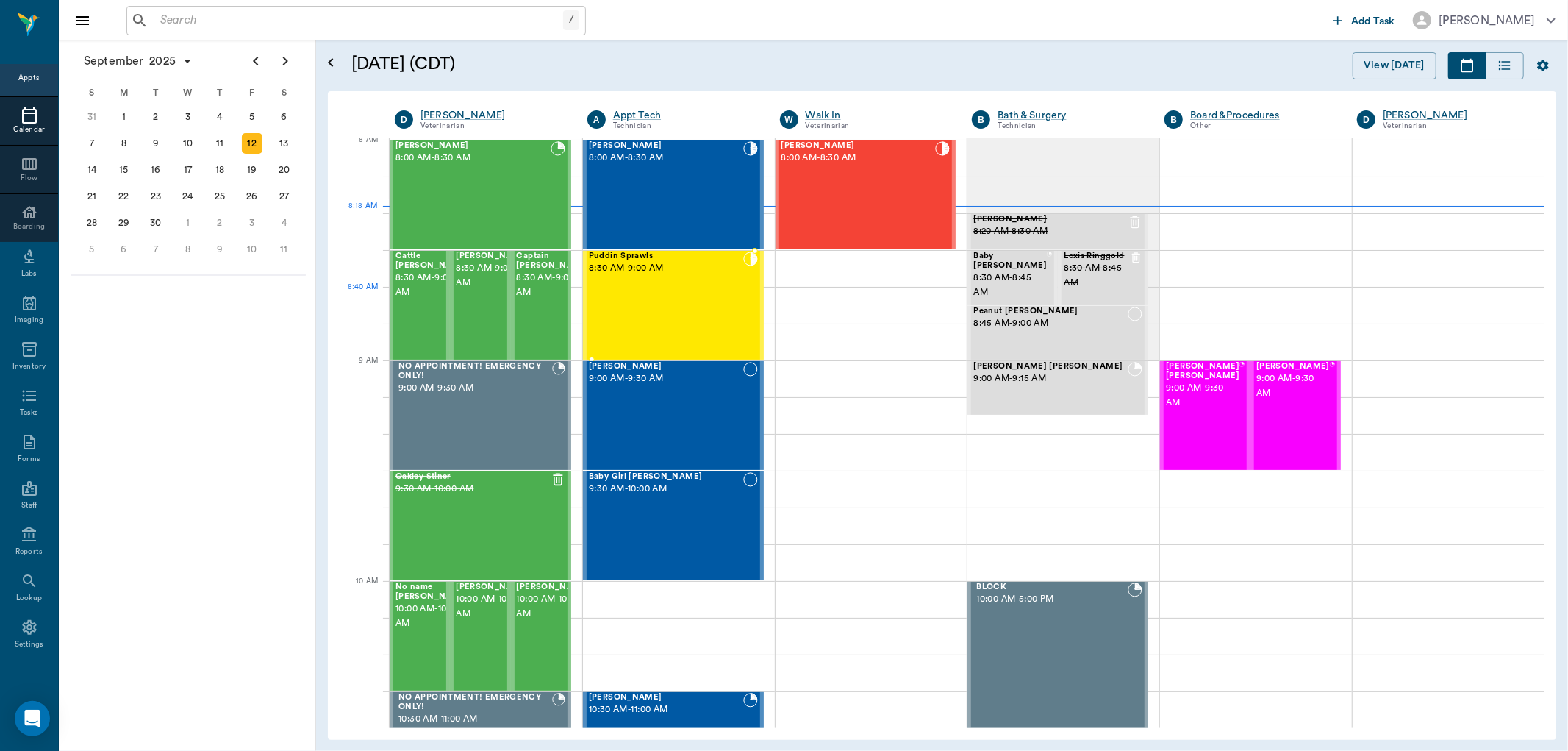
click at [649, 300] on div "Puddin Sprawls 8:30 AM - 9:00 AM" at bounding box center [665, 304] width 154 height 107
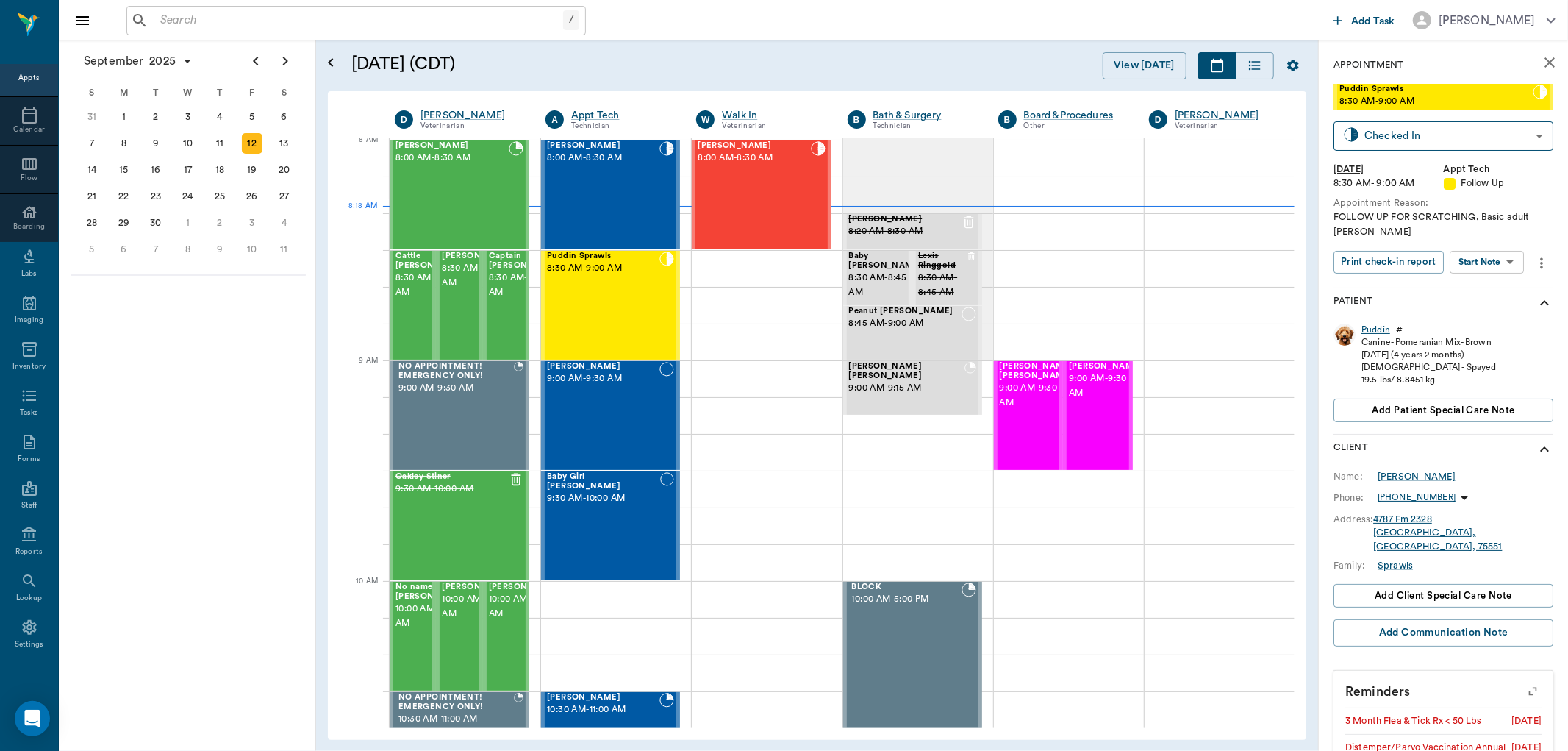
click at [1372, 328] on div "Puddin" at bounding box center [1376, 329] width 29 height 12
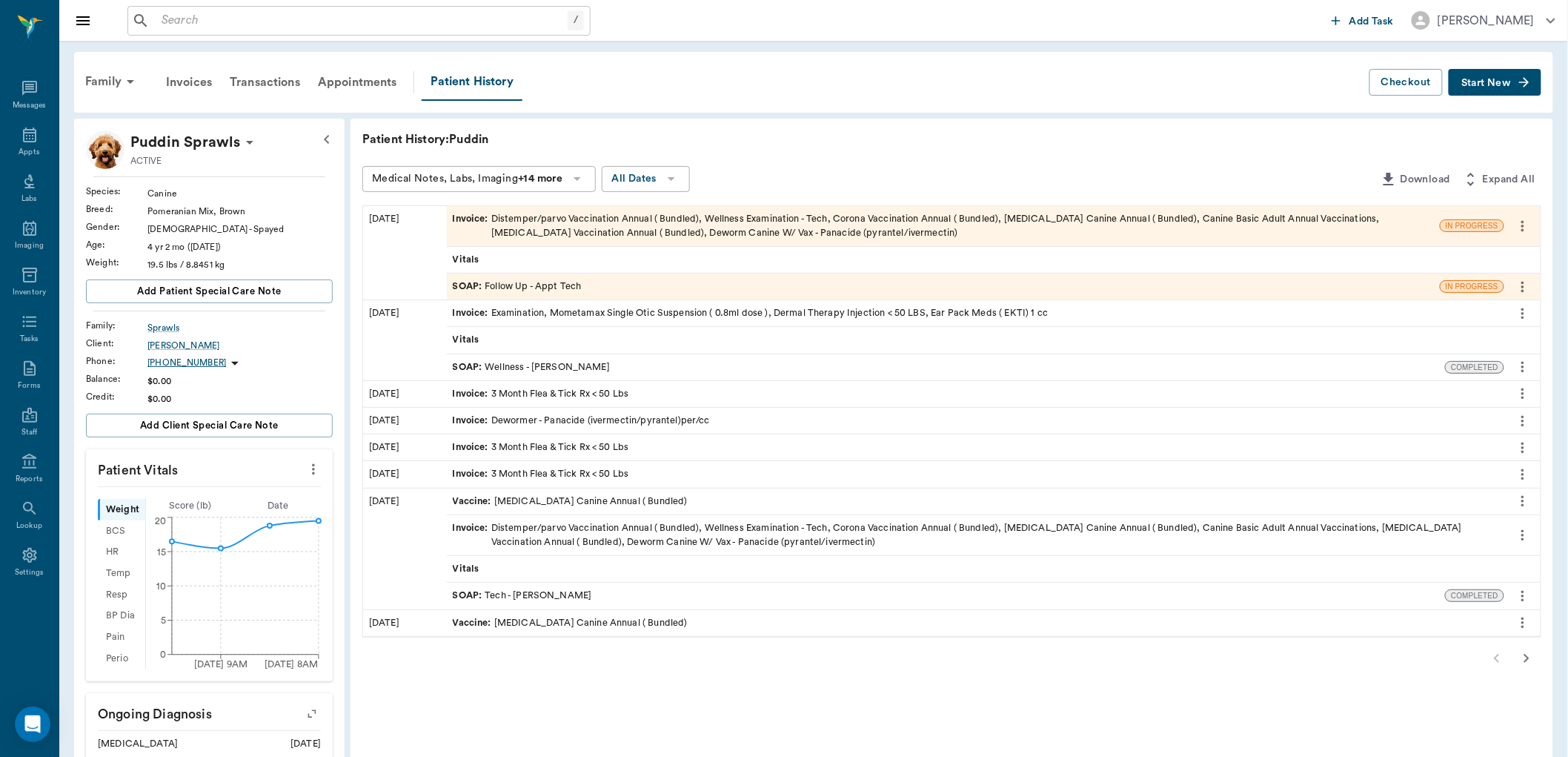
click at [588, 367] on div "SOAP : Wellness - [PERSON_NAME]" at bounding box center [531, 367] width 157 height 14
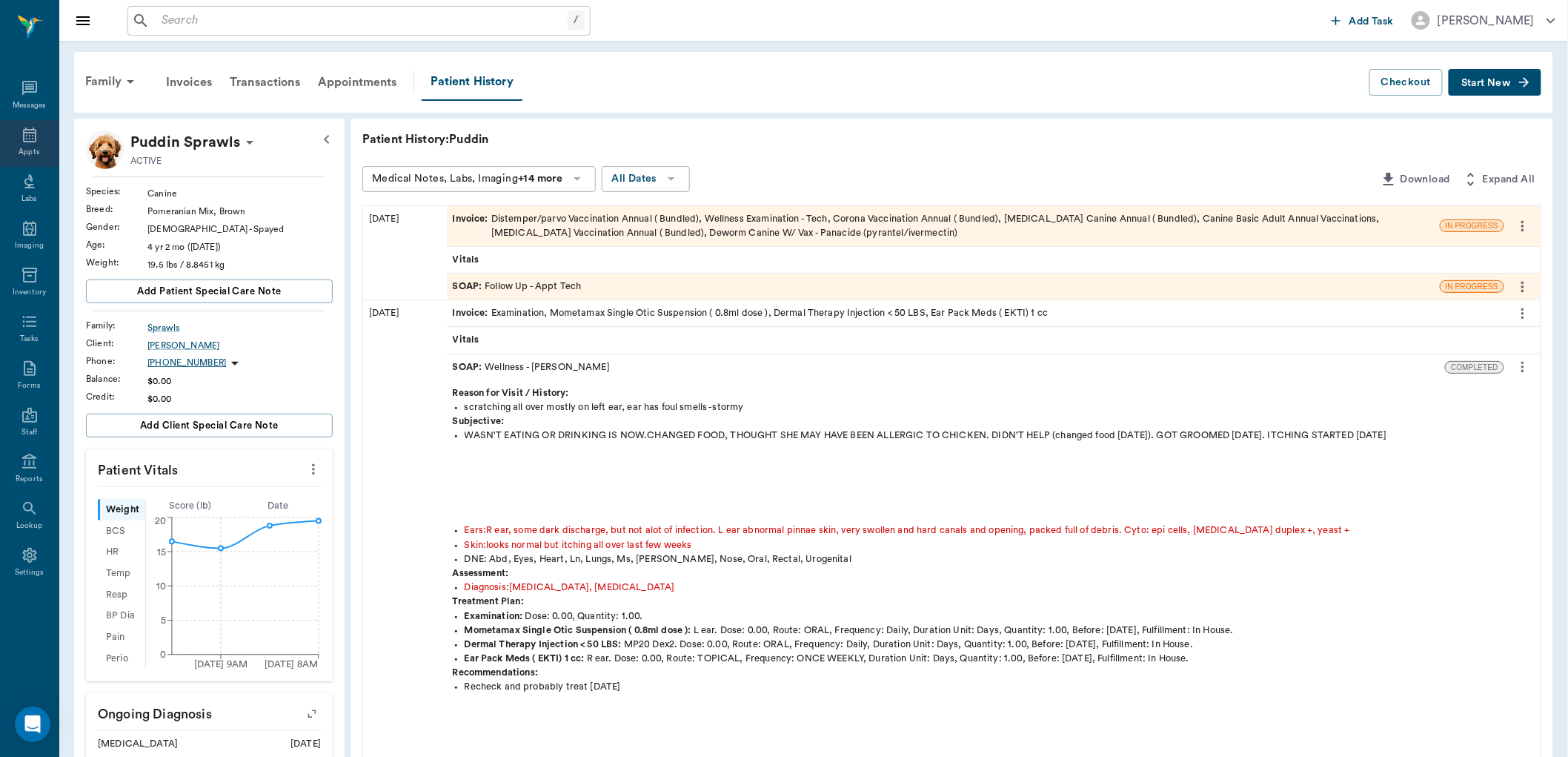
click at [18, 124] on div "Appts" at bounding box center [29, 144] width 58 height 47
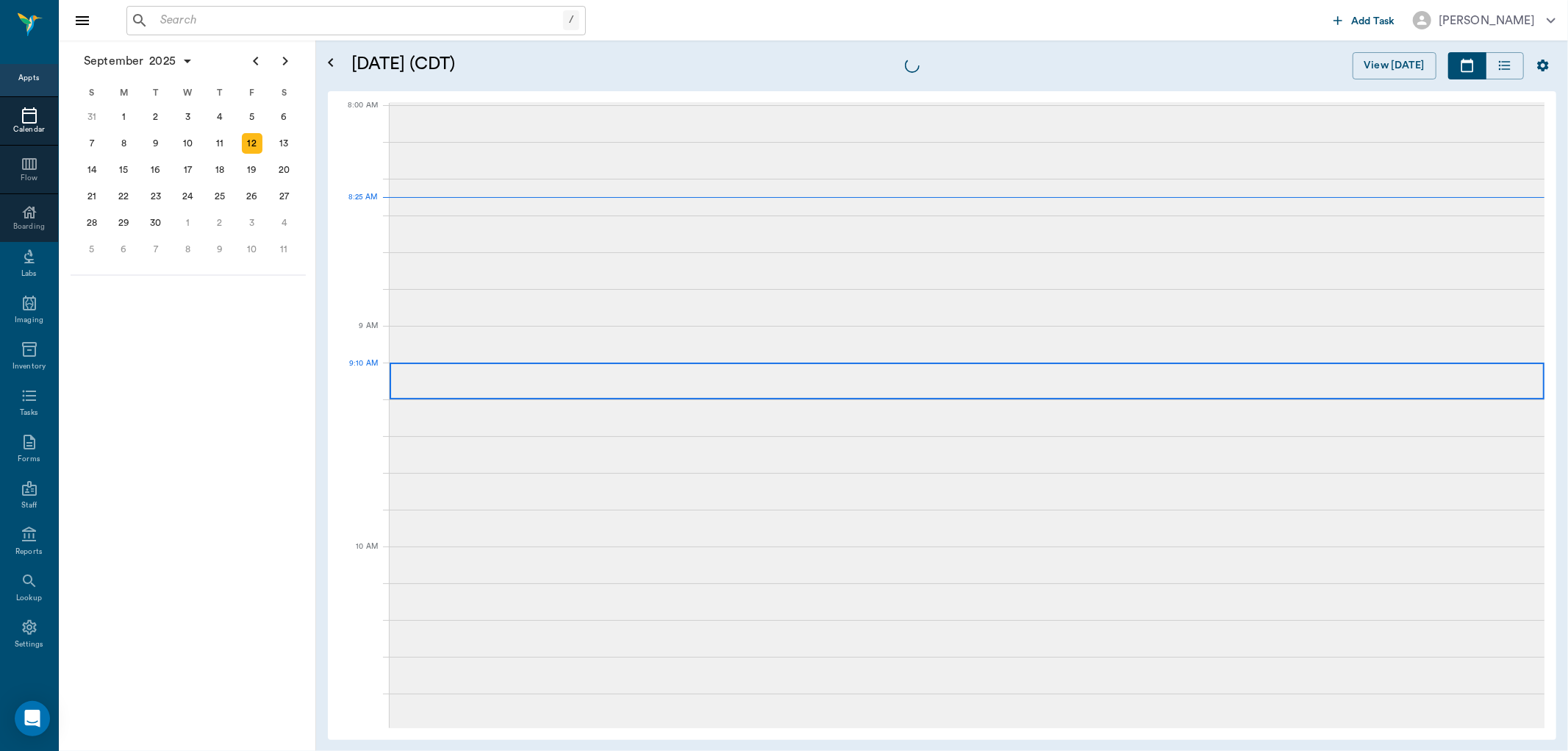
scroll to position [3, 0]
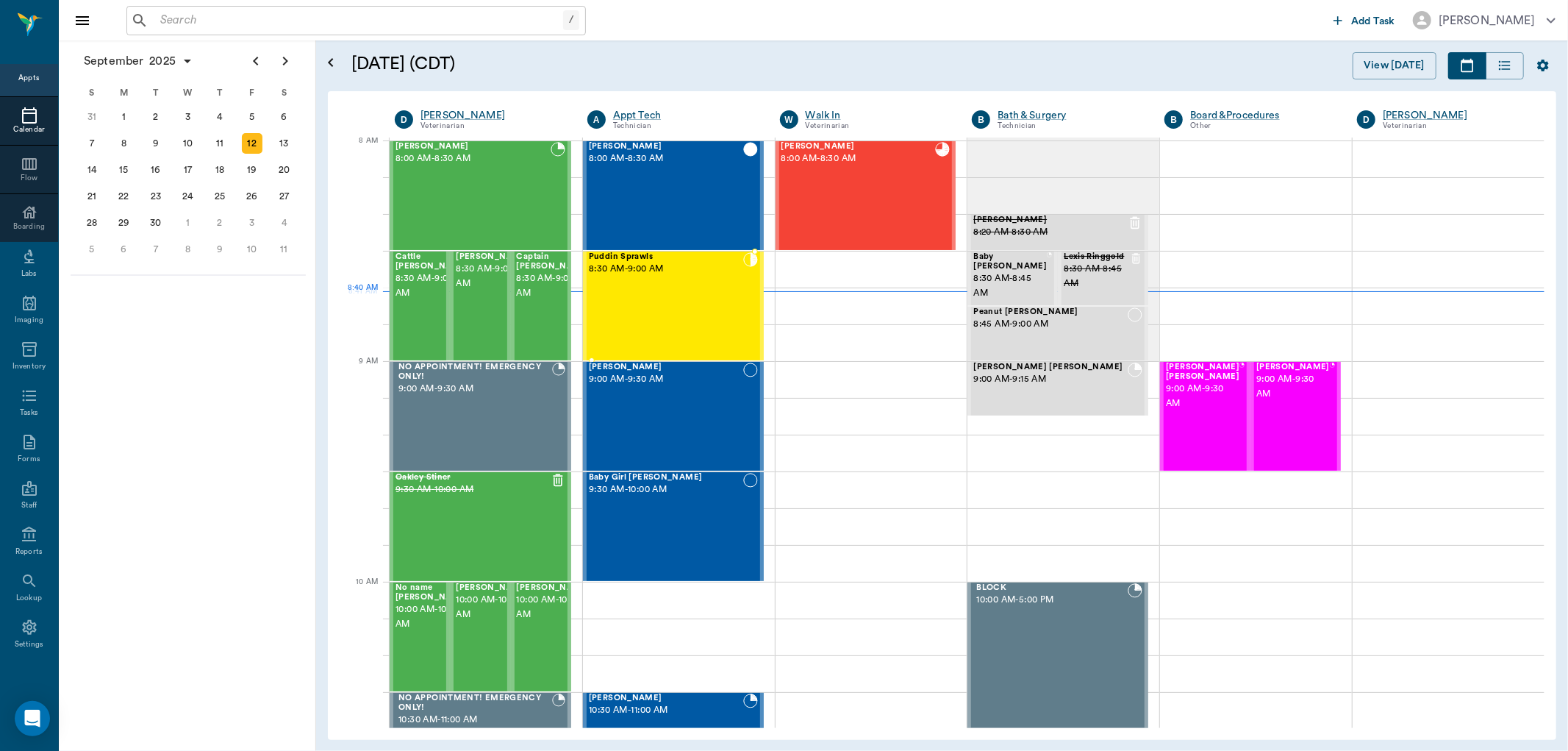
click at [646, 317] on div "Puddin Sprawls 8:30 AM - 9:00 AM" at bounding box center [665, 305] width 154 height 107
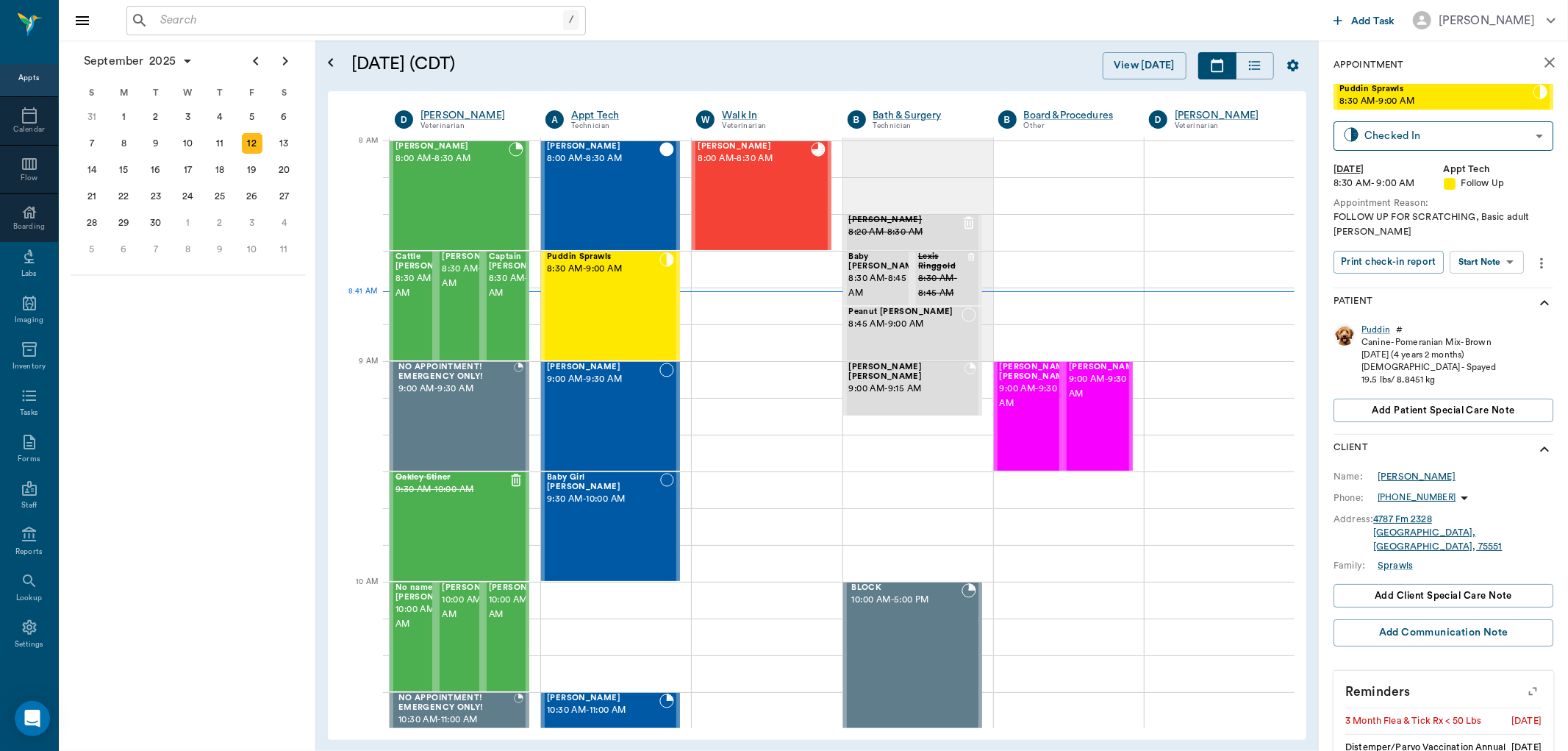
click at [1419, 472] on div "[PERSON_NAME]" at bounding box center [1416, 477] width 78 height 13
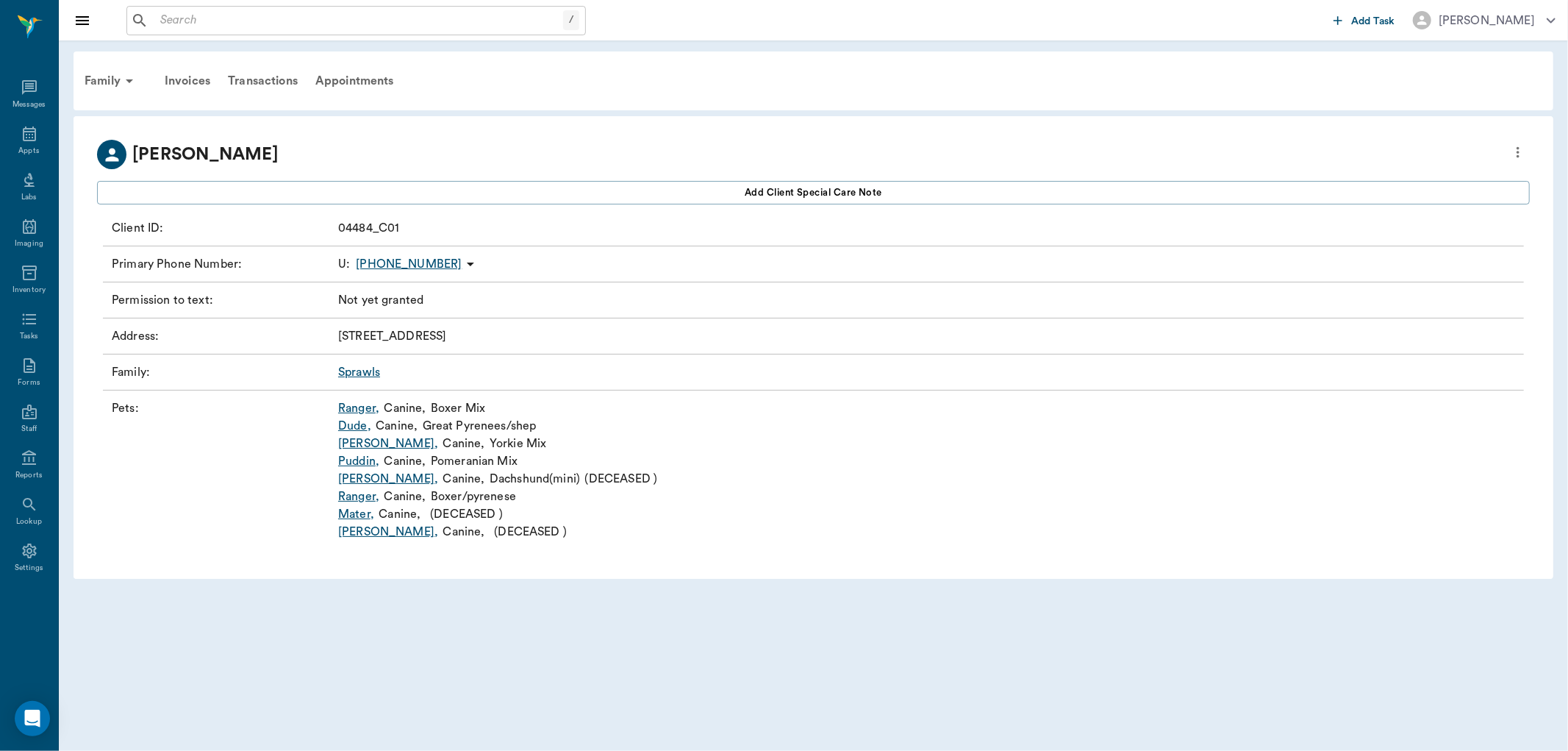
click at [358, 445] on link "[PERSON_NAME] ," at bounding box center [388, 443] width 100 height 17
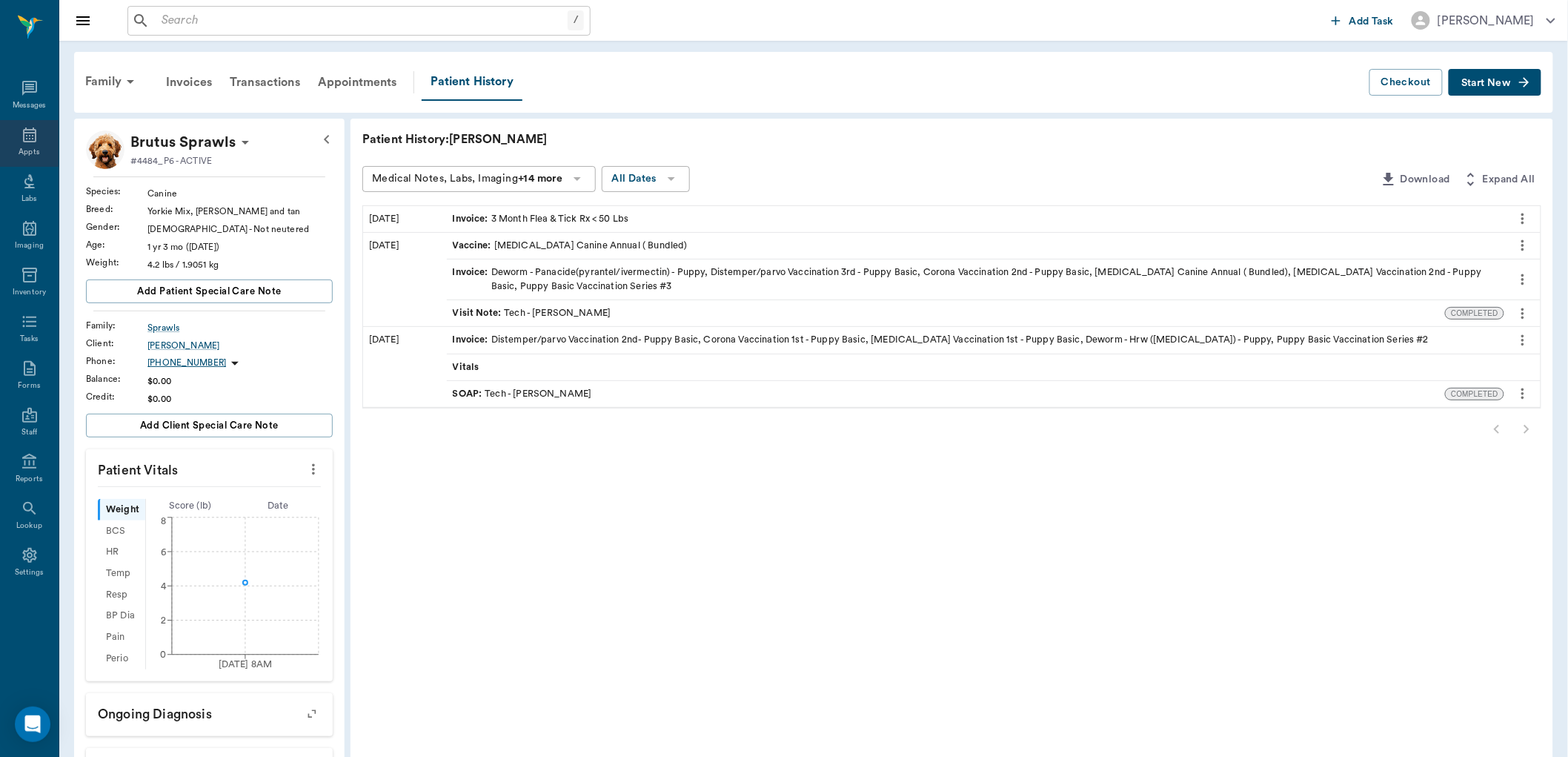
click at [24, 135] on icon at bounding box center [29, 135] width 18 height 18
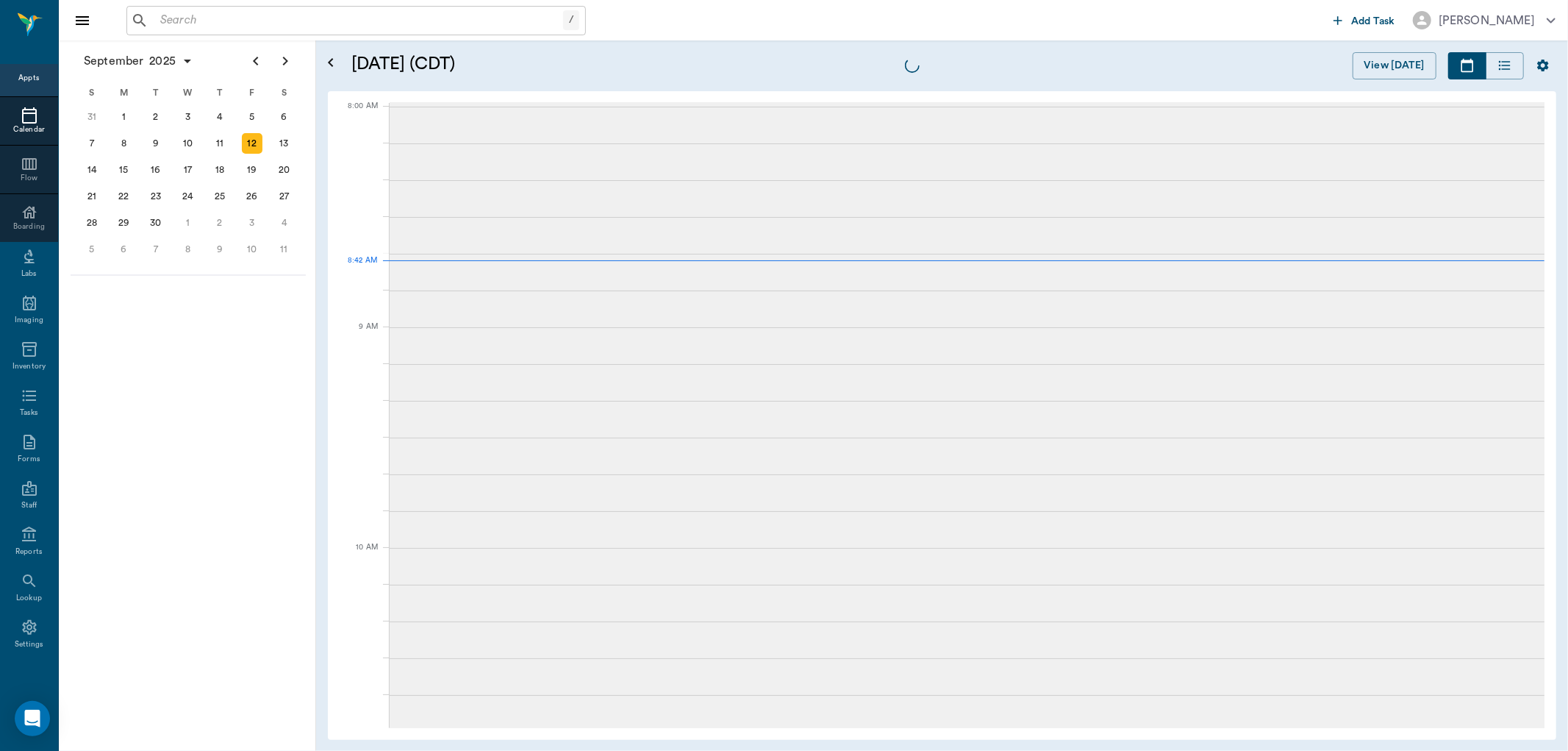
scroll to position [2, 0]
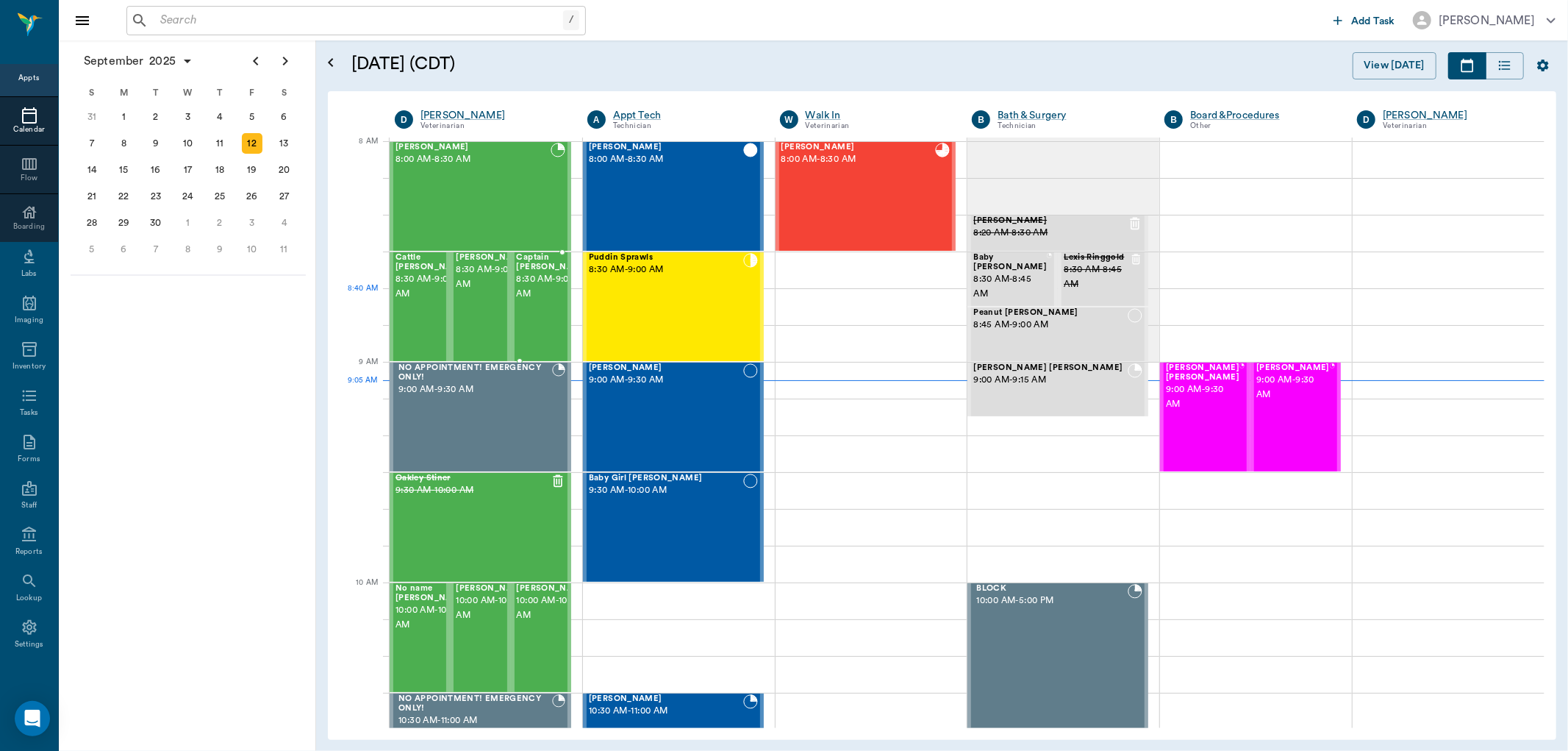
click at [537, 320] on div "Captain [PERSON_NAME] 8:30 AM - 9:00 AM" at bounding box center [553, 306] width 74 height 107
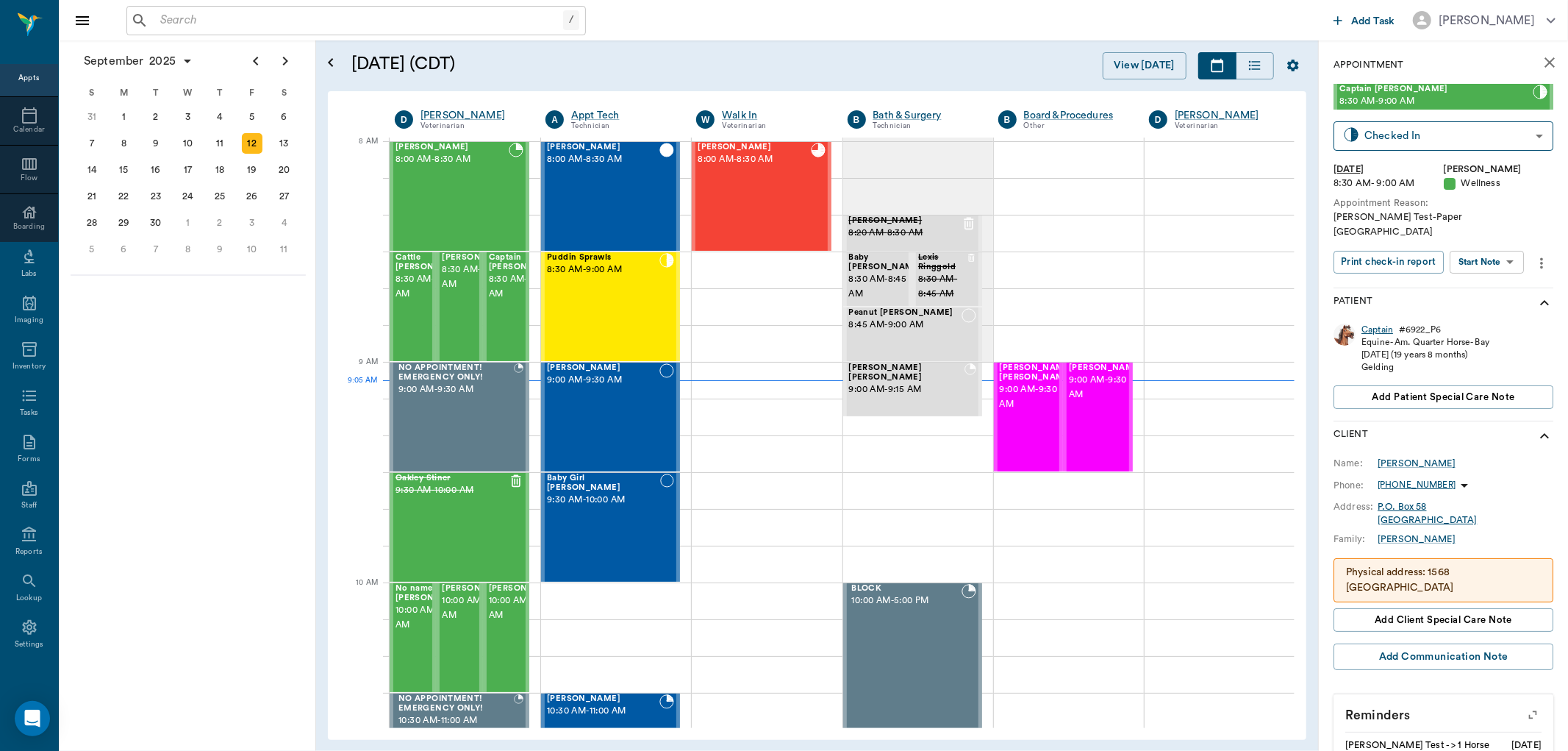
click at [1383, 323] on div "Captain" at bounding box center [1377, 329] width 31 height 12
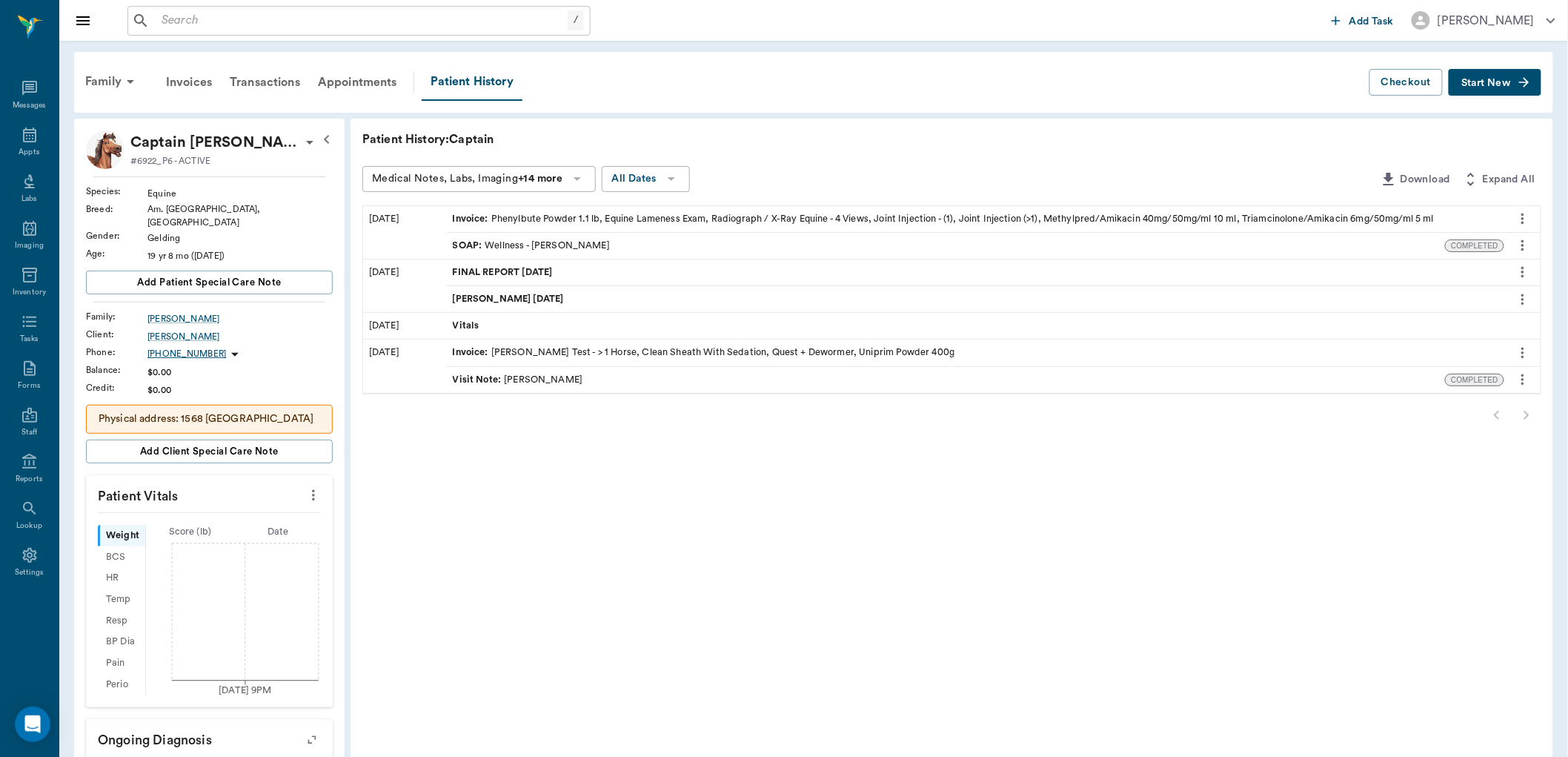
click at [678, 179] on icon "button" at bounding box center [671, 178] width 18 height 18
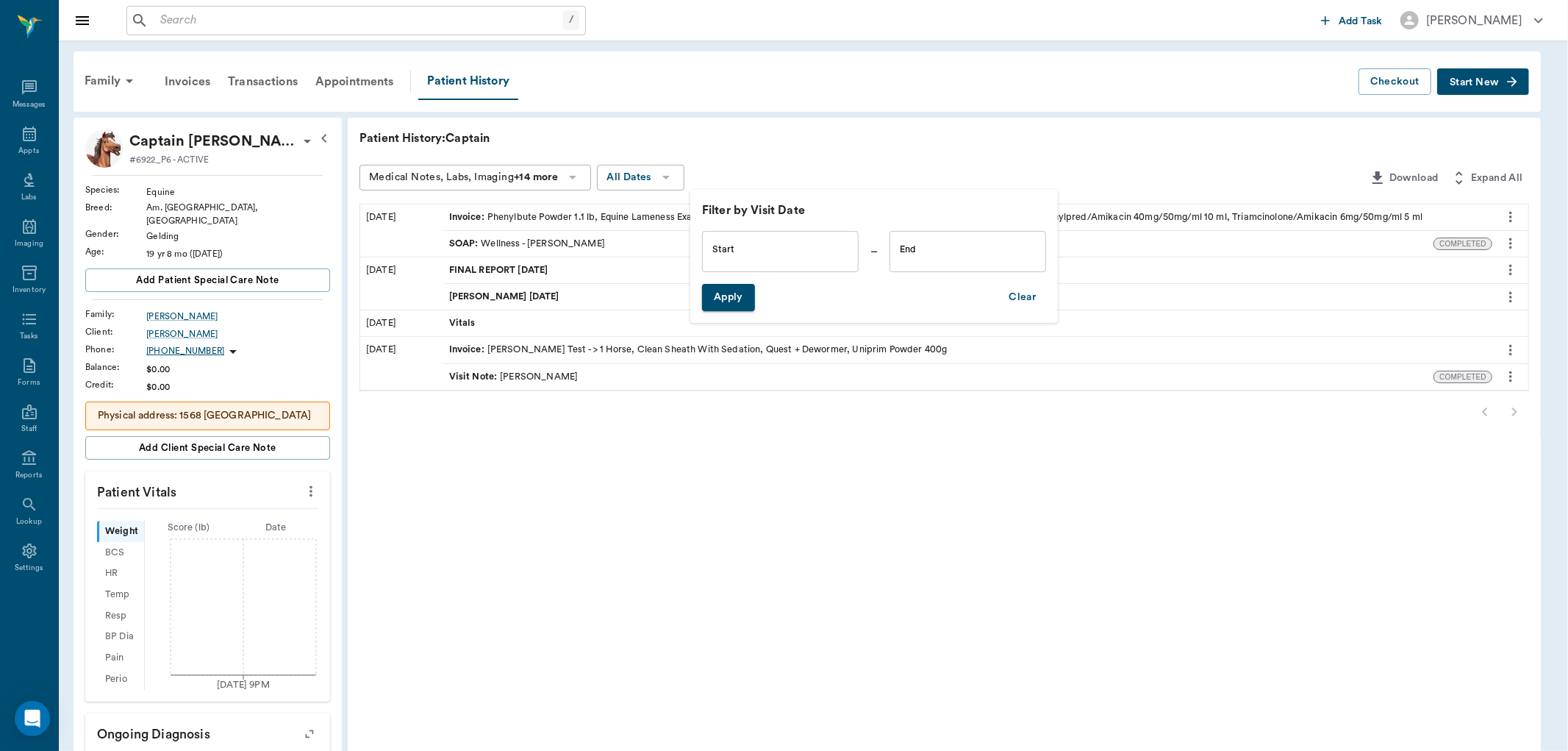
click at [674, 175] on div at bounding box center [784, 376] width 1568 height 751
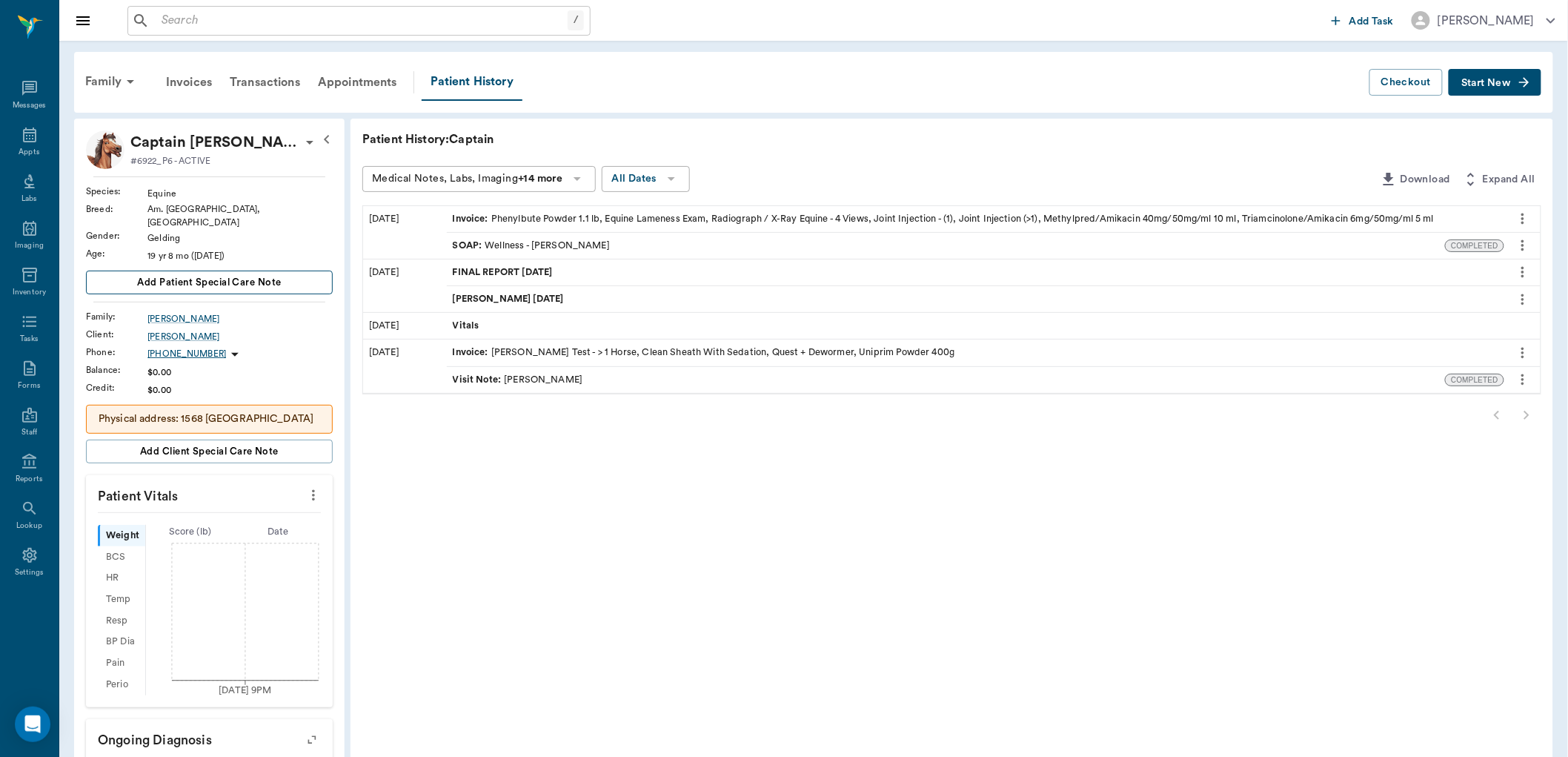
click at [198, 274] on span "Add patient Special Care Note" at bounding box center [209, 282] width 144 height 17
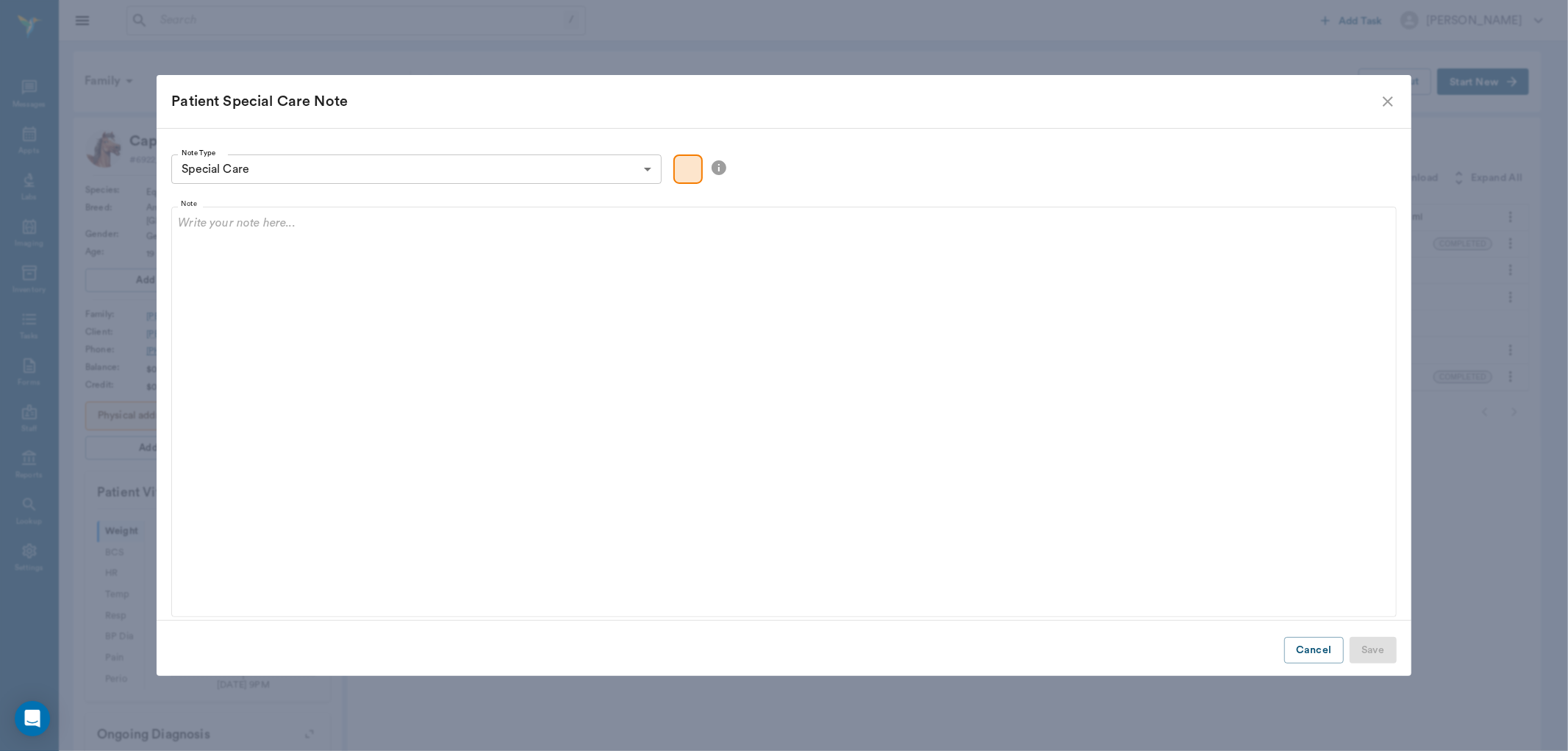
click at [1389, 97] on icon "close" at bounding box center [1387, 101] width 17 height 17
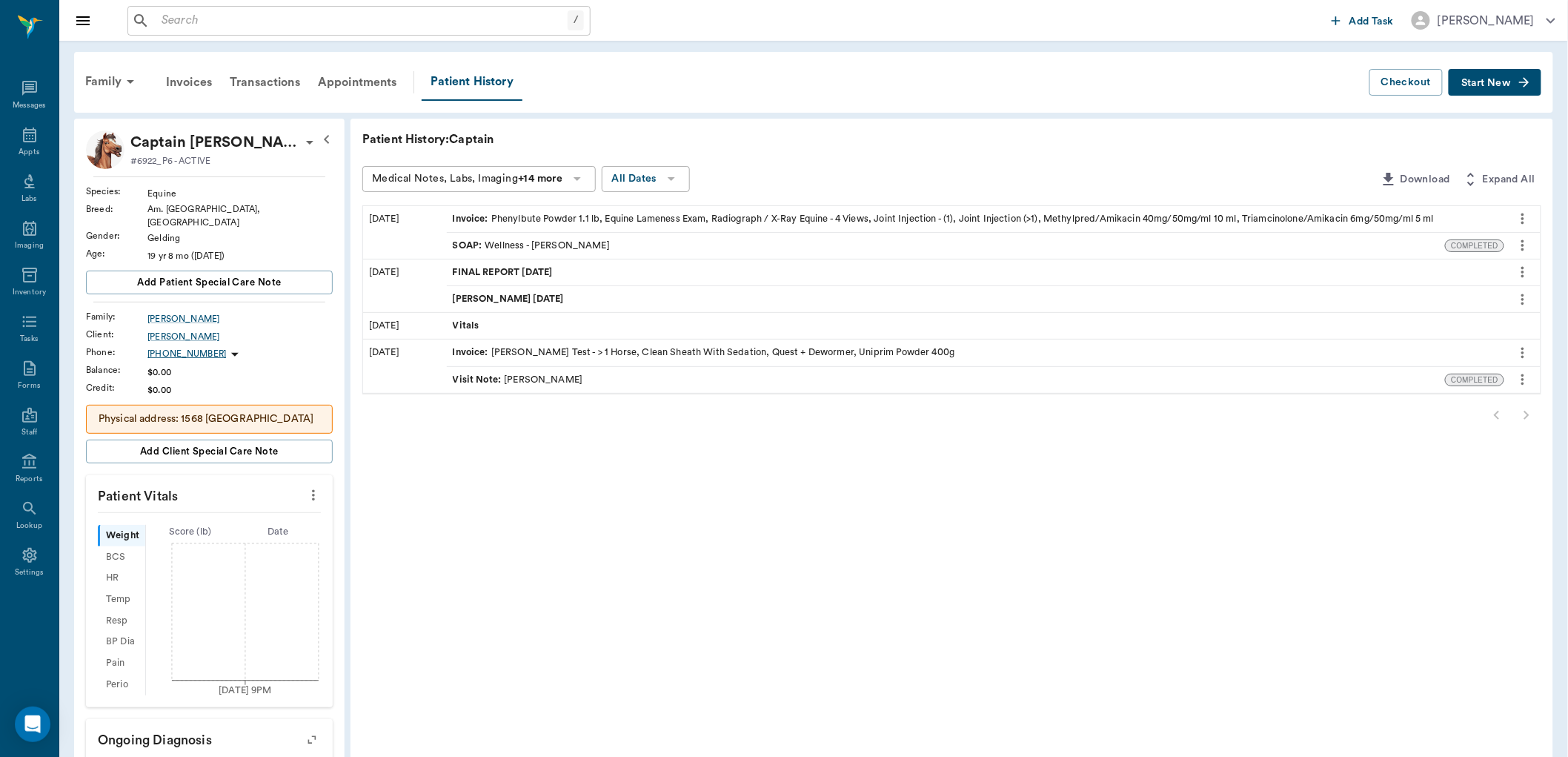
click at [175, 246] on div "Age : [DEMOGRAPHIC_DATA] yr 8 mo ([DATE])" at bounding box center [209, 255] width 246 height 18
click at [200, 249] on div "19 yr 8 mo ([DATE])" at bounding box center [240, 256] width 185 height 13
click at [306, 143] on icon at bounding box center [309, 143] width 8 height 3
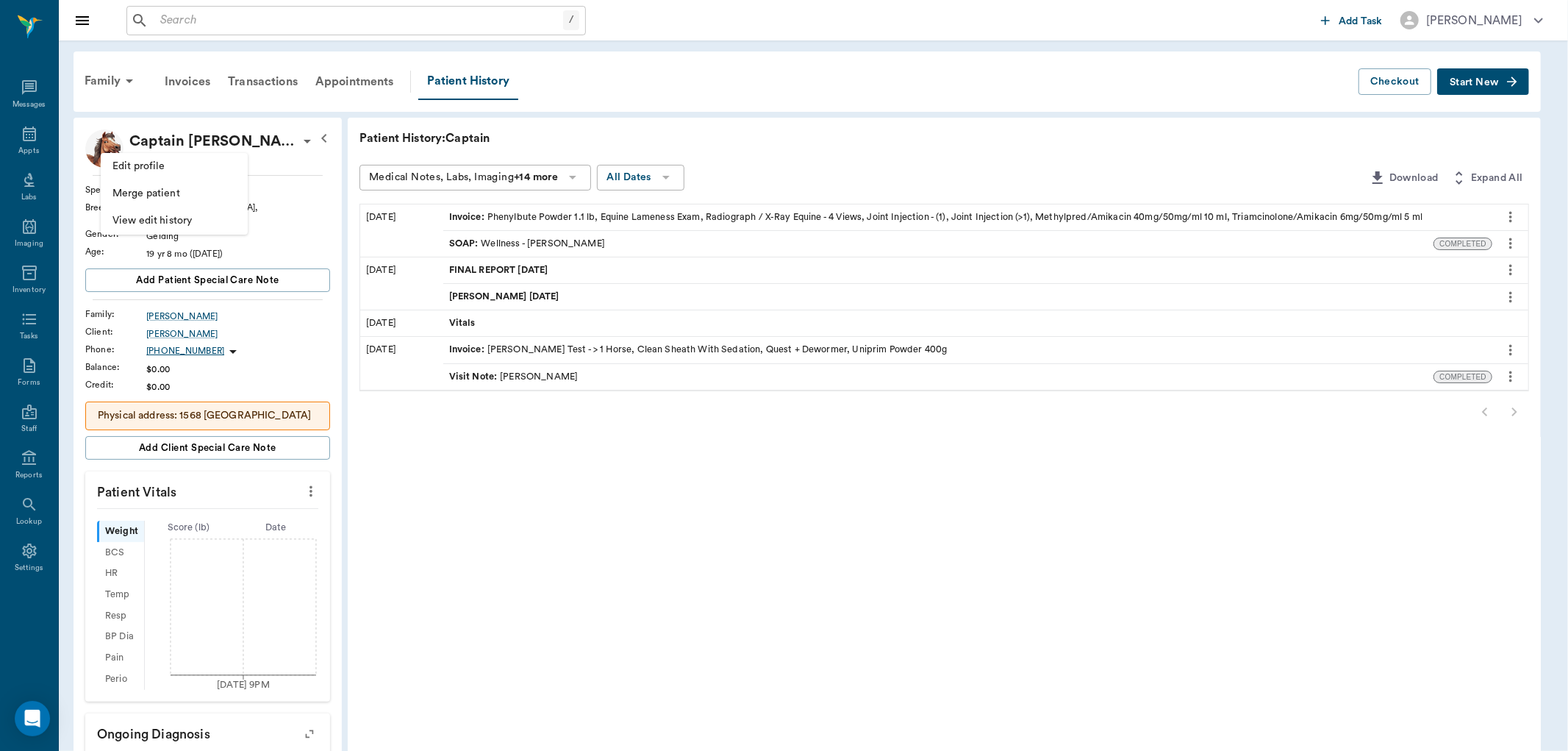
click at [134, 160] on span "Edit profile" at bounding box center [174, 167] width 123 height 16
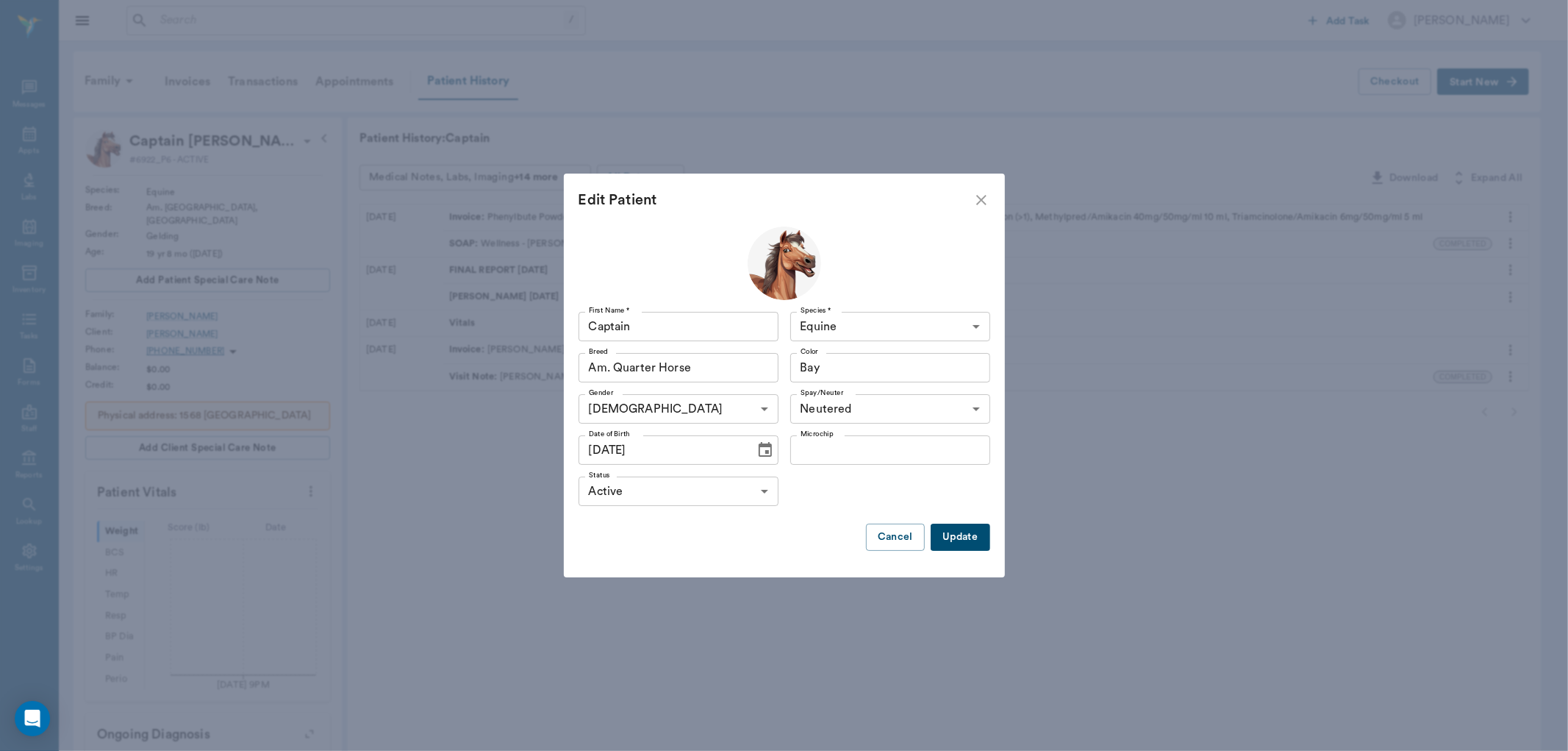
click at [663, 448] on input "[DATE]" at bounding box center [661, 449] width 167 height 29
click at [660, 449] on input "[DATE]" at bounding box center [661, 449] width 167 height 29
type input "[DATE]"
click at [964, 528] on button "Update" at bounding box center [960, 536] width 59 height 27
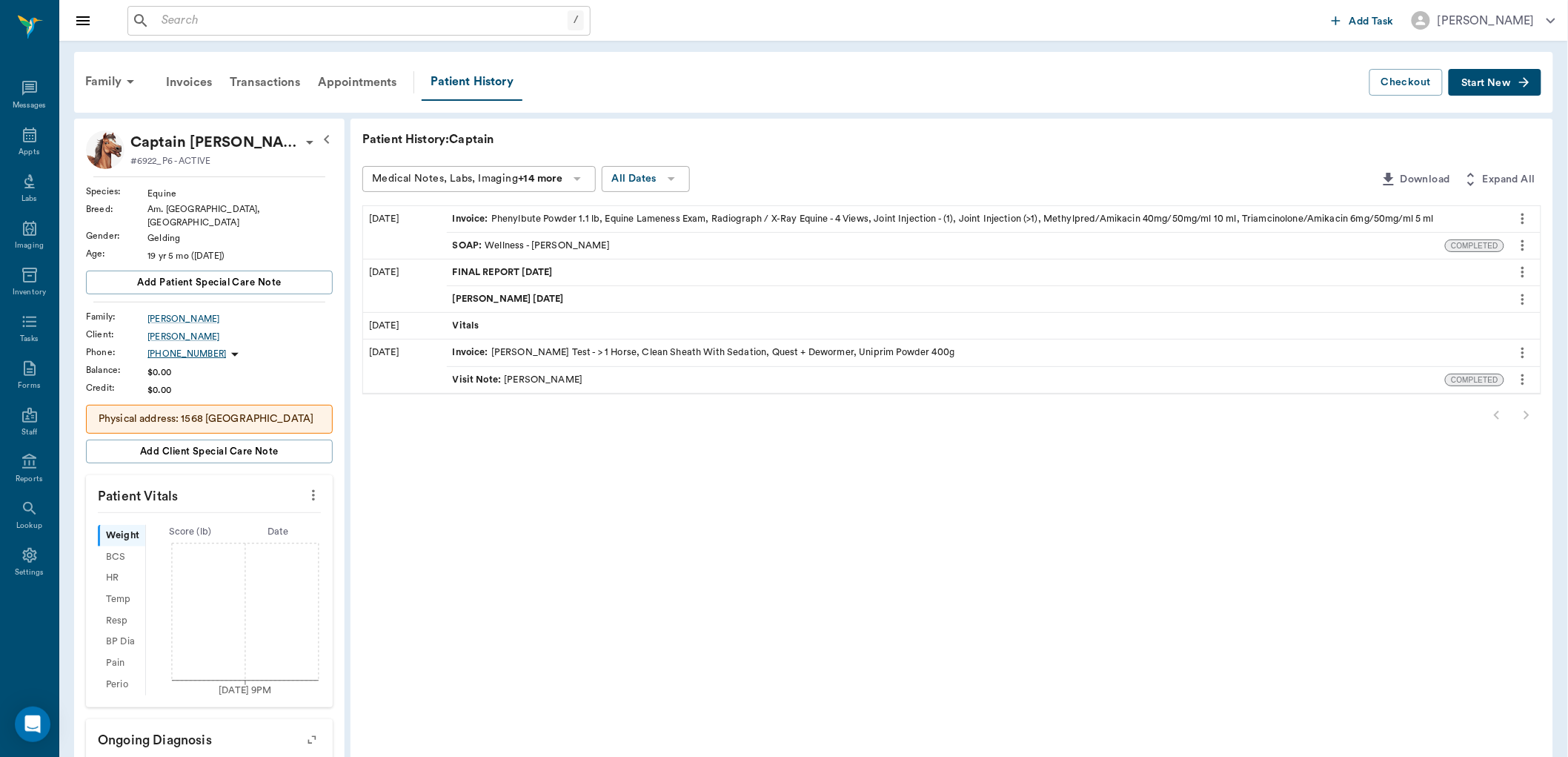
click at [224, 249] on div "19 yr 5 mo ([DATE])" at bounding box center [240, 256] width 185 height 13
click at [220, 231] on div "Gelding" at bounding box center [240, 238] width 185 height 13
click at [306, 141] on icon at bounding box center [309, 143] width 8 height 3
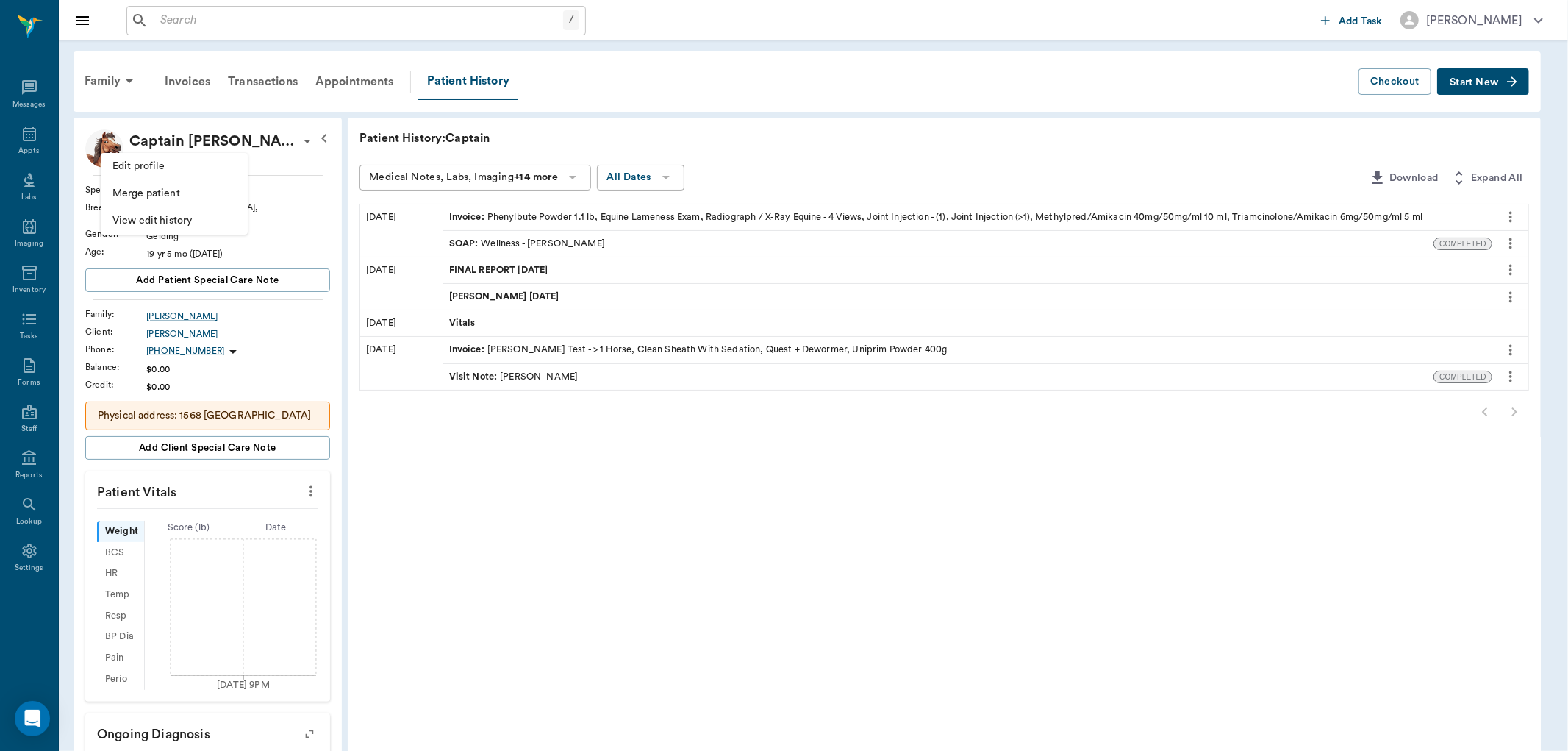
click at [199, 163] on span "Edit profile" at bounding box center [174, 167] width 123 height 16
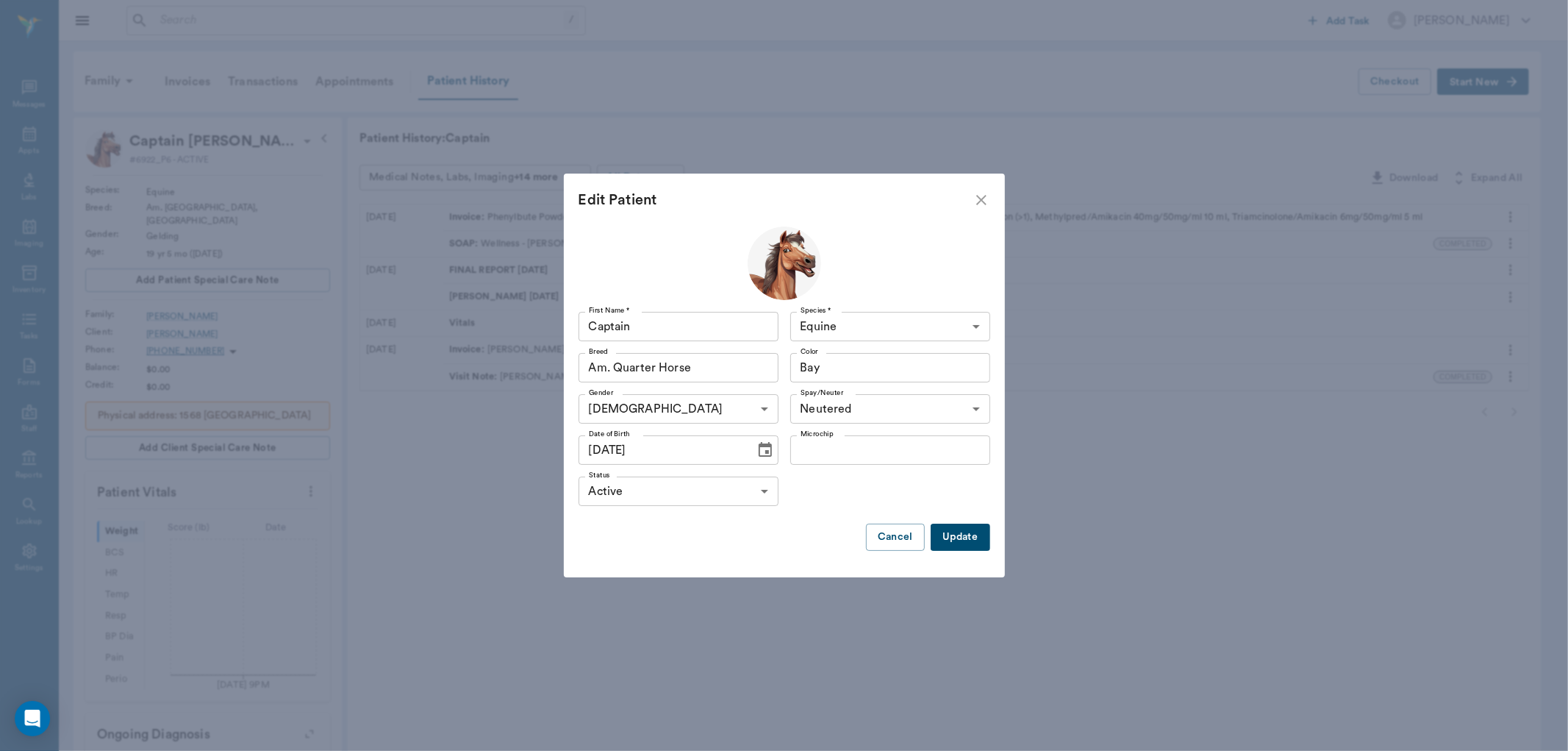
click at [672, 447] on input "[DATE]" at bounding box center [661, 449] width 167 height 29
click at [655, 449] on input "[DATE]" at bounding box center [661, 449] width 167 height 29
type input "[DATE]"
click at [655, 448] on input "[DATE]" at bounding box center [661, 449] width 167 height 29
click at [757, 447] on icon "Choose date, selected date is Apr 1, 2006" at bounding box center [765, 449] width 17 height 17
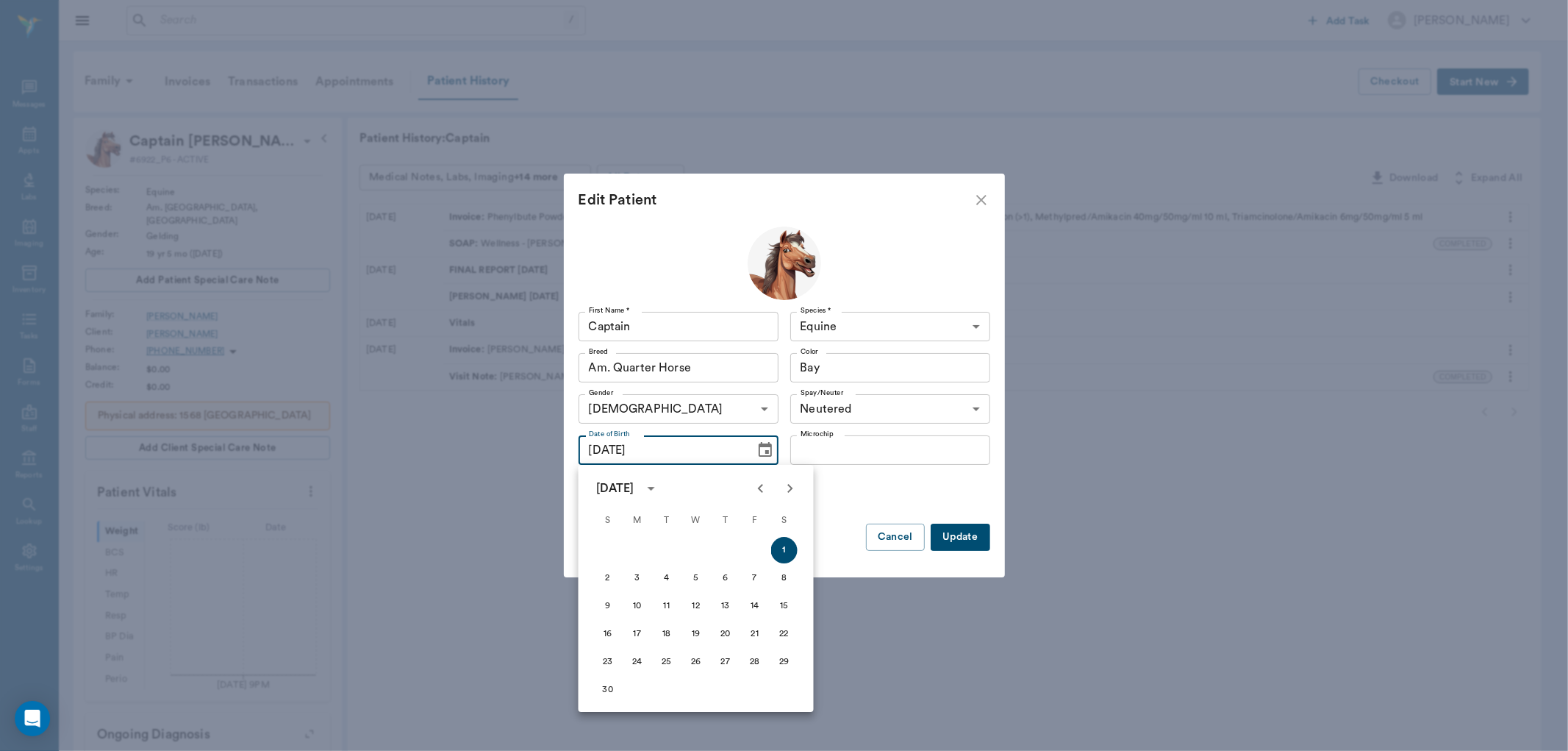
click at [655, 487] on icon "calendar view is open, switch to year view" at bounding box center [651, 488] width 7 height 3
click at [770, 611] on button "2007" at bounding box center [782, 609] width 53 height 27
type input "[DATE]"
click at [838, 491] on div "Status Active ACTIVE Status" at bounding box center [784, 492] width 412 height 41
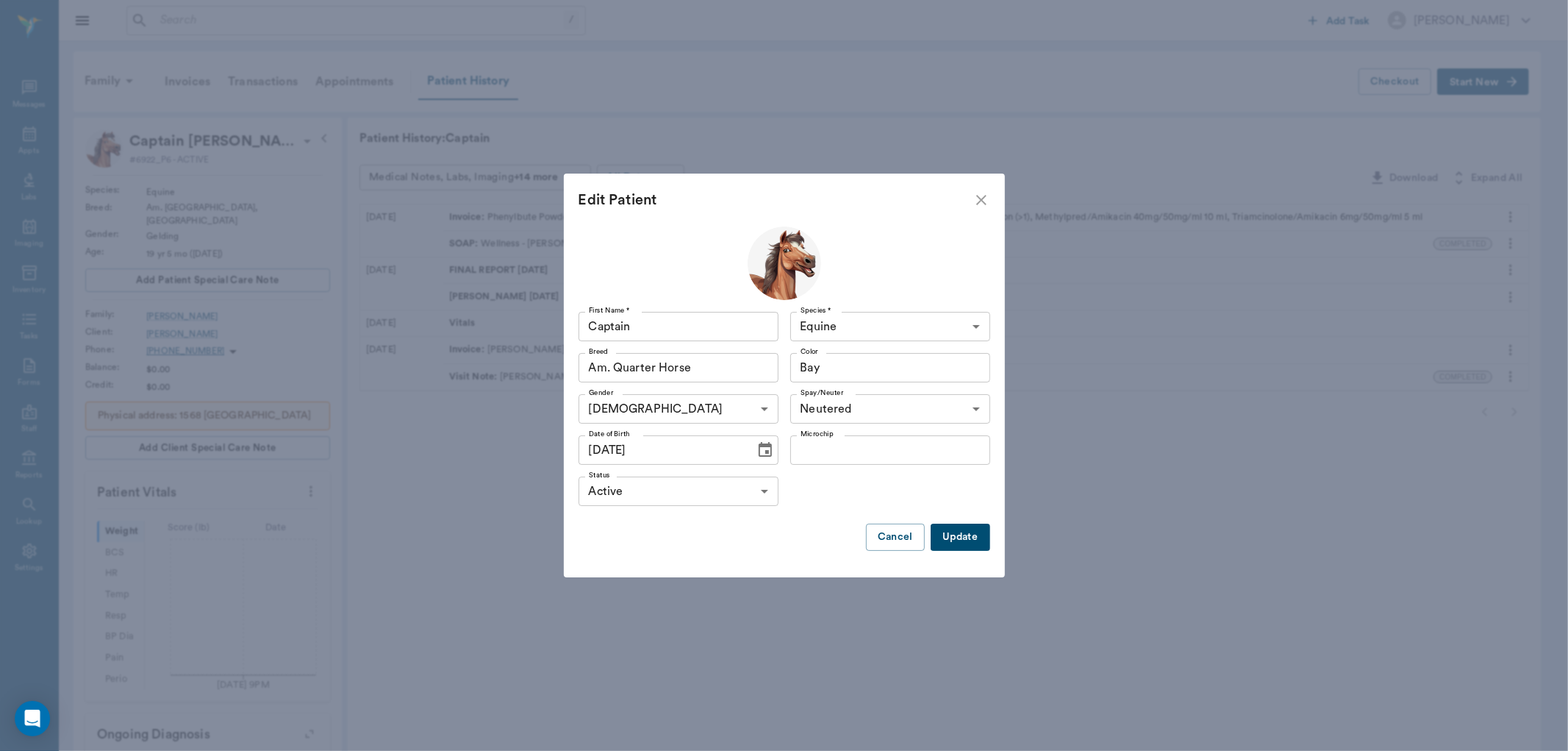
click at [965, 535] on button "Update" at bounding box center [960, 536] width 59 height 27
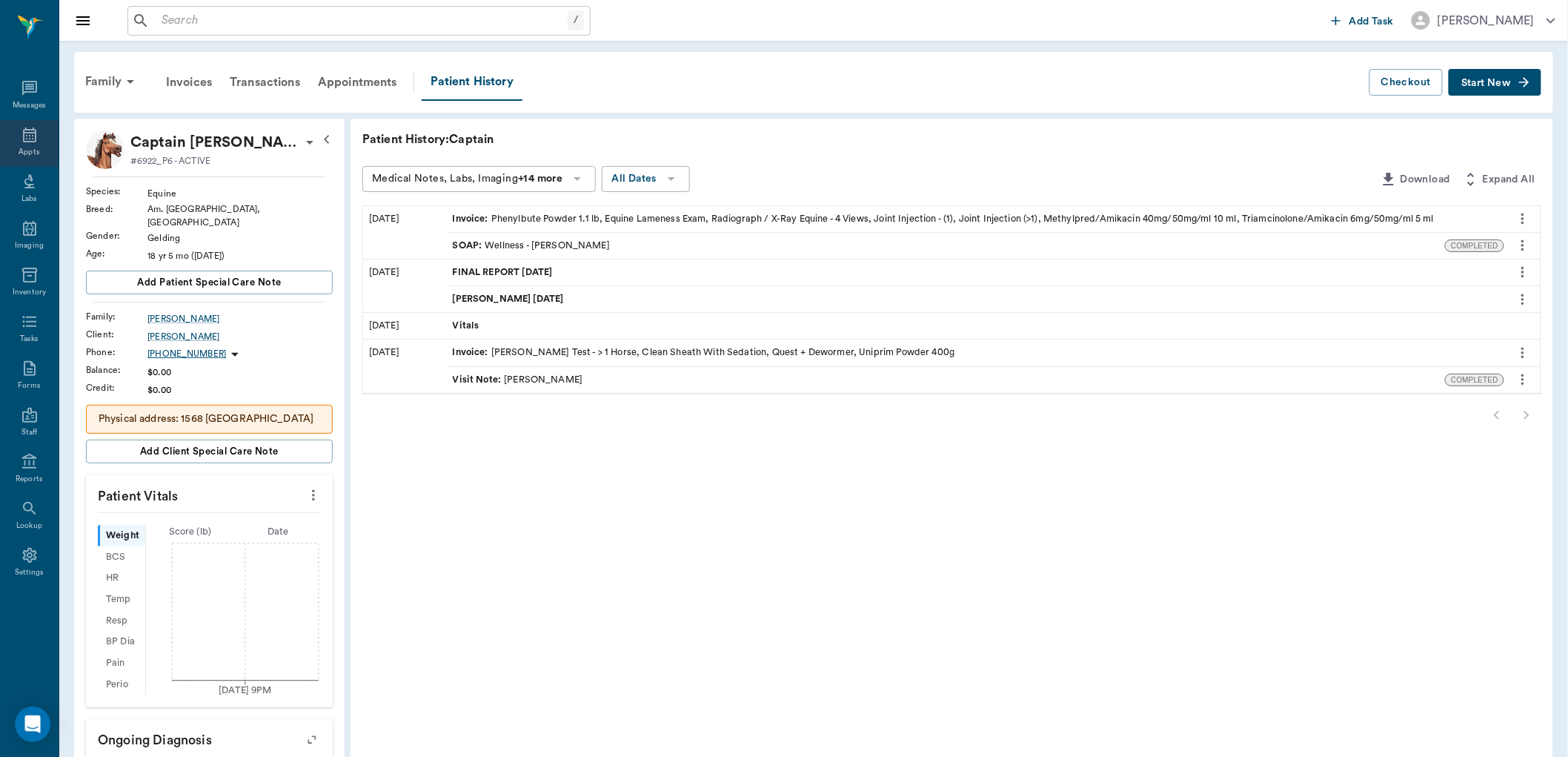
click at [20, 154] on div "Appts" at bounding box center [28, 152] width 21 height 11
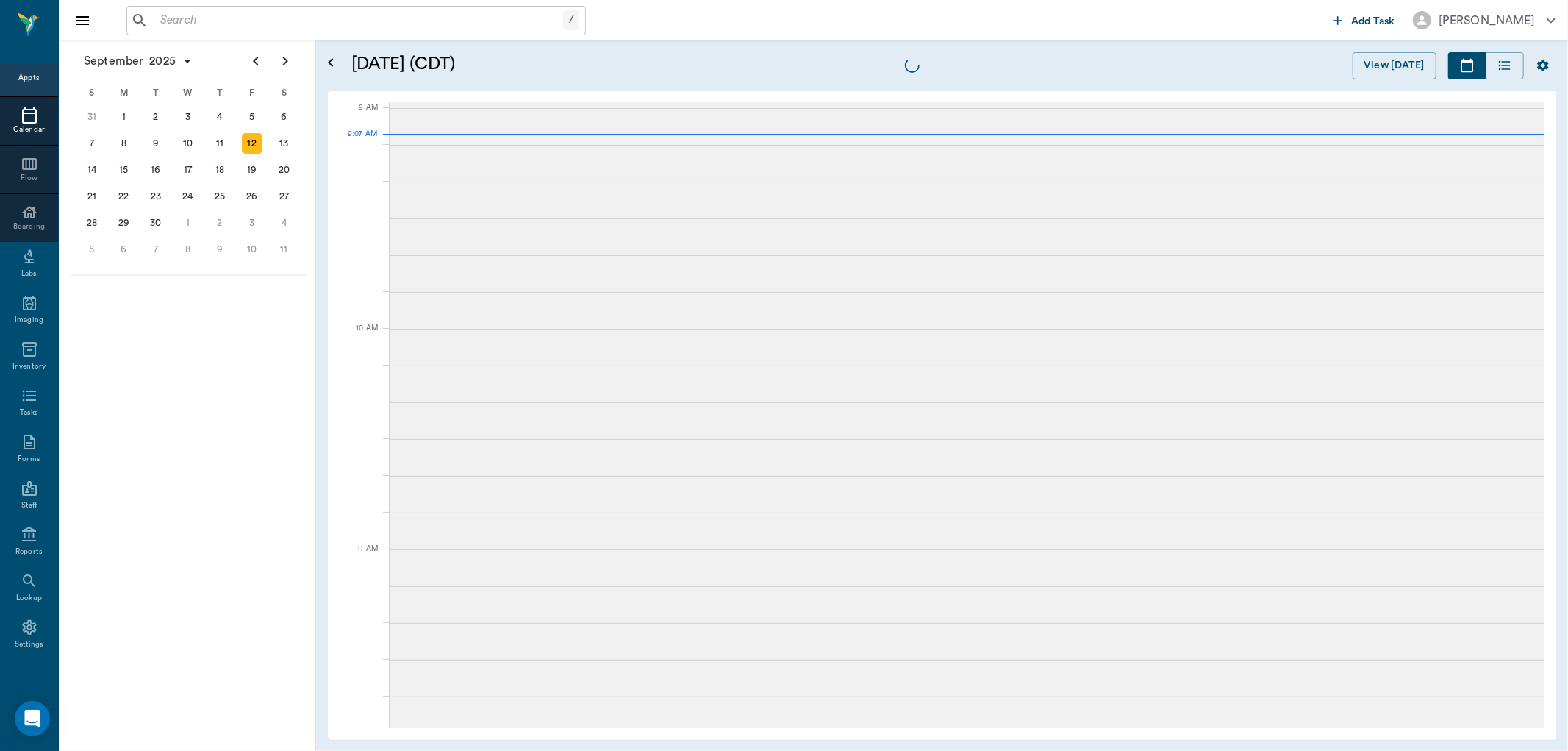
scroll to position [220, 0]
